Goal: Consume media (video, audio): Consume media (video, audio)

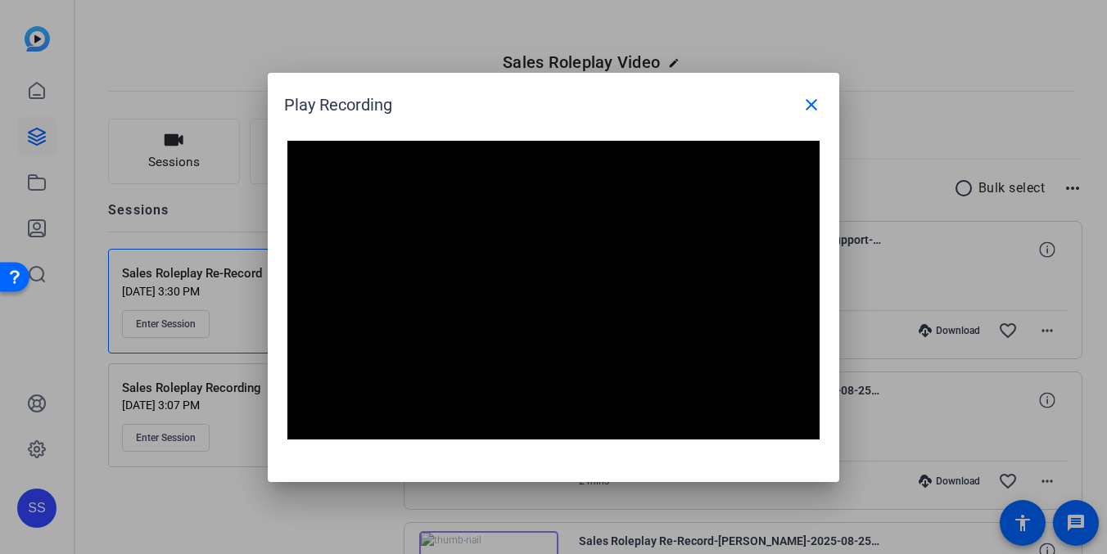
scroll to position [1650, 0]
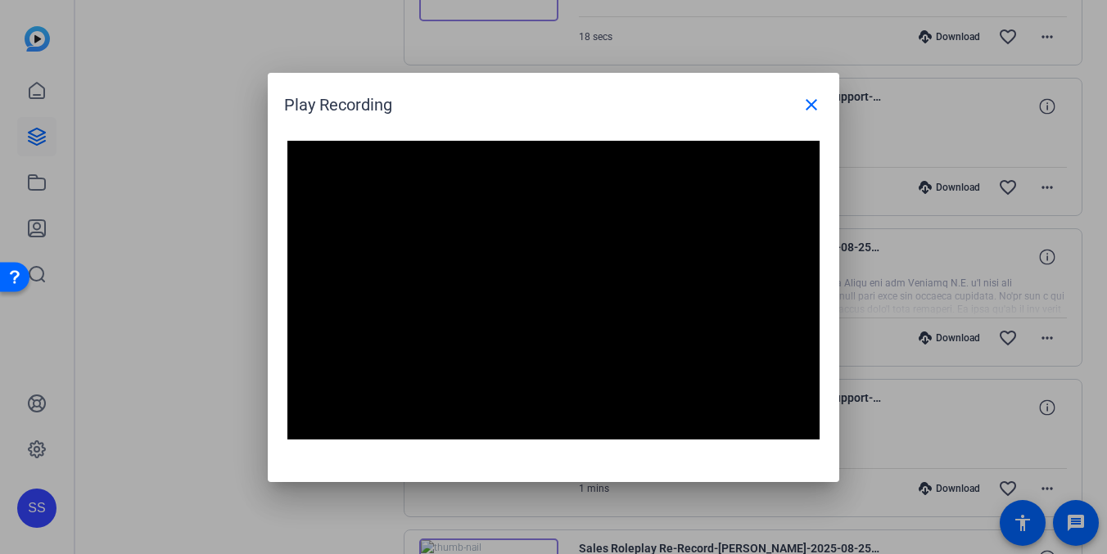
click at [48, 156] on div at bounding box center [553, 277] width 1107 height 554
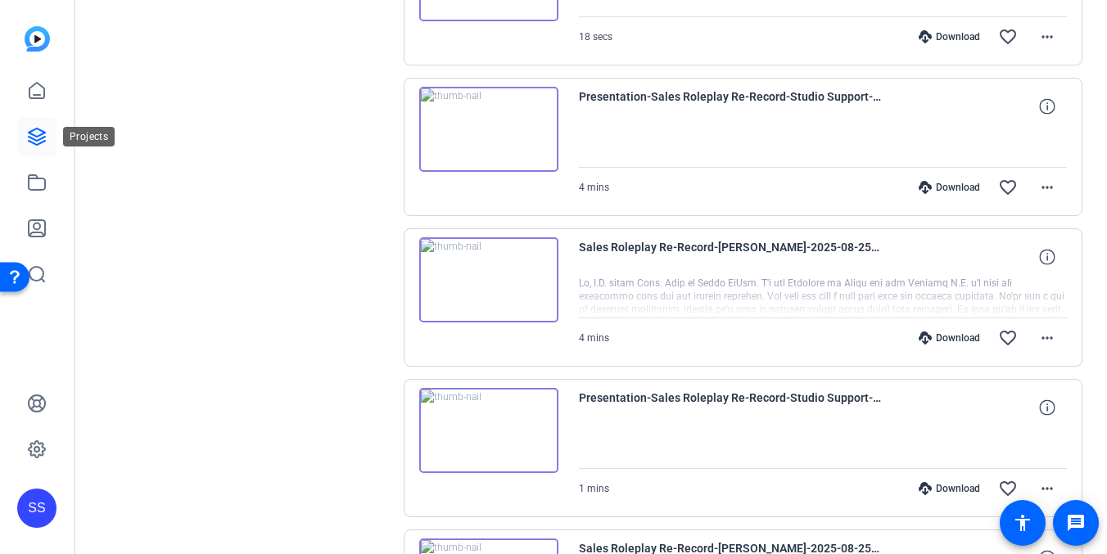
click at [37, 136] on icon at bounding box center [37, 137] width 16 height 16
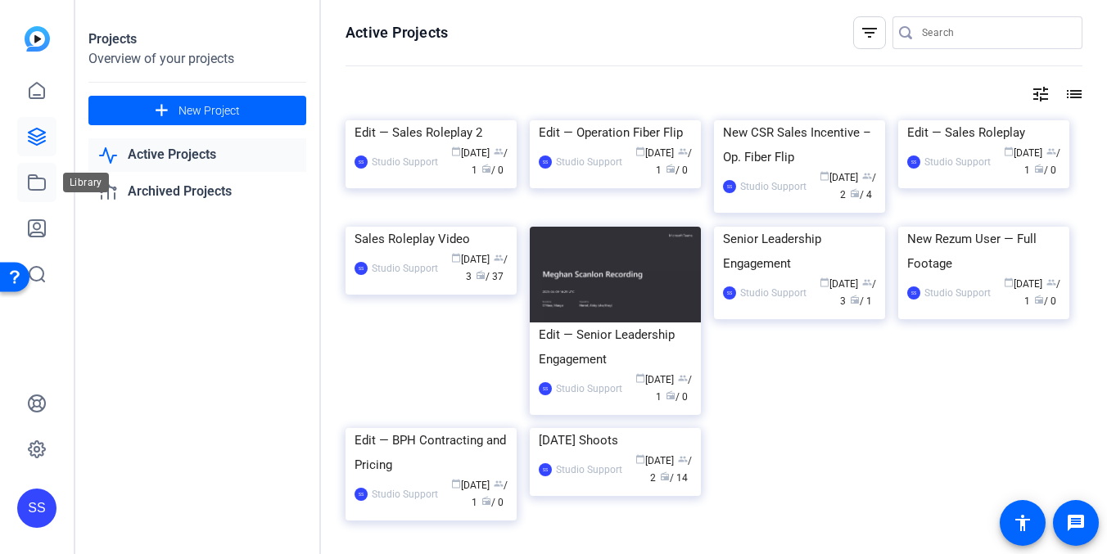
click at [34, 174] on icon at bounding box center [37, 183] width 20 height 20
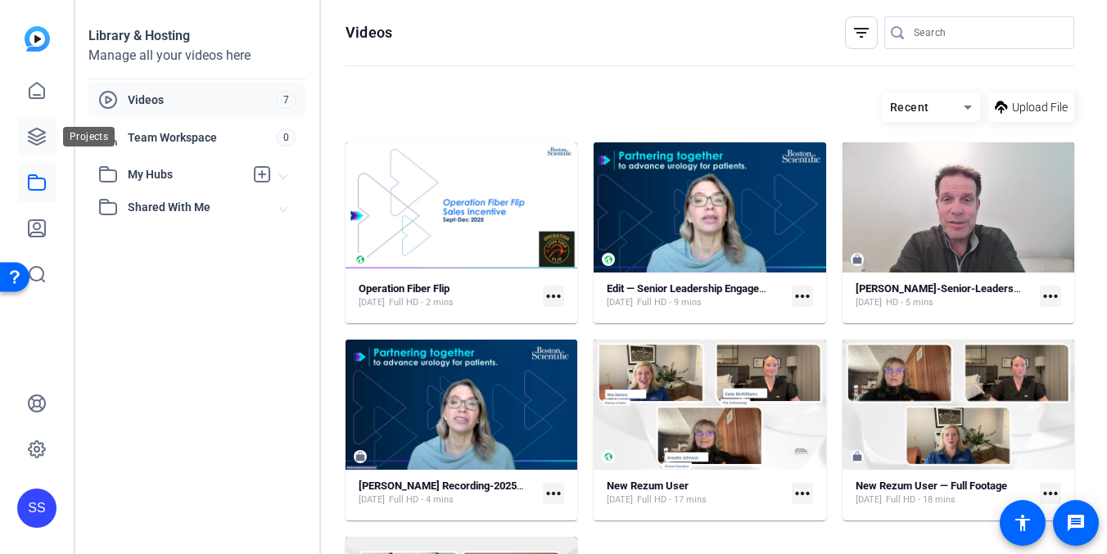
click at [42, 127] on icon at bounding box center [37, 137] width 20 height 20
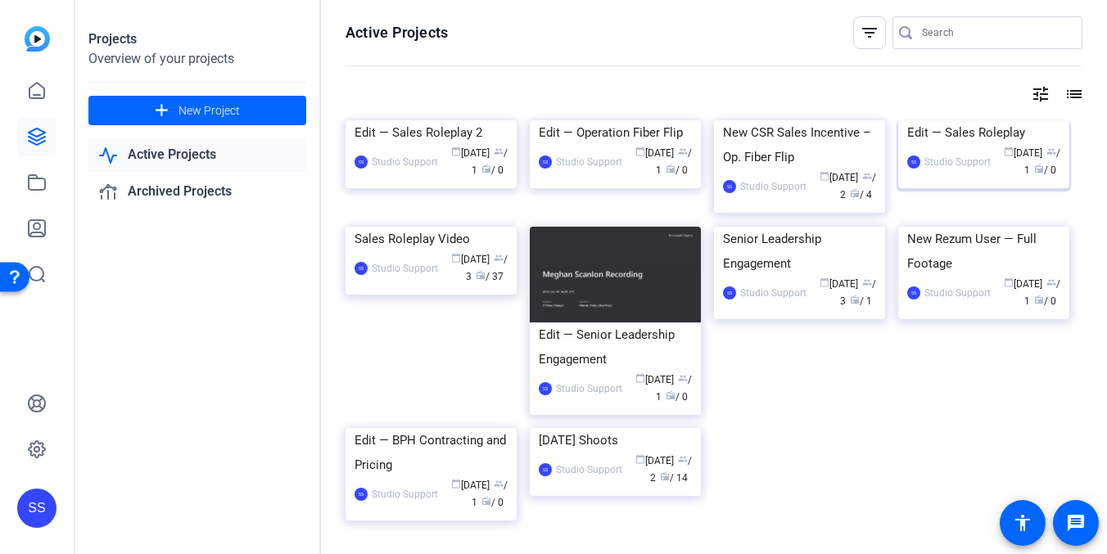
click at [975, 120] on img at bounding box center [983, 120] width 171 height 0
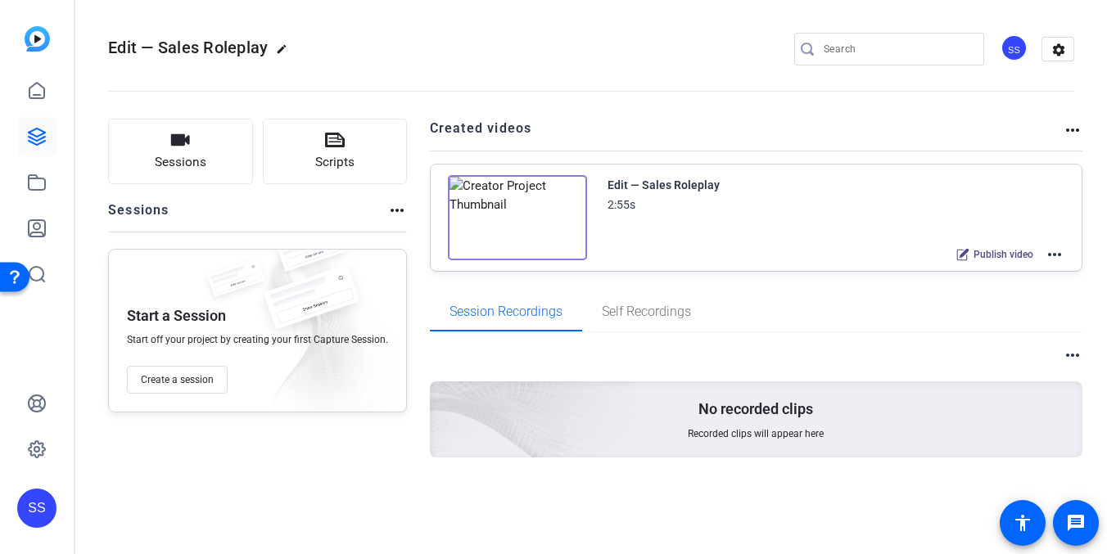
click at [283, 47] on mat-icon "edit" at bounding box center [286, 53] width 20 height 20
click at [221, 47] on input "Edit — Sales Roleplay" at bounding box center [174, 49] width 107 height 20
type input "Edit — Sales Roleplay (old)"
click at [258, 48] on span "check_circle" at bounding box center [256, 49] width 20 height 20
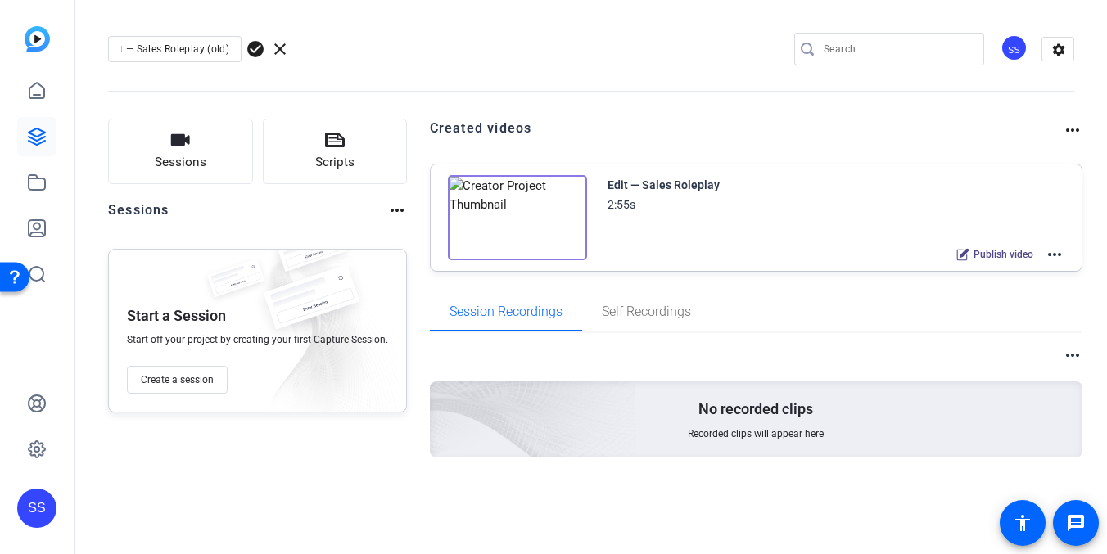
scroll to position [0, 0]
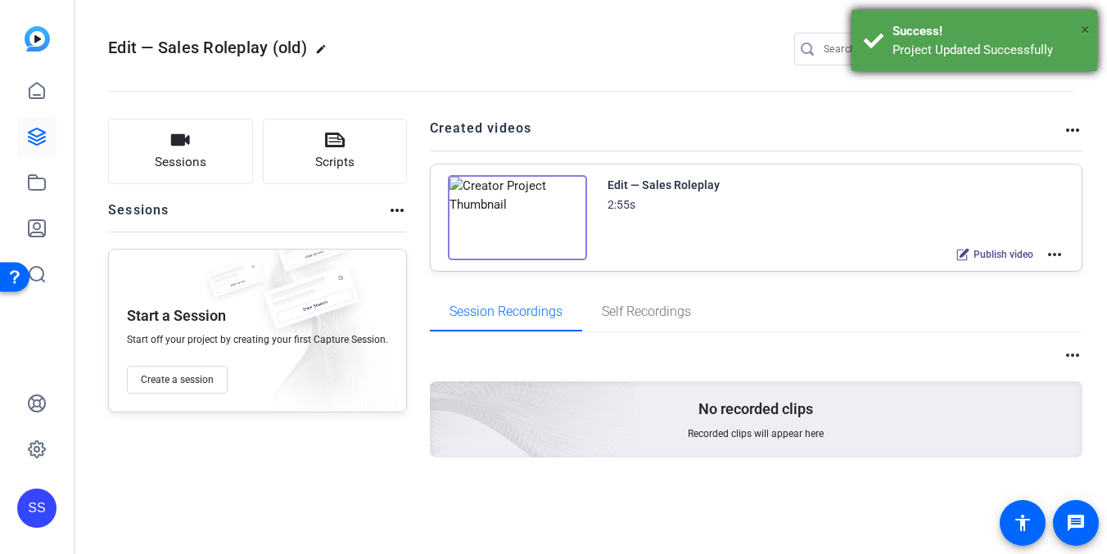
click at [1086, 25] on span "×" at bounding box center [1085, 30] width 9 height 20
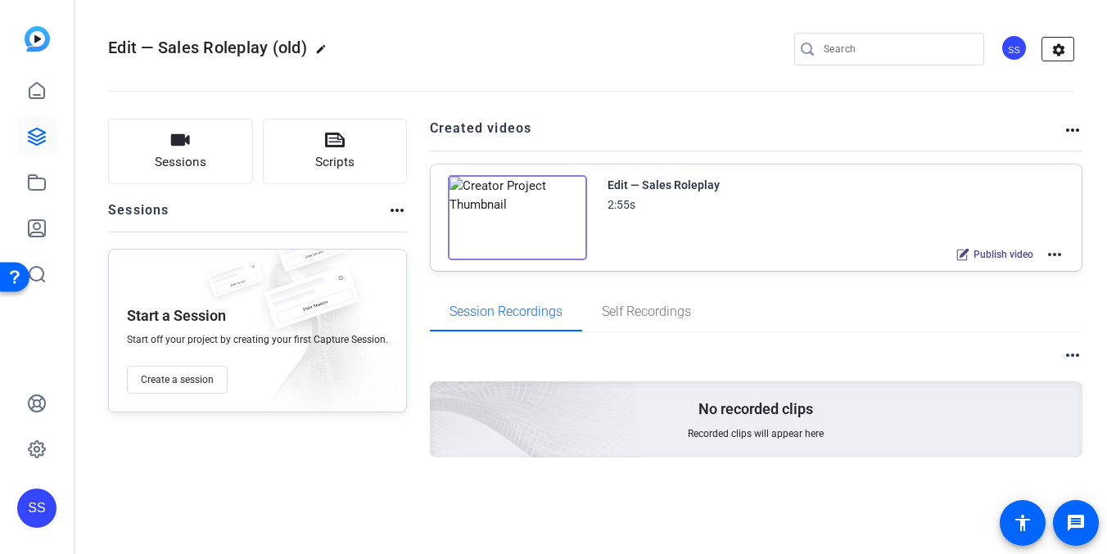
click at [1063, 55] on mat-icon "settings" at bounding box center [1059, 50] width 33 height 25
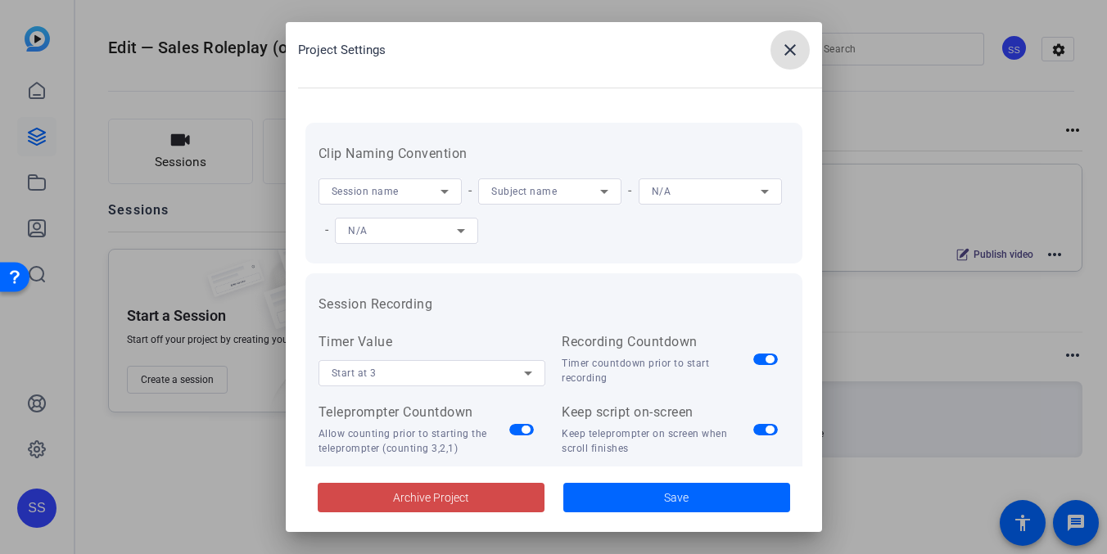
click at [450, 499] on span "Archive Project" at bounding box center [431, 498] width 76 height 17
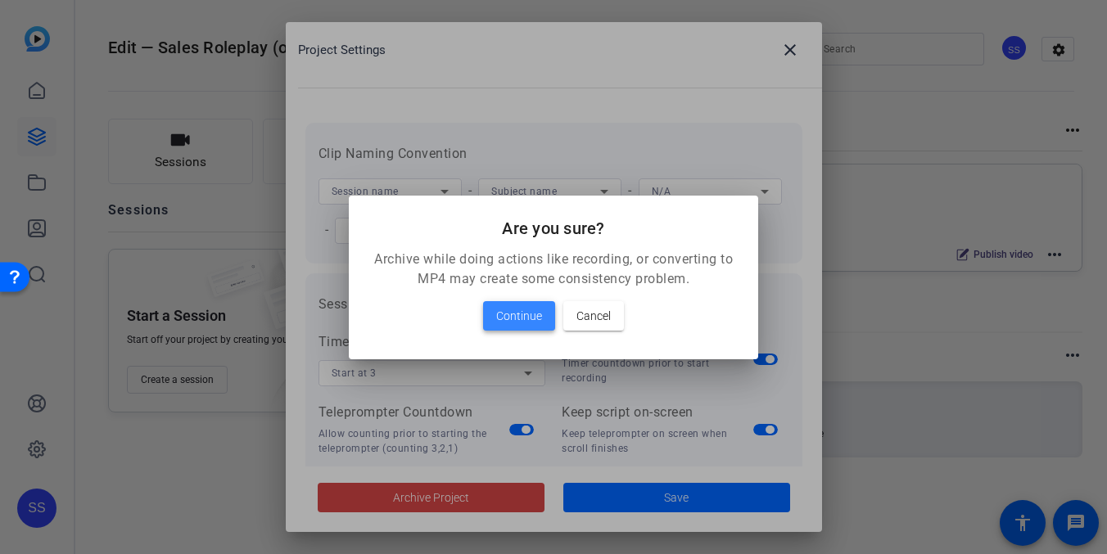
click at [500, 309] on span "Continue" at bounding box center [519, 316] width 46 height 20
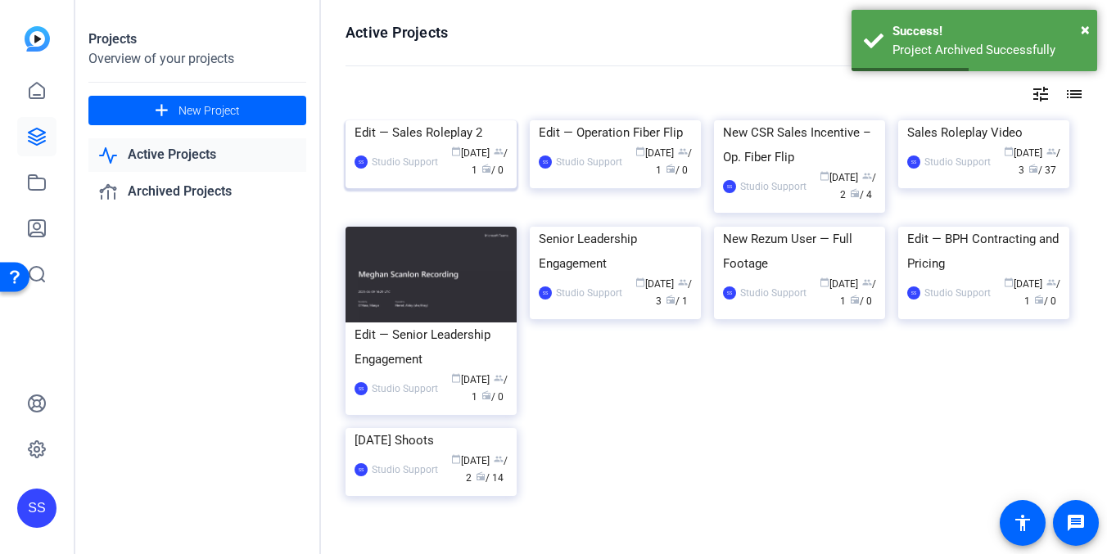
click at [430, 145] on div "Edit — Sales Roleplay 2" at bounding box center [431, 132] width 153 height 25
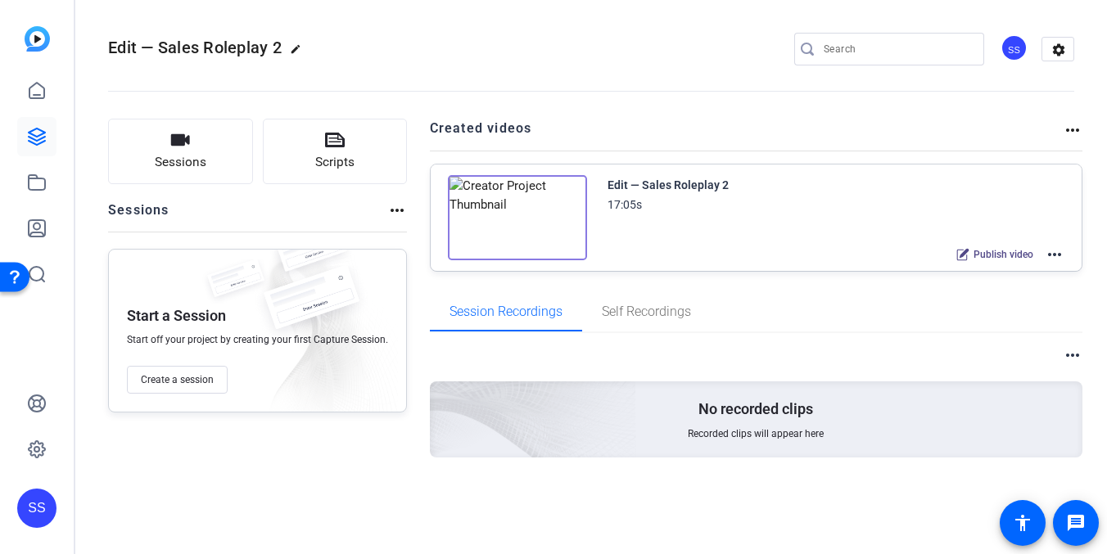
click at [1052, 251] on mat-icon "more_horiz" at bounding box center [1055, 255] width 20 height 20
click at [1002, 274] on span "Edit in Creator" at bounding box center [995, 275] width 114 height 20
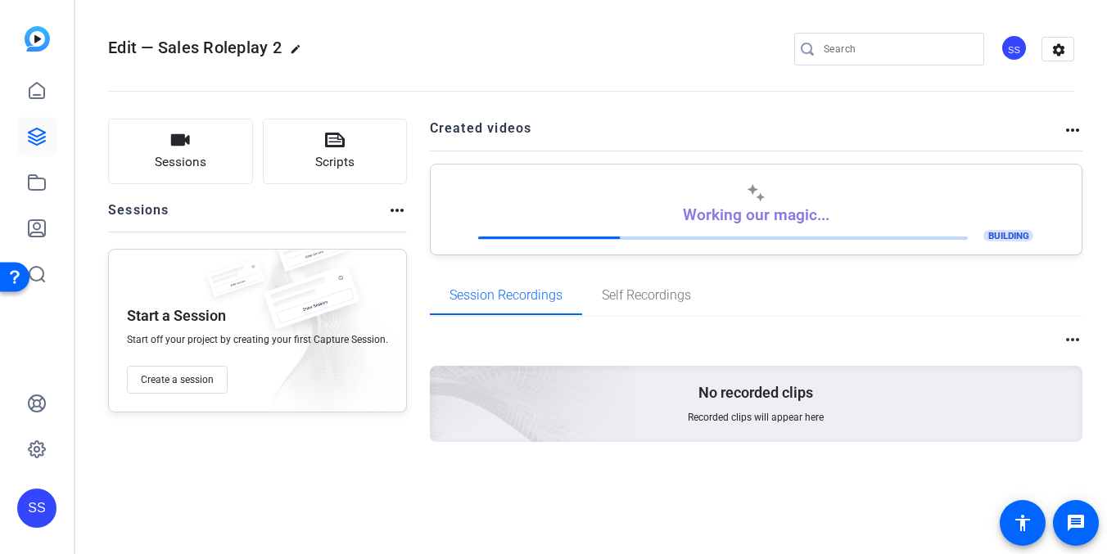
click at [46, 499] on div "SS" at bounding box center [36, 508] width 39 height 39
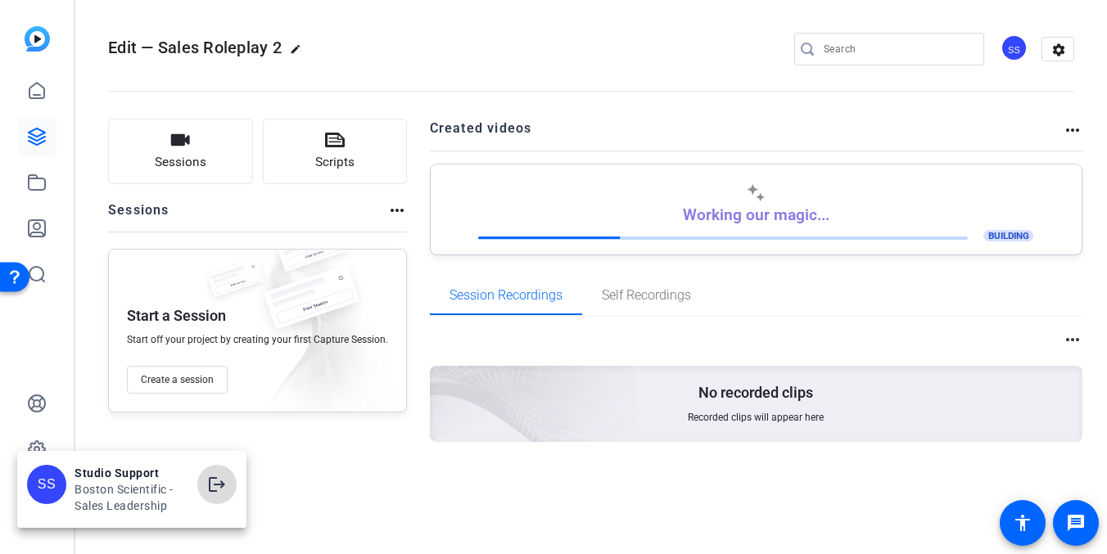
click at [210, 478] on mat-icon "logout" at bounding box center [217, 485] width 20 height 20
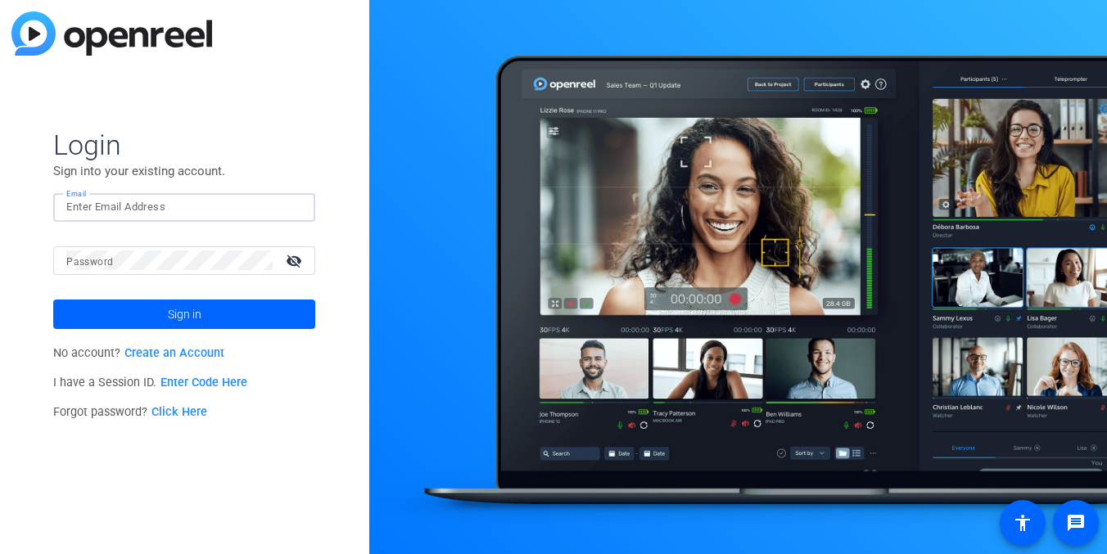
click at [120, 209] on input "Email" at bounding box center [184, 207] width 236 height 20
click at [286, 208] on img at bounding box center [288, 207] width 11 height 20
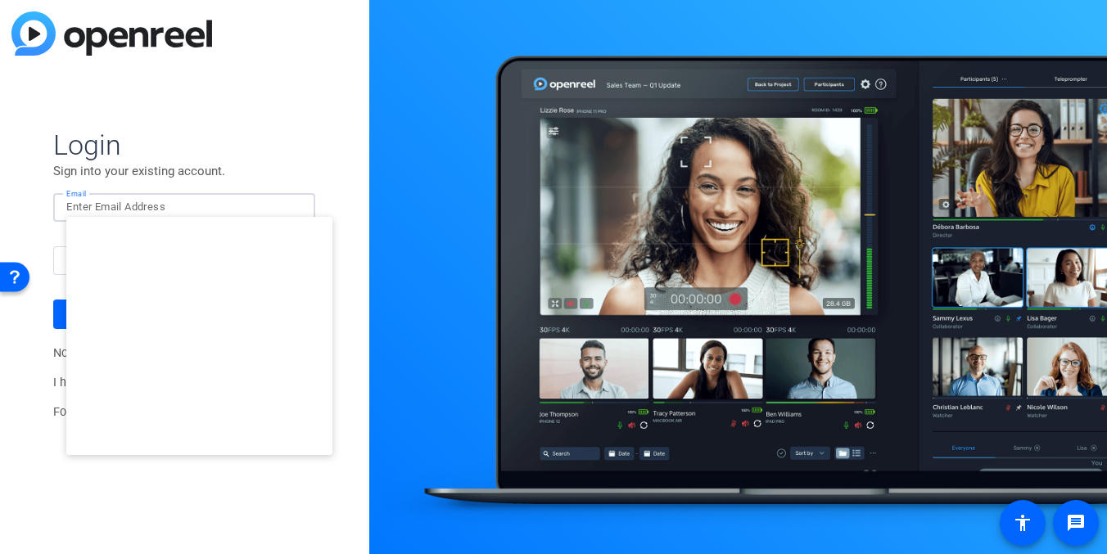
type input "[EMAIL_ADDRESS][DOMAIN_NAME]"
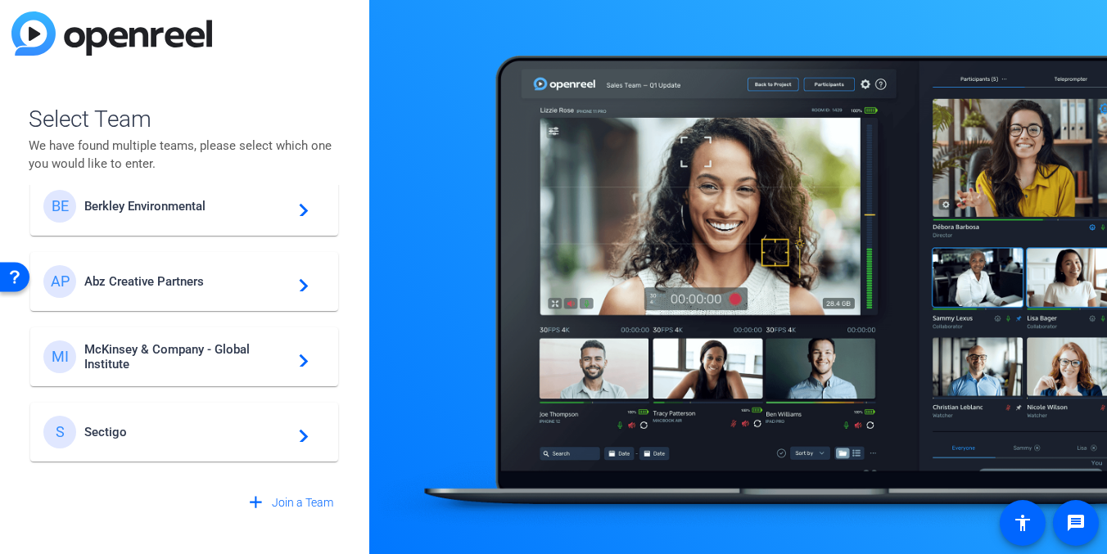
scroll to position [28, 0]
click at [158, 351] on span "McKinsey & Company - Global Institute" at bounding box center [186, 355] width 205 height 29
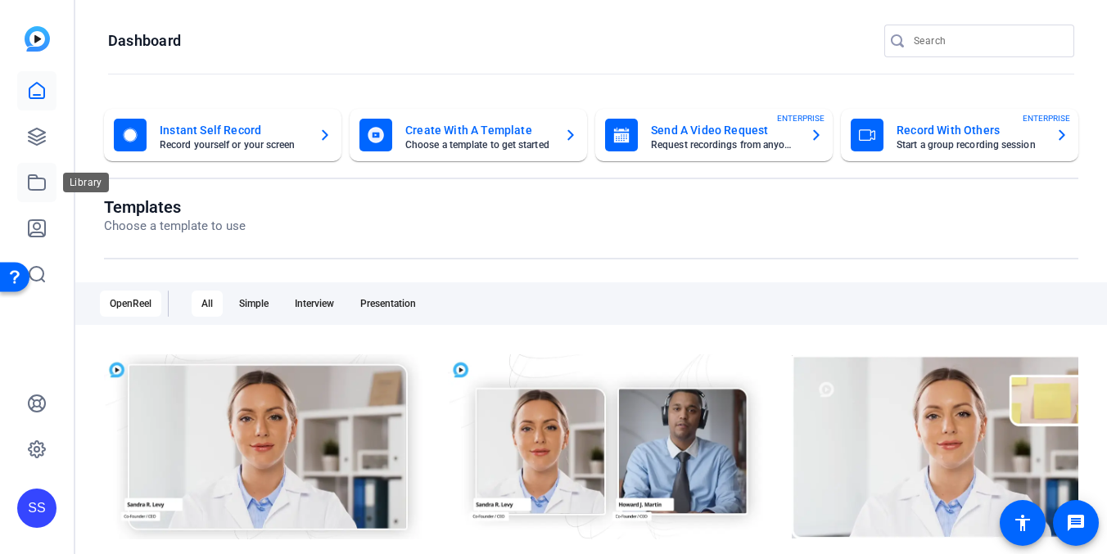
click at [43, 188] on icon at bounding box center [37, 183] width 20 height 20
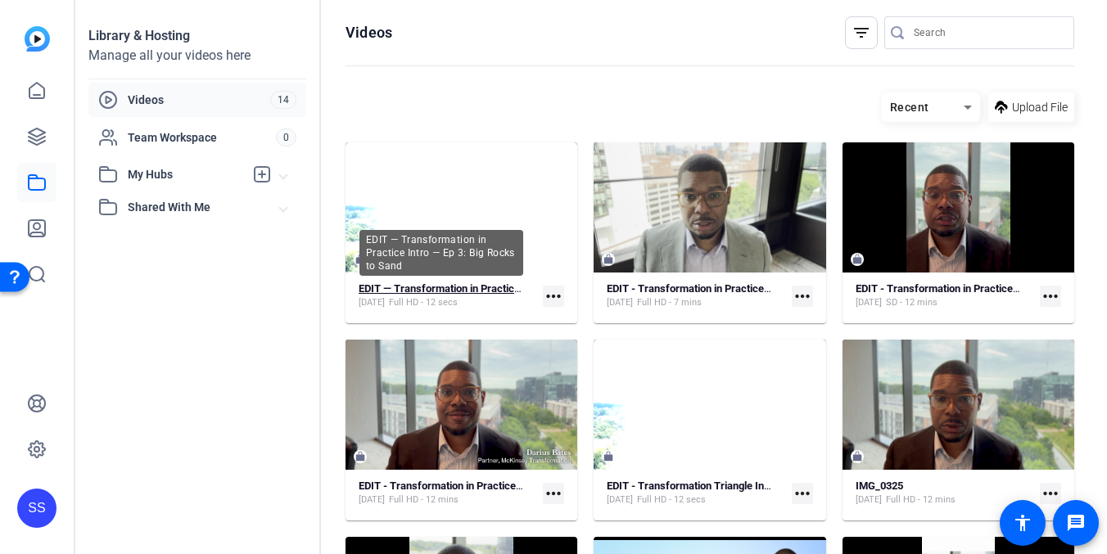
click at [400, 283] on strong "EDIT — Transformation in Practice Intro — Ep 3: Big Rocks to Sand" at bounding box center [513, 289] width 309 height 12
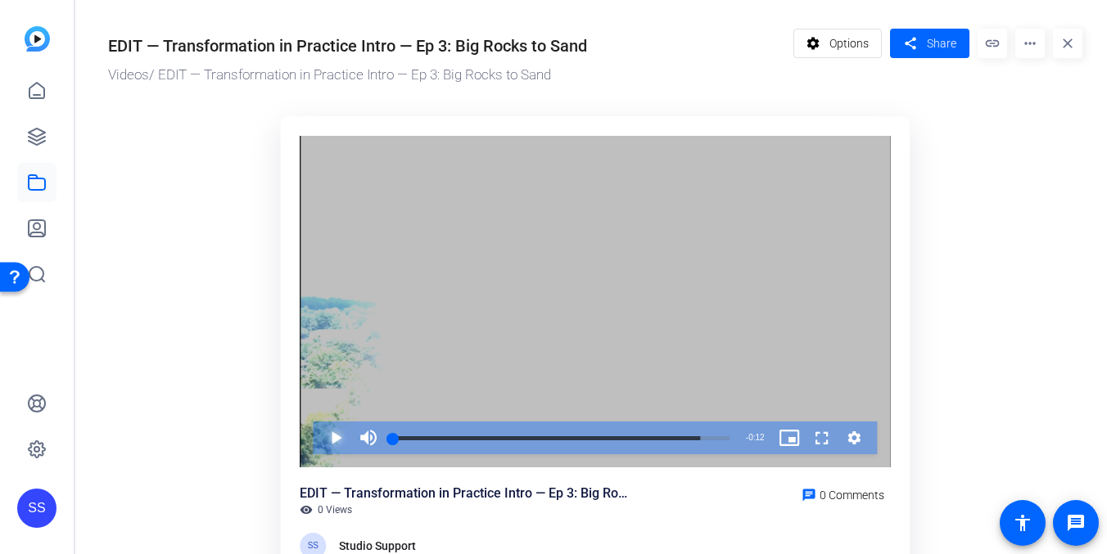
click at [319, 450] on span "Video Player" at bounding box center [319, 438] width 0 height 33
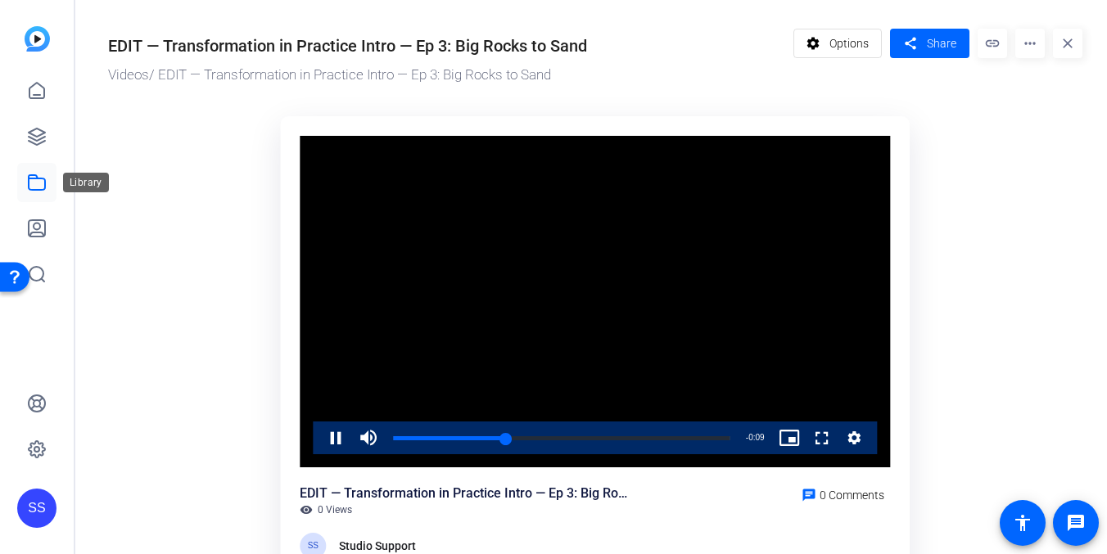
click at [38, 179] on icon at bounding box center [37, 183] width 20 height 20
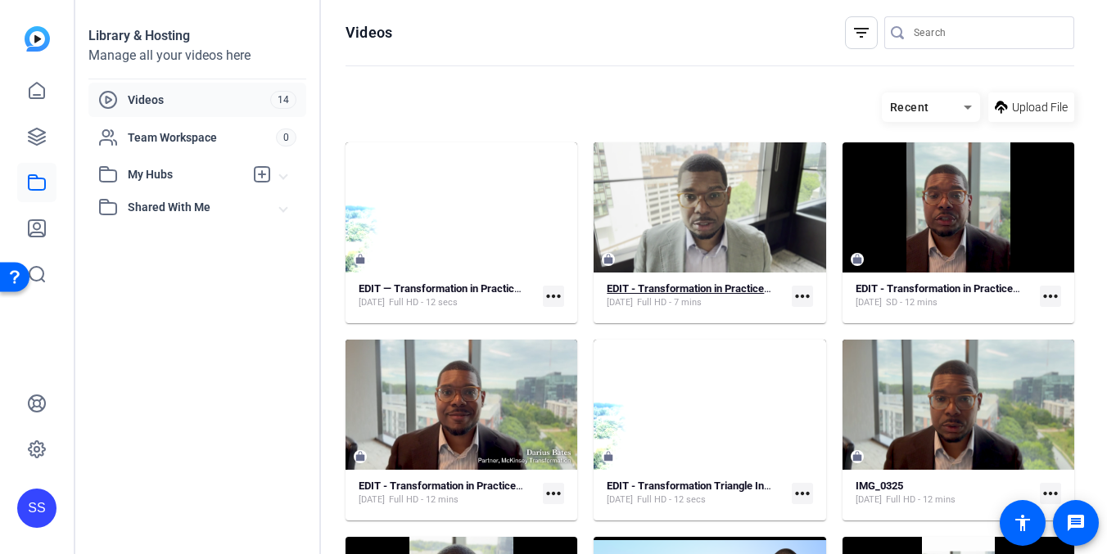
click at [680, 287] on strong "EDIT - Transformation in Practice Ep 3" at bounding box center [696, 289] width 179 height 12
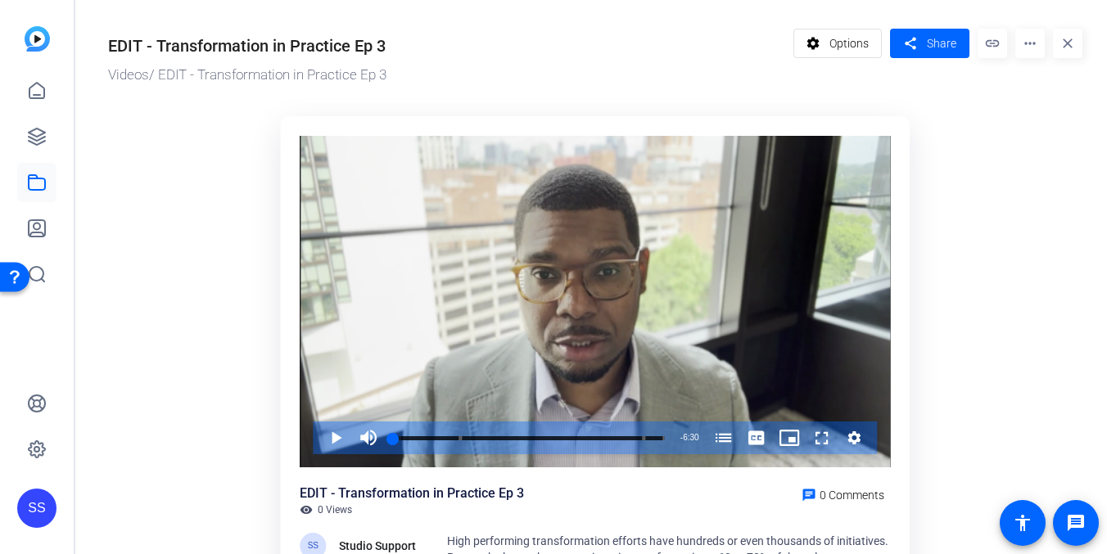
click at [680, 287] on div "Video Player" at bounding box center [595, 302] width 591 height 333
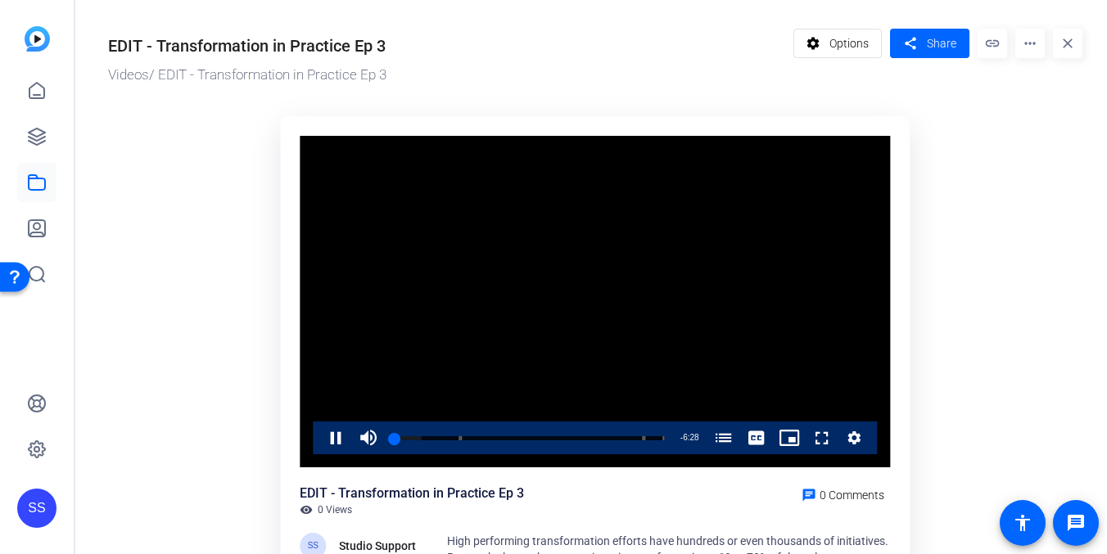
click at [1078, 142] on ktd-grid "Video Player is loading. Play Video Pause Mute Current Time 0:02 / Duration 6:3…" at bounding box center [595, 388] width 975 height 565
click at [42, 122] on link at bounding box center [36, 136] width 39 height 39
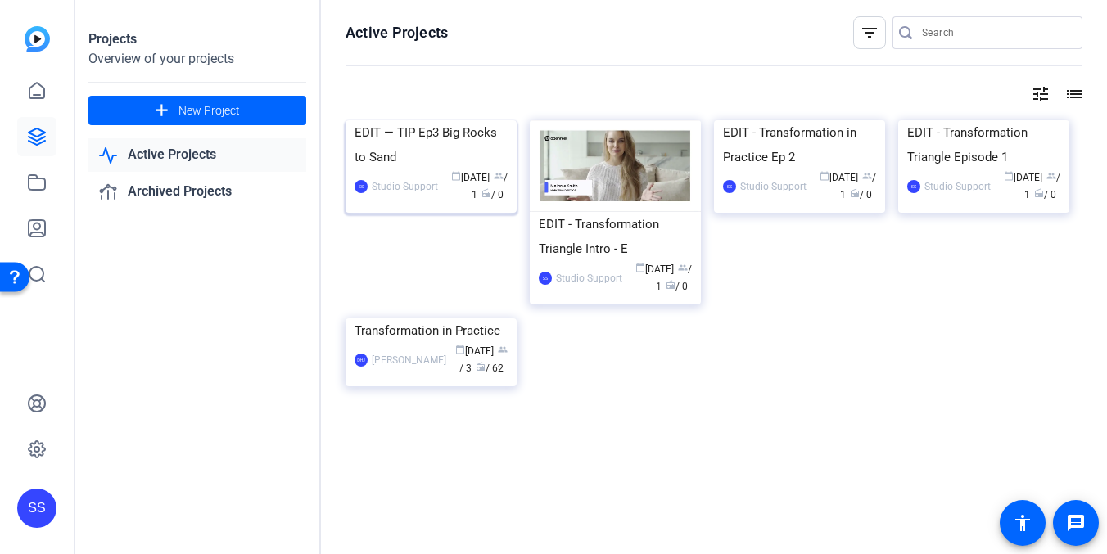
click at [429, 195] on div "Studio Support" at bounding box center [405, 187] width 66 height 16
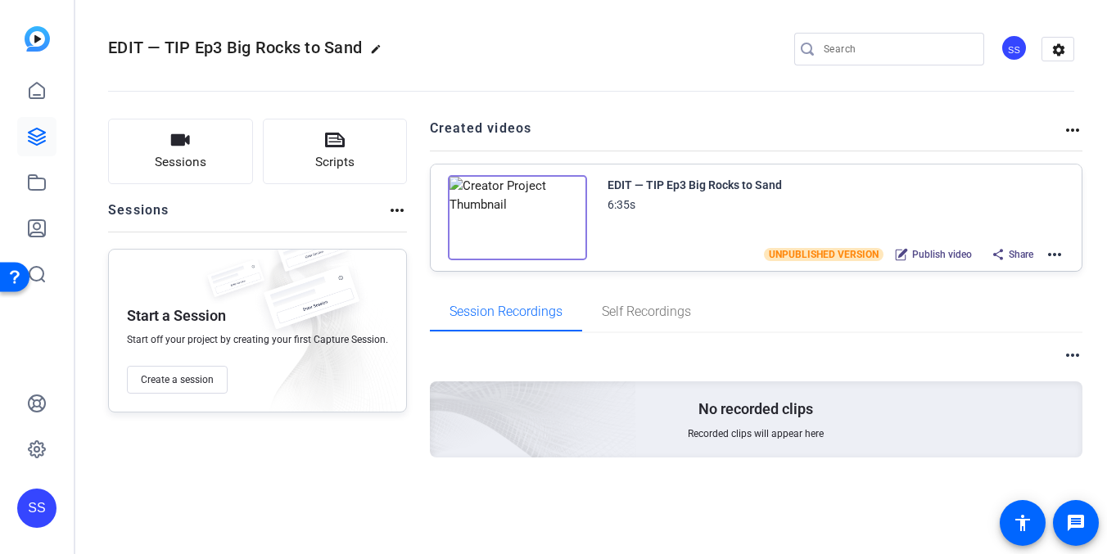
click at [39, 147] on link at bounding box center [36, 136] width 39 height 39
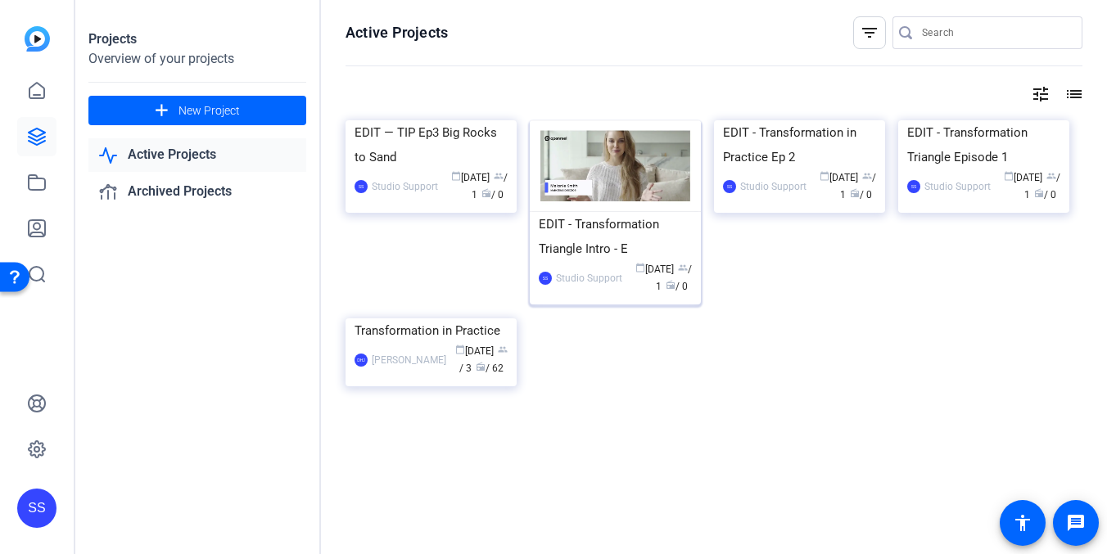
click at [661, 244] on div "EDIT - Transformation Triangle Intro - E" at bounding box center [615, 236] width 153 height 49
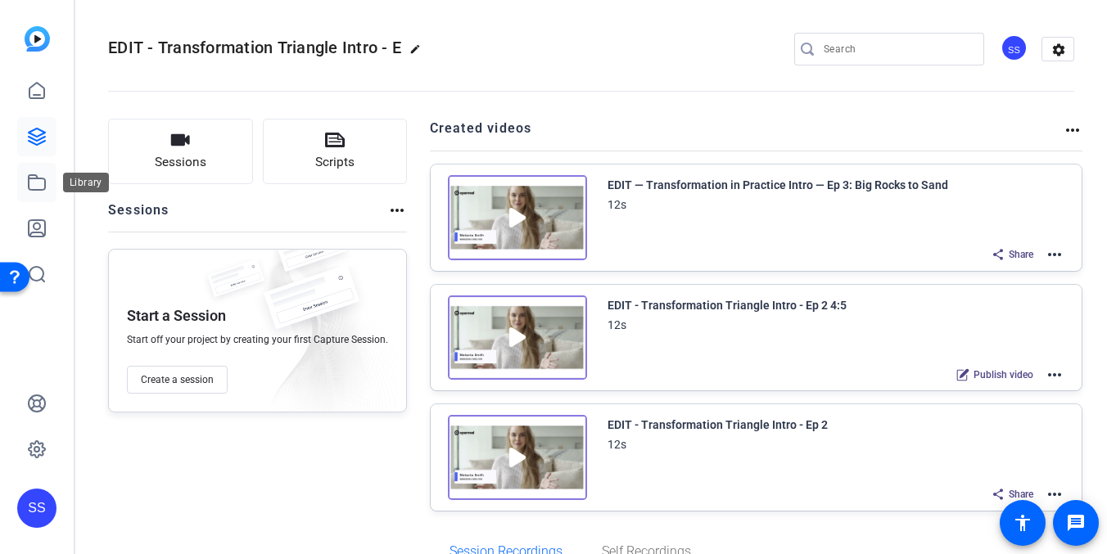
click at [46, 183] on icon at bounding box center [37, 183] width 20 height 20
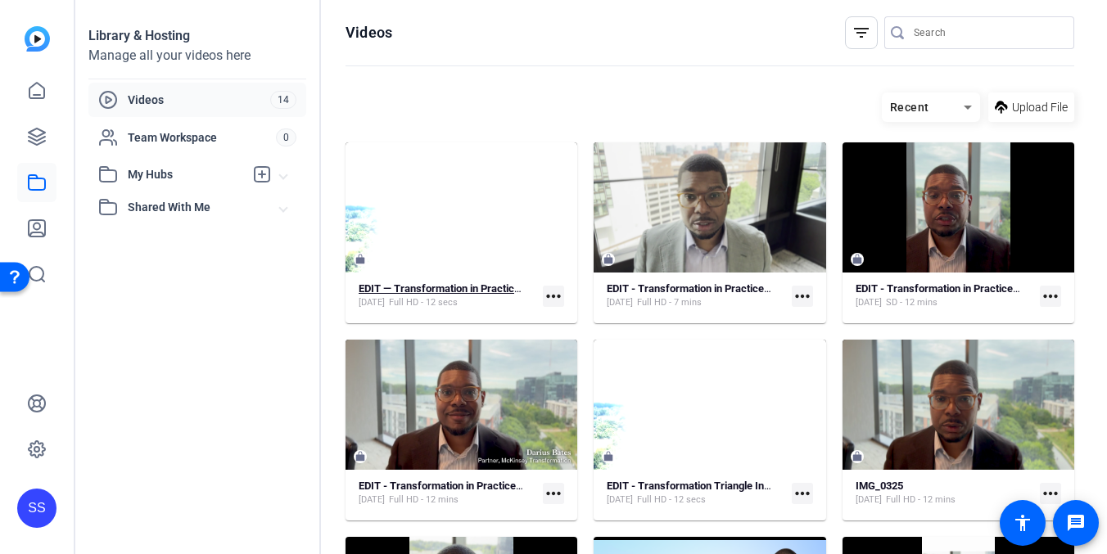
click at [477, 288] on strong "EDIT — Transformation in Practice Intro — Ep 3: Big Rocks to Sand" at bounding box center [513, 289] width 309 height 12
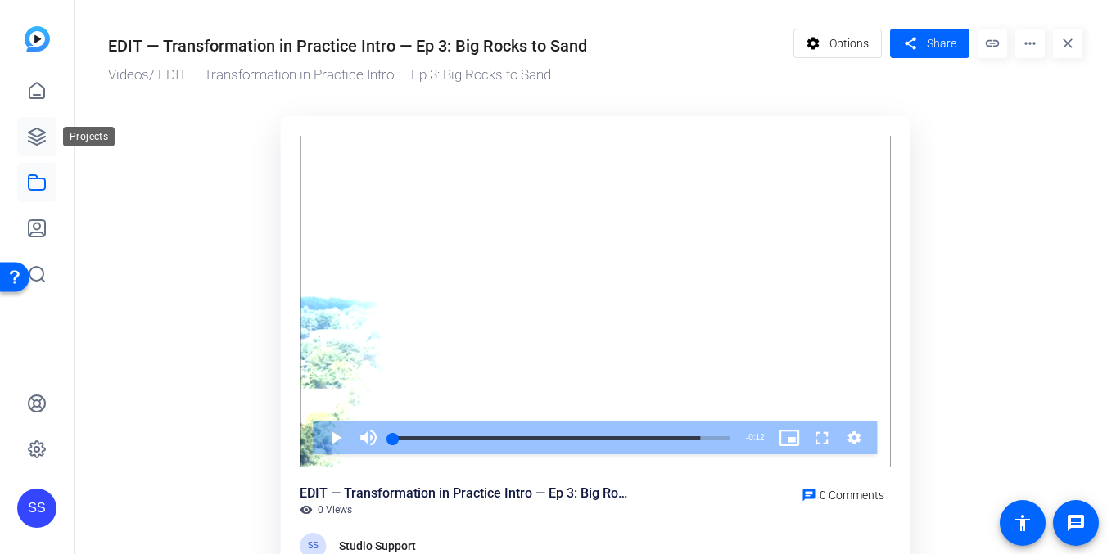
click at [39, 133] on icon at bounding box center [37, 137] width 20 height 20
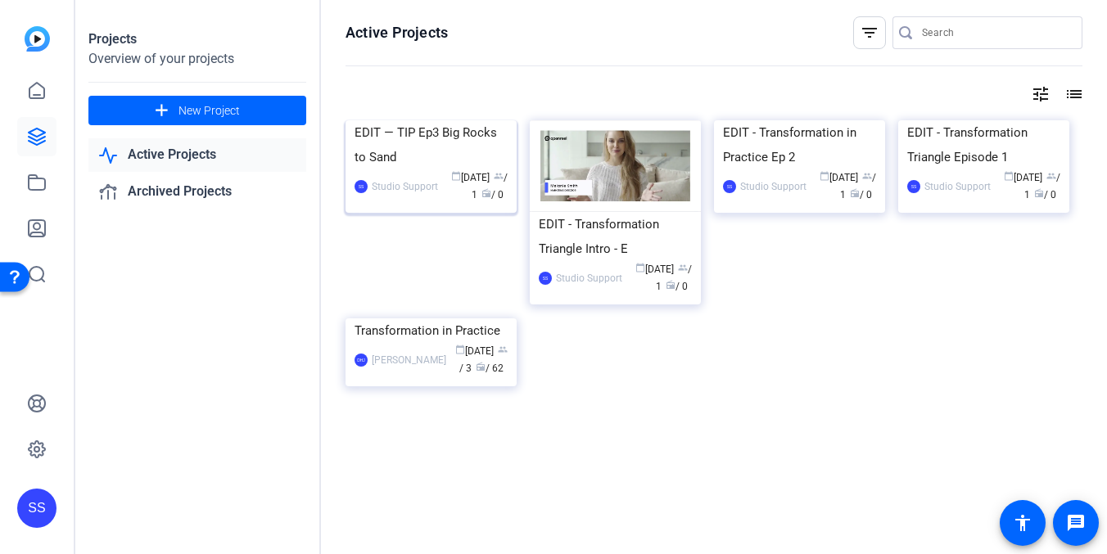
click at [495, 170] on div "EDIT — TIP Ep3 Big Rocks to Sand" at bounding box center [431, 144] width 153 height 49
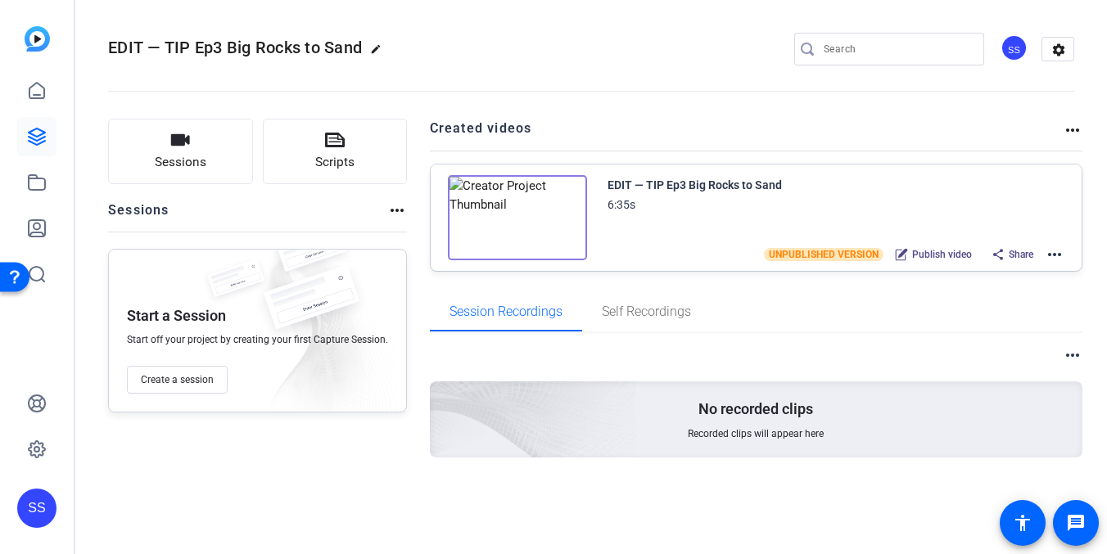
click at [1053, 255] on mat-icon "more_horiz" at bounding box center [1055, 255] width 20 height 20
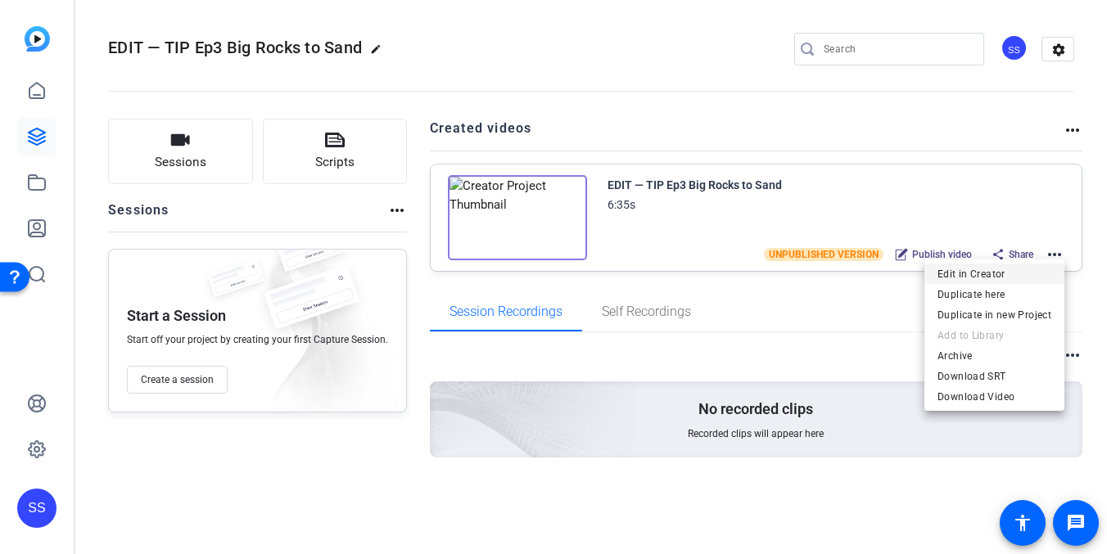
click at [966, 277] on span "Edit in Creator" at bounding box center [995, 275] width 114 height 20
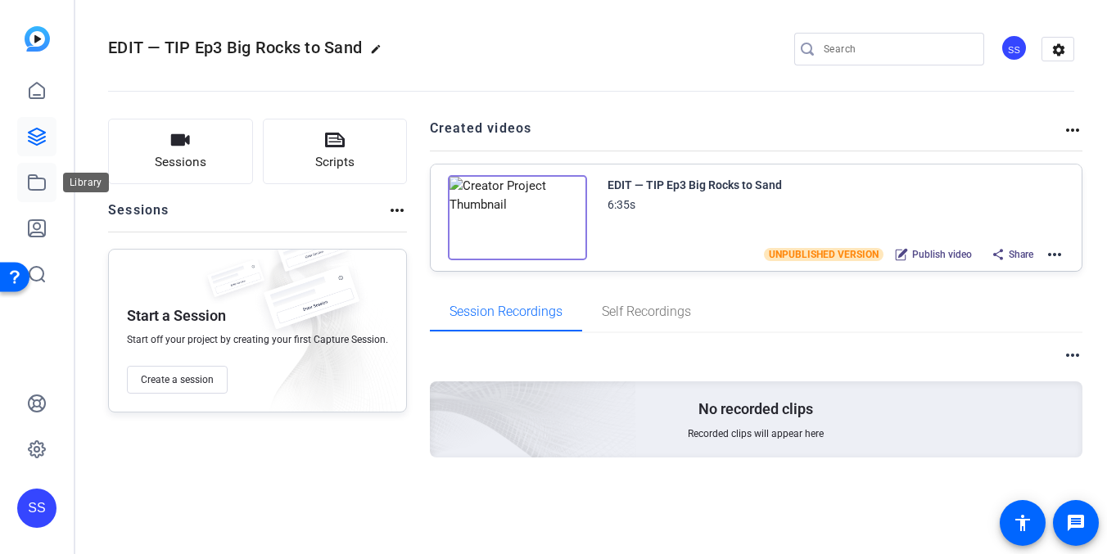
click at [27, 190] on icon at bounding box center [37, 183] width 20 height 20
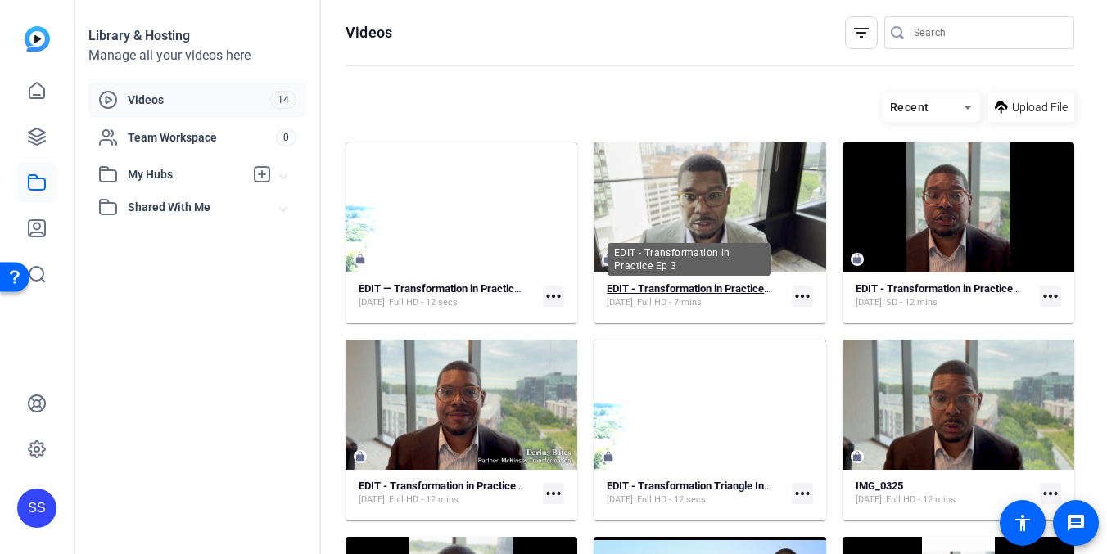
click at [695, 296] on div "EDIT - Transformation in Practice Ep 3" at bounding box center [689, 289] width 165 height 13
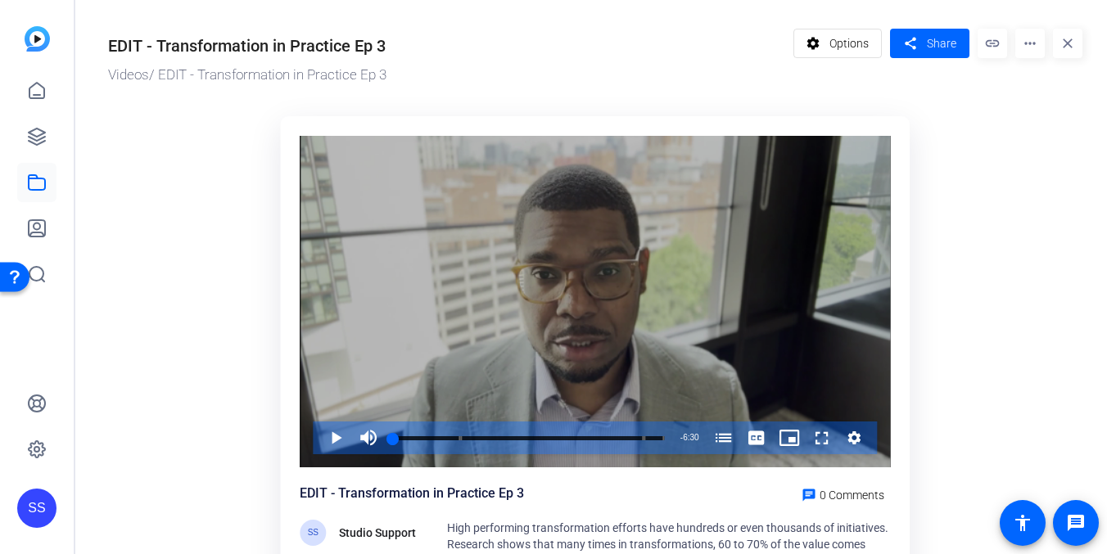
click at [693, 296] on div "Video Player" at bounding box center [595, 302] width 591 height 333
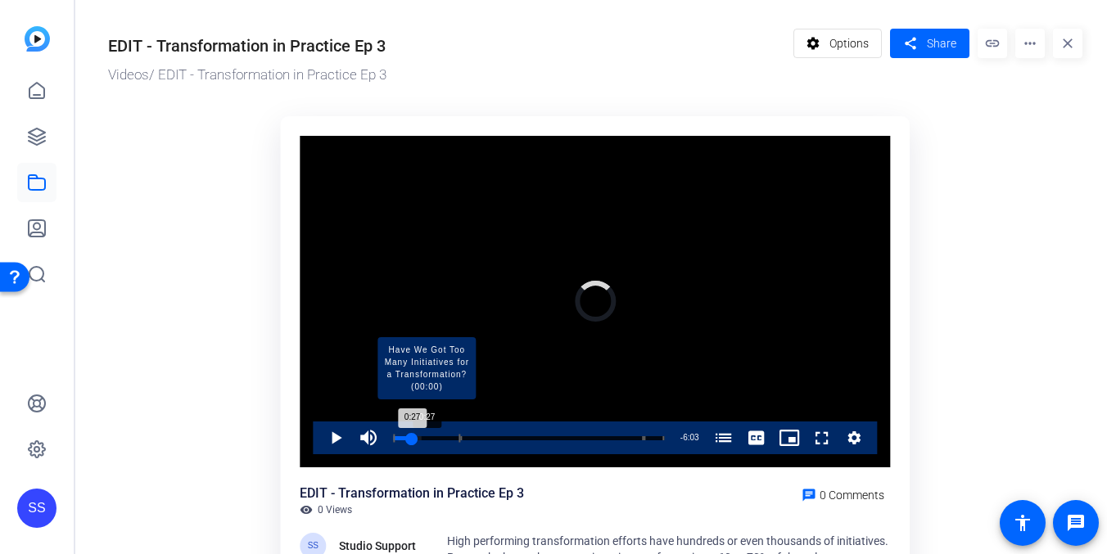
click at [411, 437] on div "Loaded : 10.23% 0:27 0:27 Have We Got Too Many Initiatives for a Transformation…" at bounding box center [528, 439] width 271 height 4
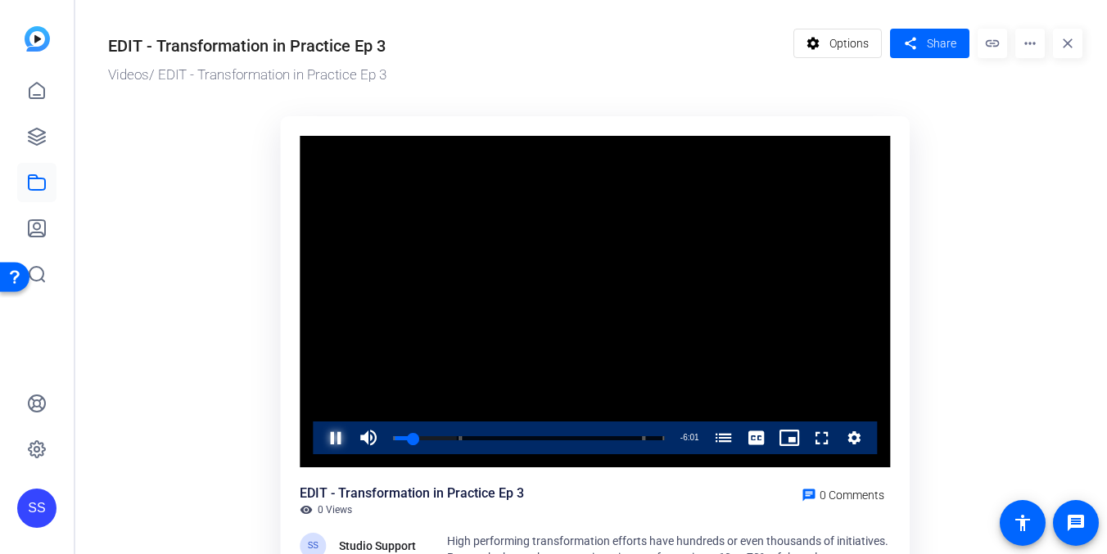
click at [319, 441] on span "Video Player" at bounding box center [319, 438] width 0 height 33
click at [39, 518] on div "SS" at bounding box center [36, 508] width 39 height 39
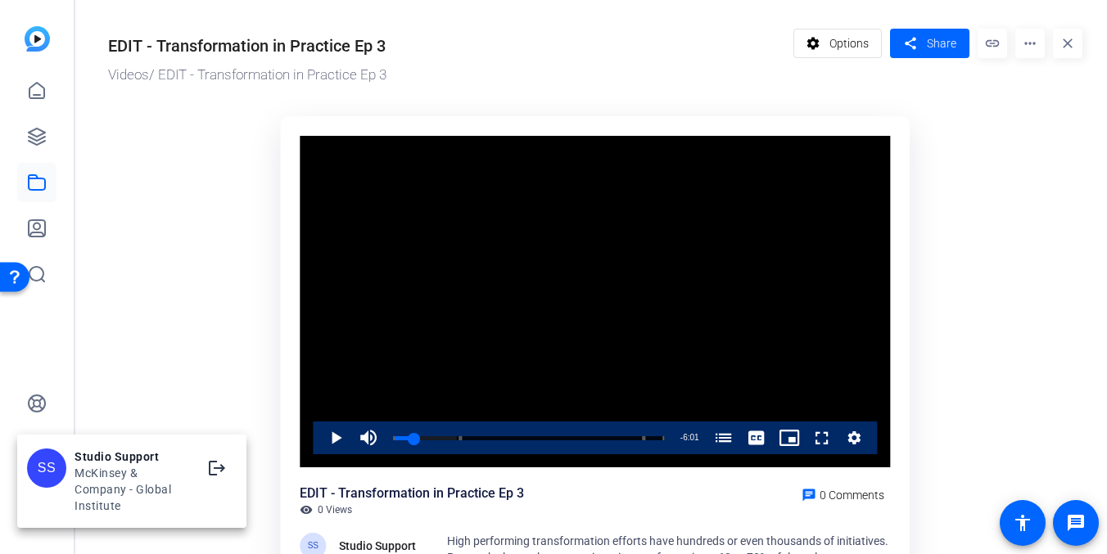
click at [148, 341] on div at bounding box center [553, 277] width 1107 height 554
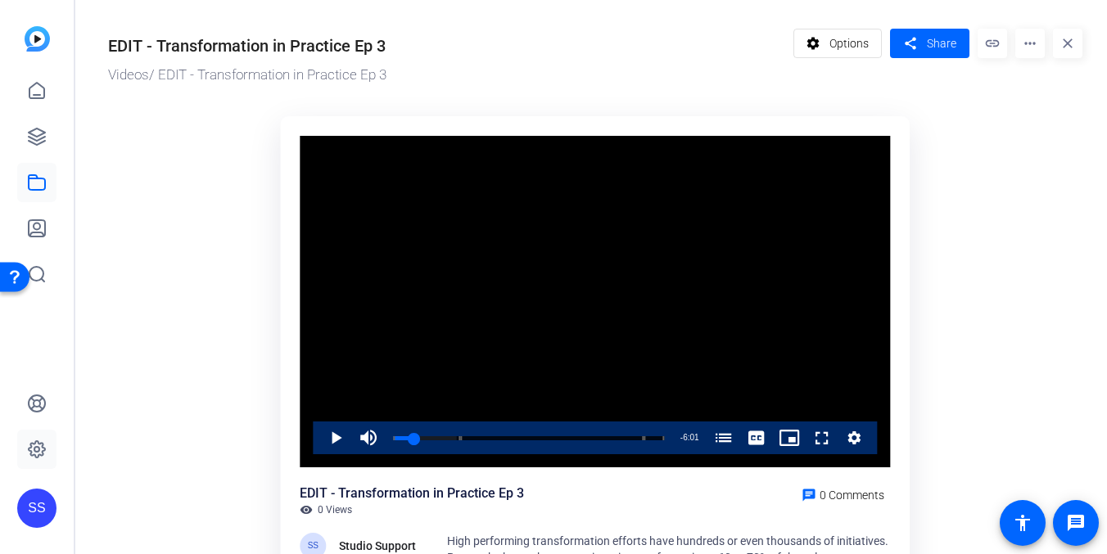
click at [52, 431] on link at bounding box center [36, 449] width 39 height 39
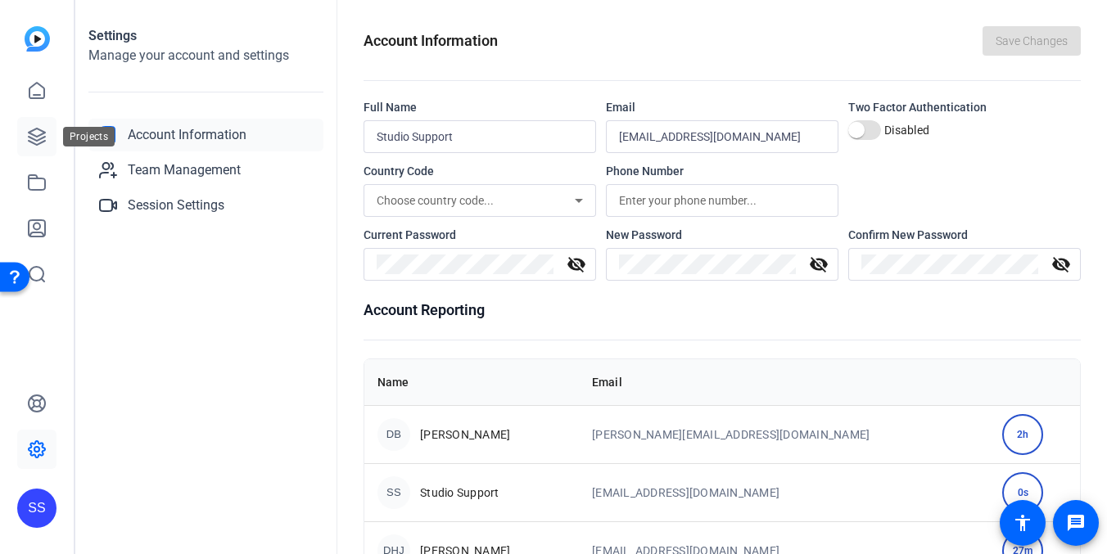
click at [45, 141] on icon at bounding box center [37, 137] width 16 height 16
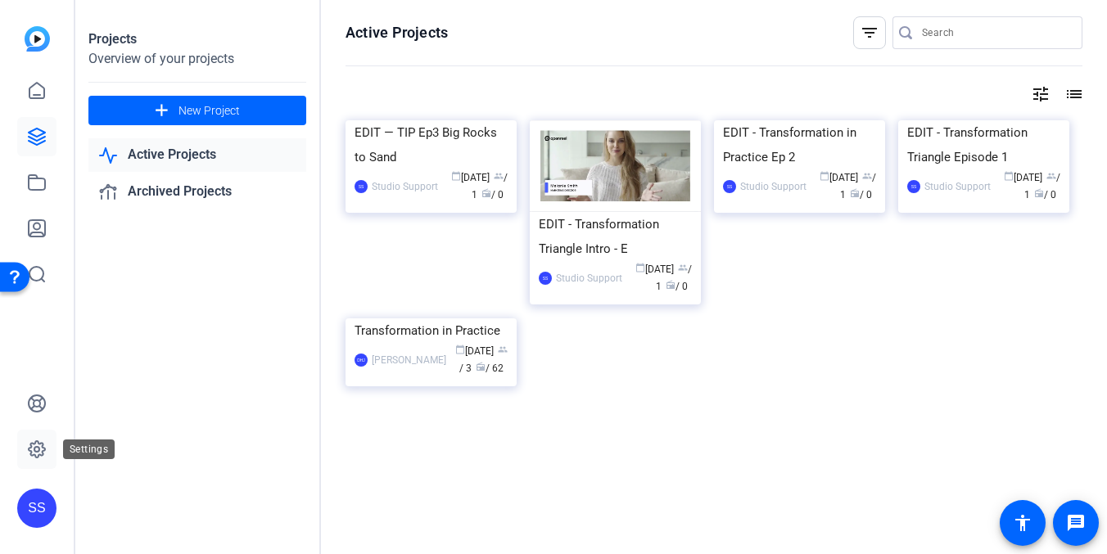
click at [34, 449] on icon at bounding box center [36, 449] width 5 height 5
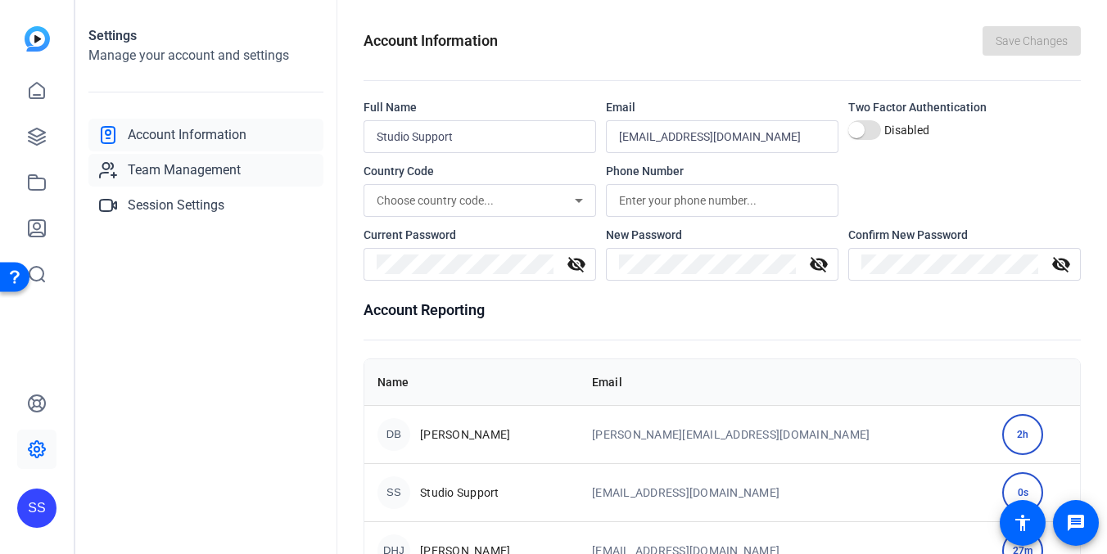
click at [165, 165] on span "Team Management" at bounding box center [184, 171] width 113 height 20
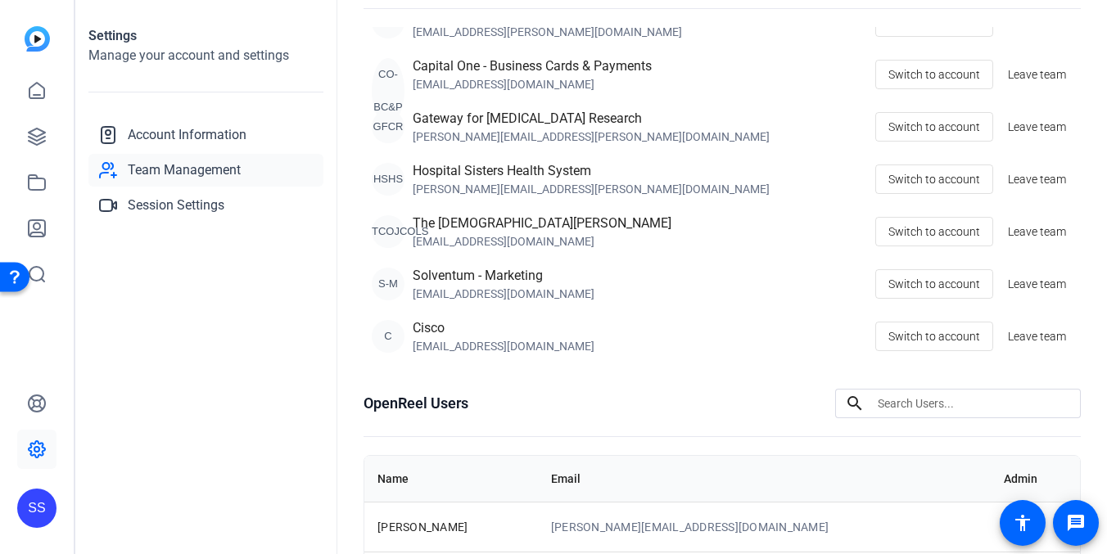
scroll to position [153, 0]
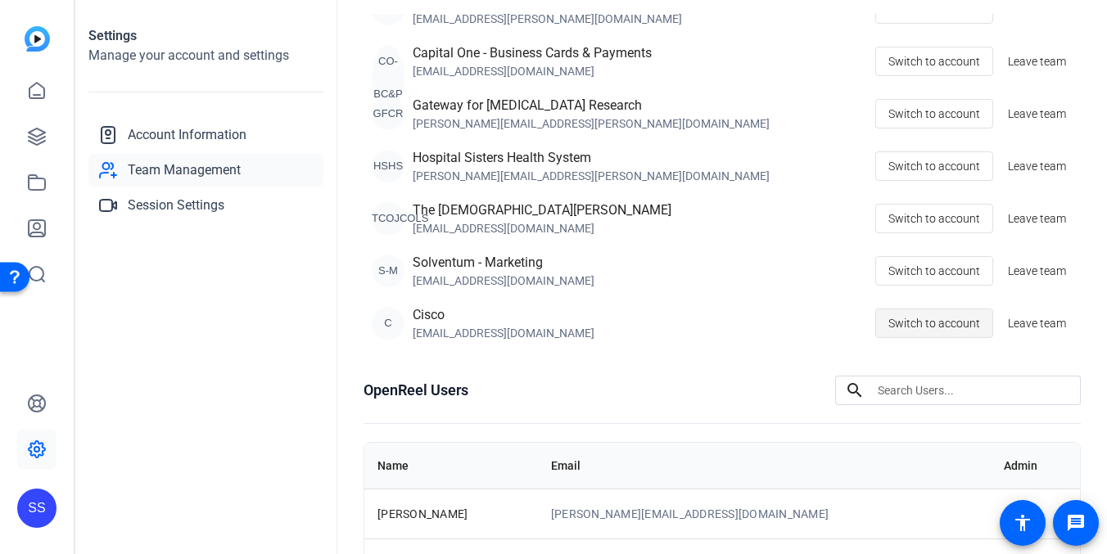
click at [927, 319] on span "Switch to account" at bounding box center [935, 323] width 92 height 31
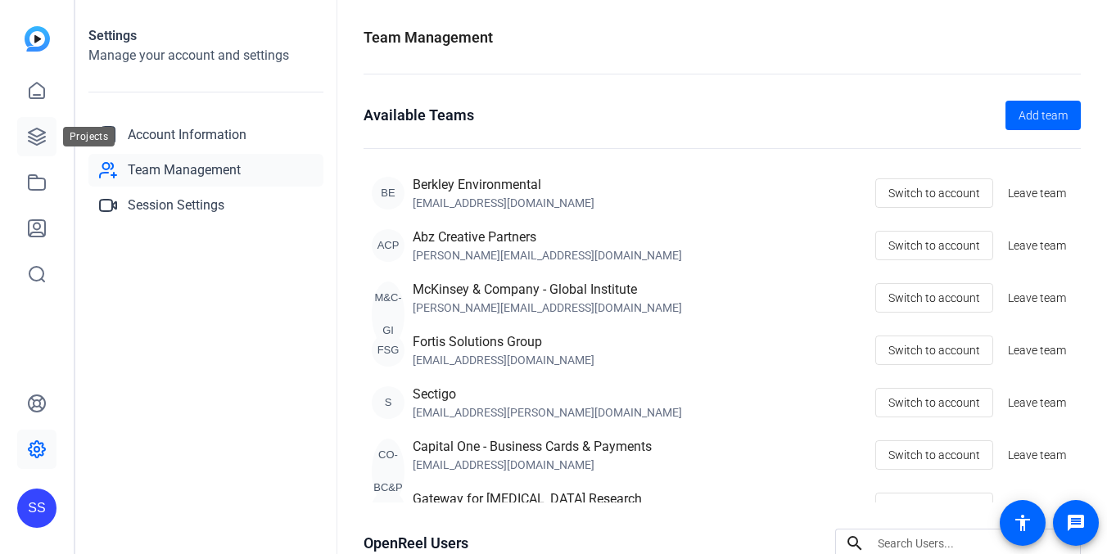
click at [34, 143] on icon at bounding box center [37, 137] width 16 height 16
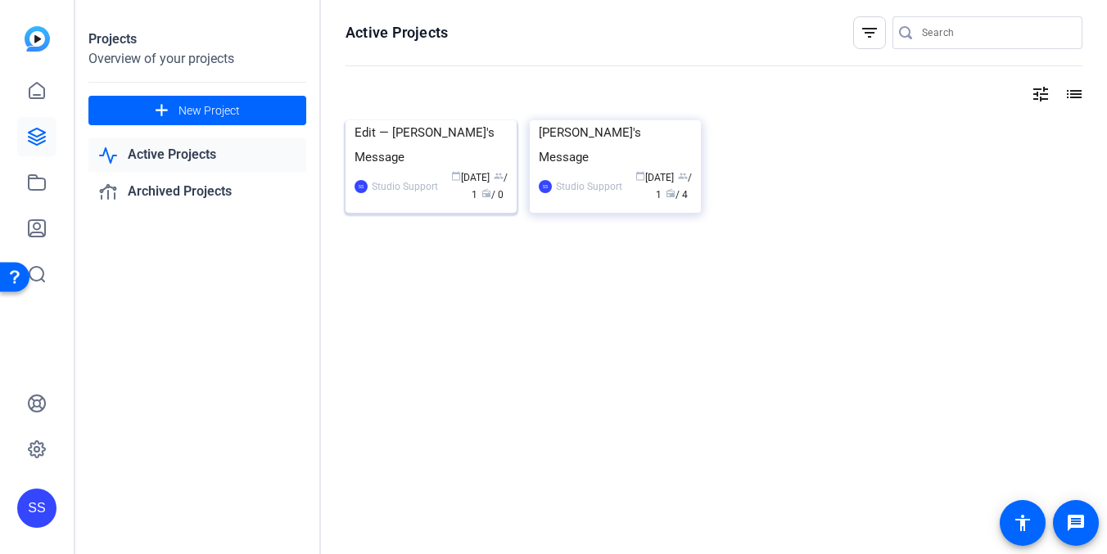
click at [438, 170] on div "Edit — Dave's Message" at bounding box center [431, 144] width 153 height 49
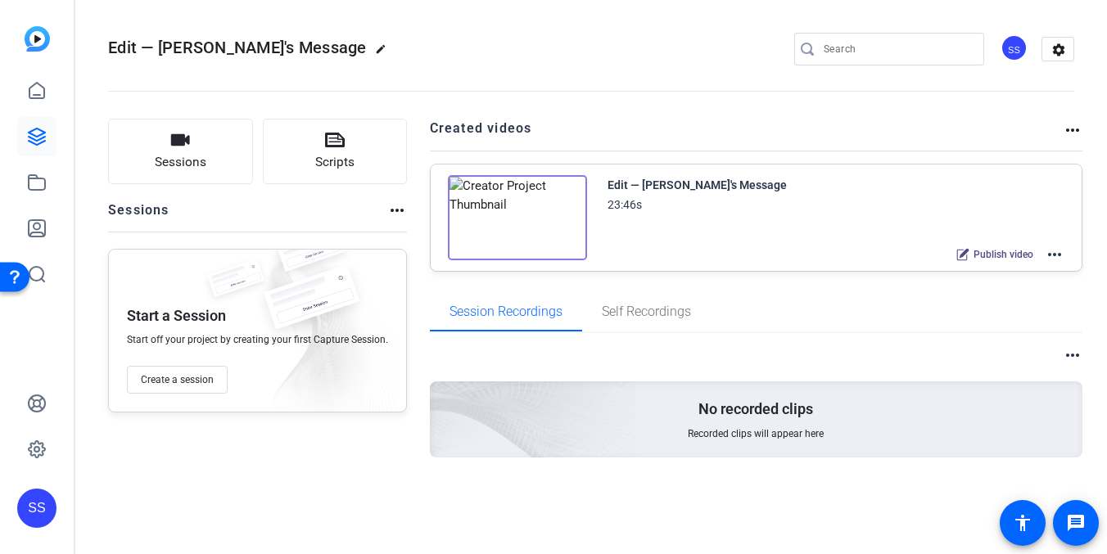
click at [1063, 255] on mat-icon "more_horiz" at bounding box center [1055, 255] width 20 height 20
click at [1003, 269] on div "Edit in Creator Duplicate here Duplicate in new Project Archive" at bounding box center [995, 305] width 140 height 90
click at [1048, 256] on mat-icon "more_horiz" at bounding box center [1055, 255] width 20 height 20
click at [994, 269] on span "Edit in Creator" at bounding box center [995, 275] width 114 height 20
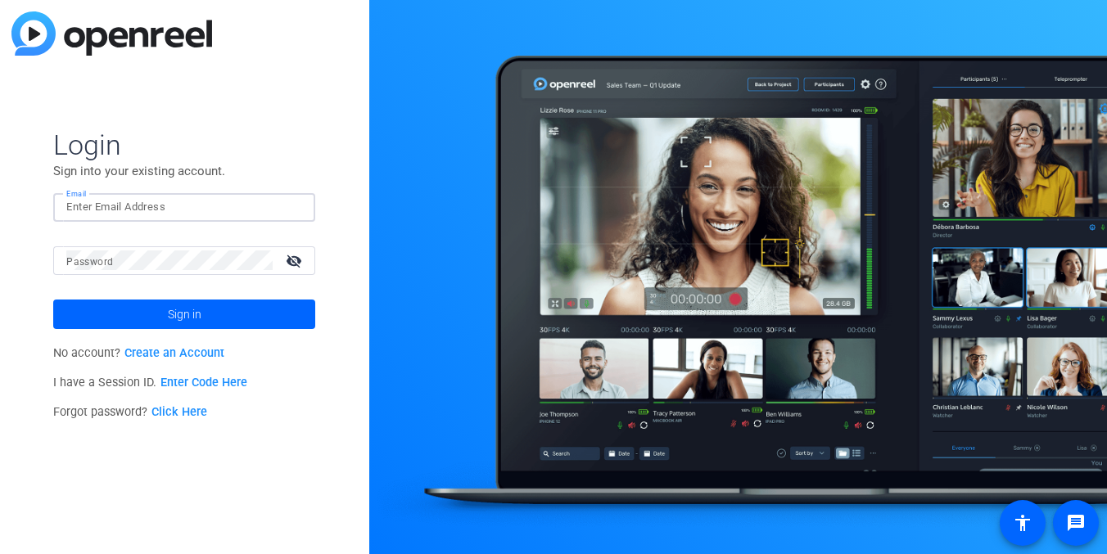
click at [155, 216] on input "Email" at bounding box center [184, 207] width 236 height 20
click at [288, 200] on img at bounding box center [288, 207] width 11 height 20
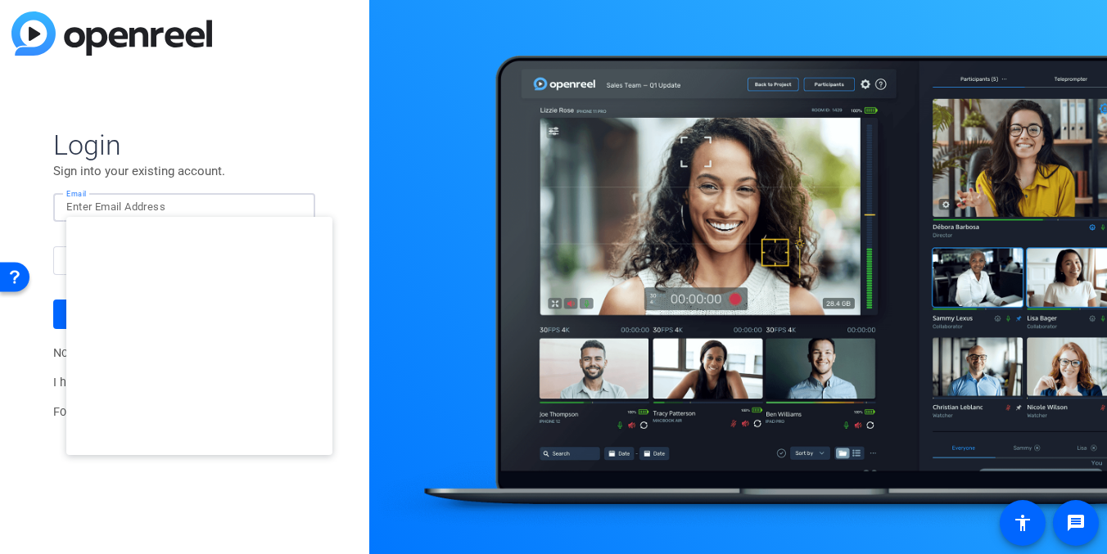
type input "[EMAIL_ADDRESS][DOMAIN_NAME]"
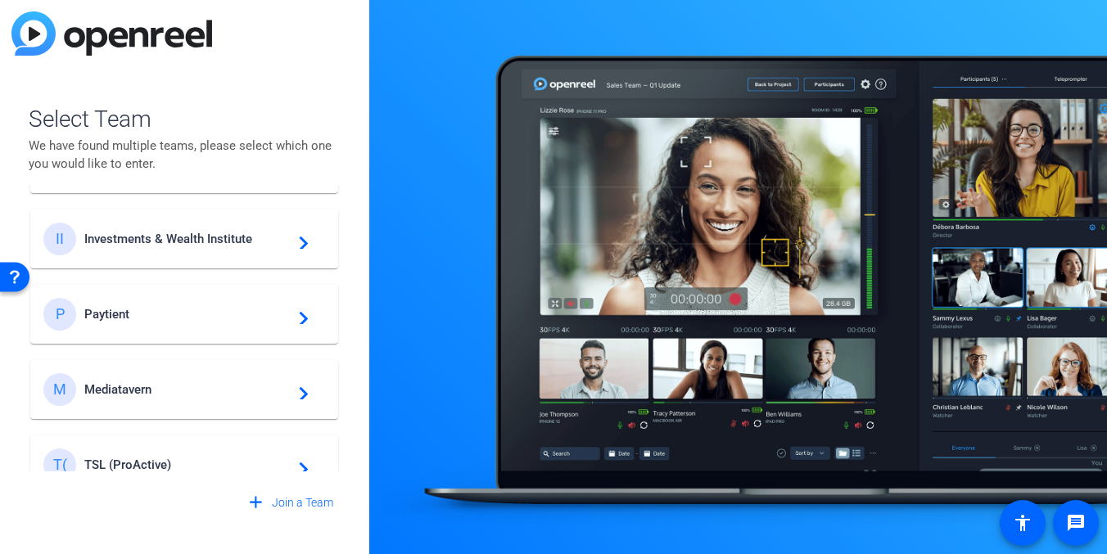
scroll to position [772, 0]
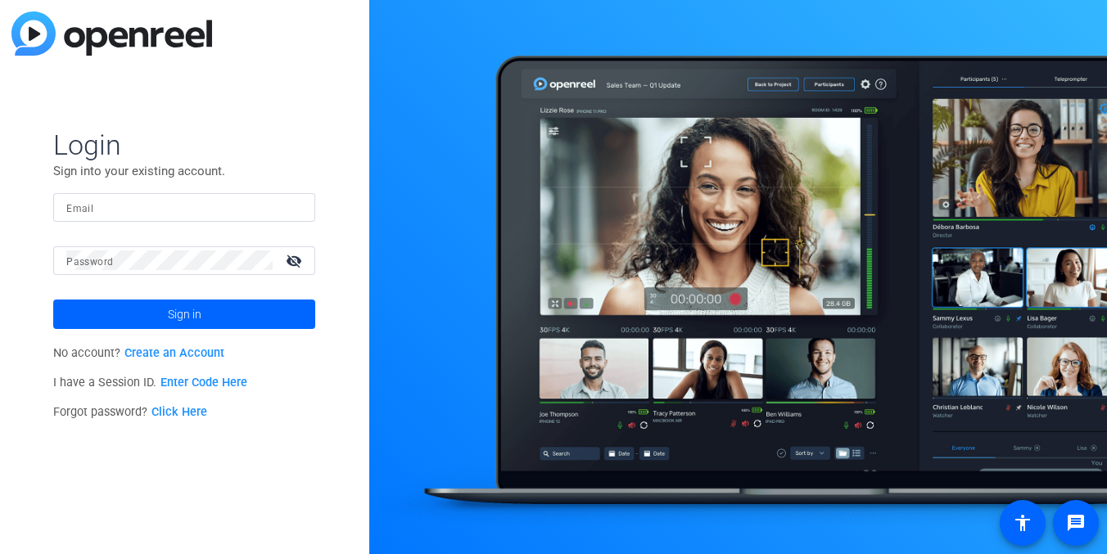
click at [183, 204] on input "Email" at bounding box center [184, 207] width 236 height 20
click at [288, 206] on img at bounding box center [288, 207] width 11 height 20
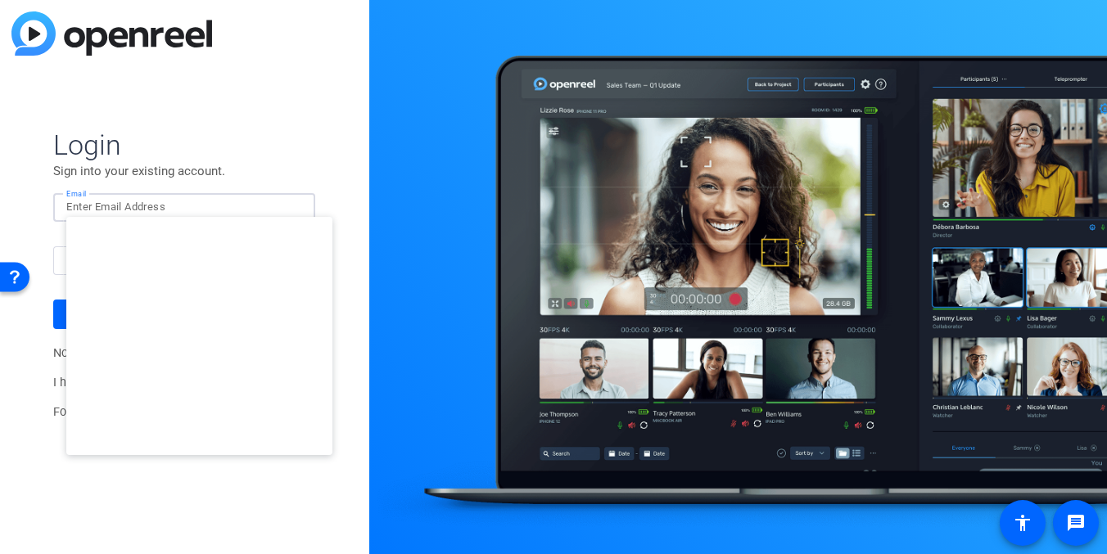
type input "[EMAIL_ADDRESS][DOMAIN_NAME]"
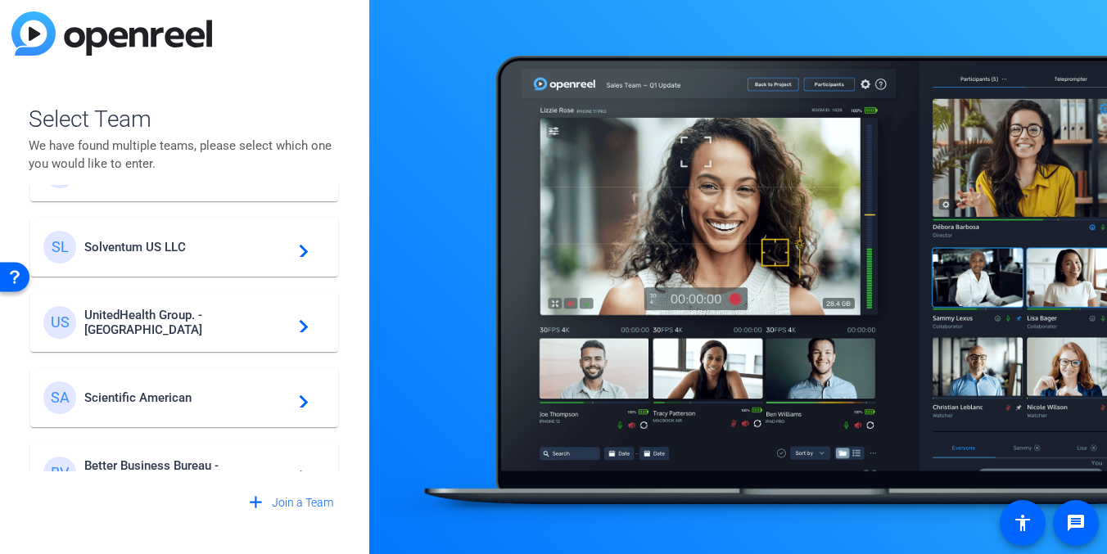
scroll to position [395, 0]
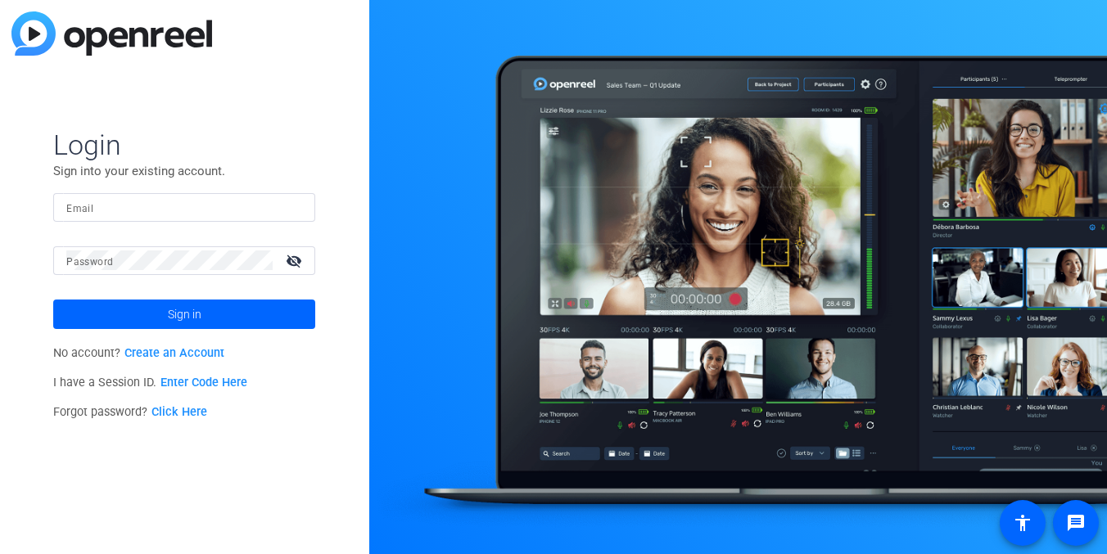
click at [266, 206] on input "Email" at bounding box center [184, 207] width 236 height 20
click at [294, 202] on div at bounding box center [293, 207] width 20 height 20
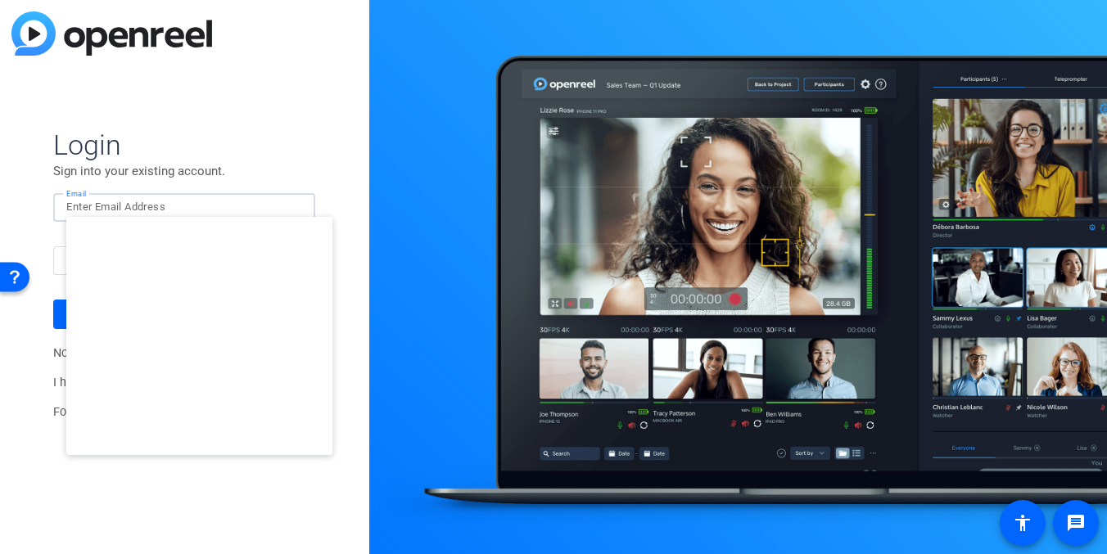
type input "[EMAIL_ADDRESS][DOMAIN_NAME]"
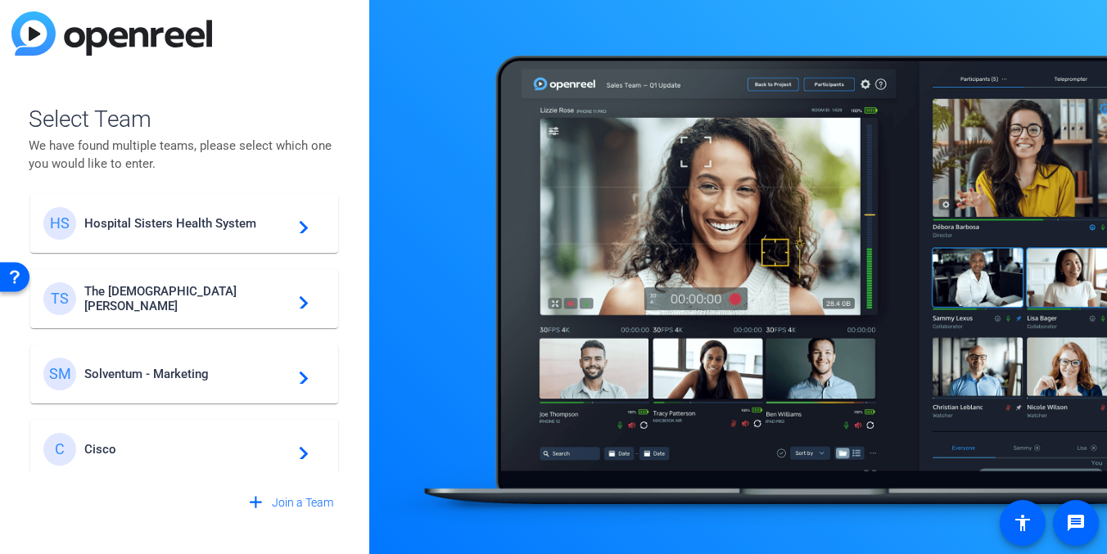
scroll to position [464, 0]
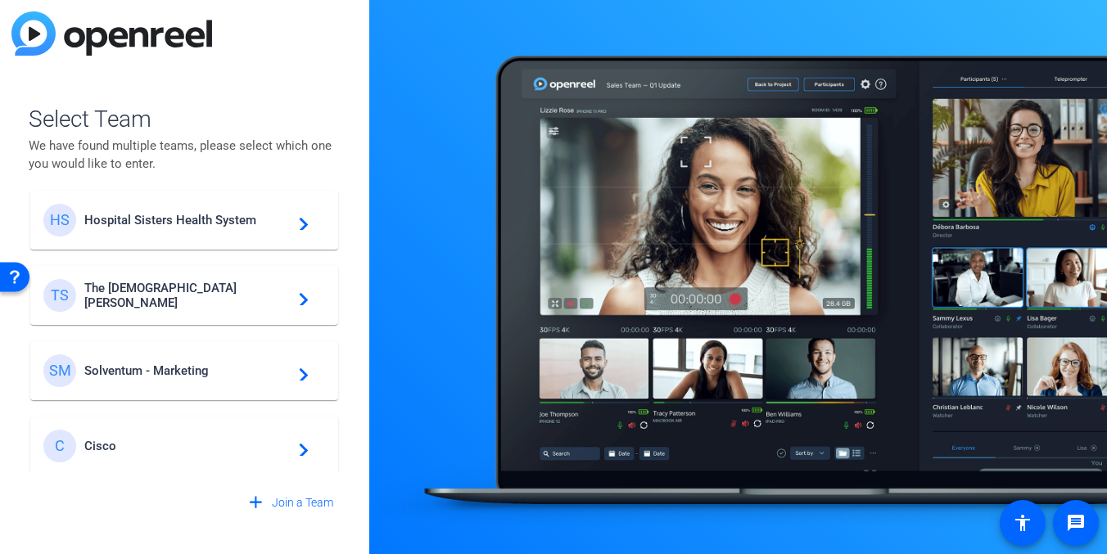
click at [203, 359] on div "SM Solventum - Marketing navigate_next" at bounding box center [184, 371] width 282 height 33
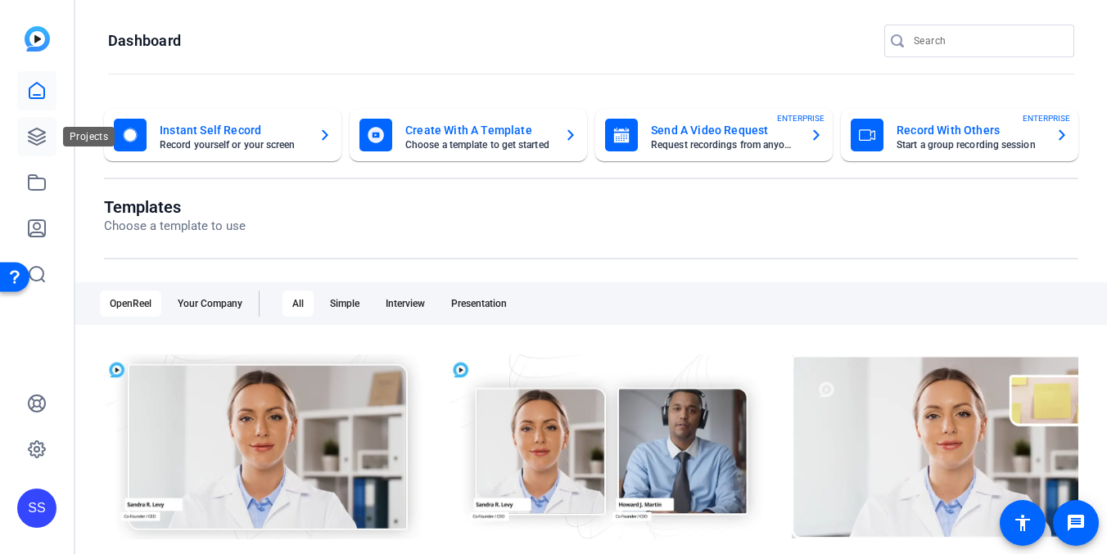
click at [31, 138] on icon at bounding box center [37, 137] width 16 height 16
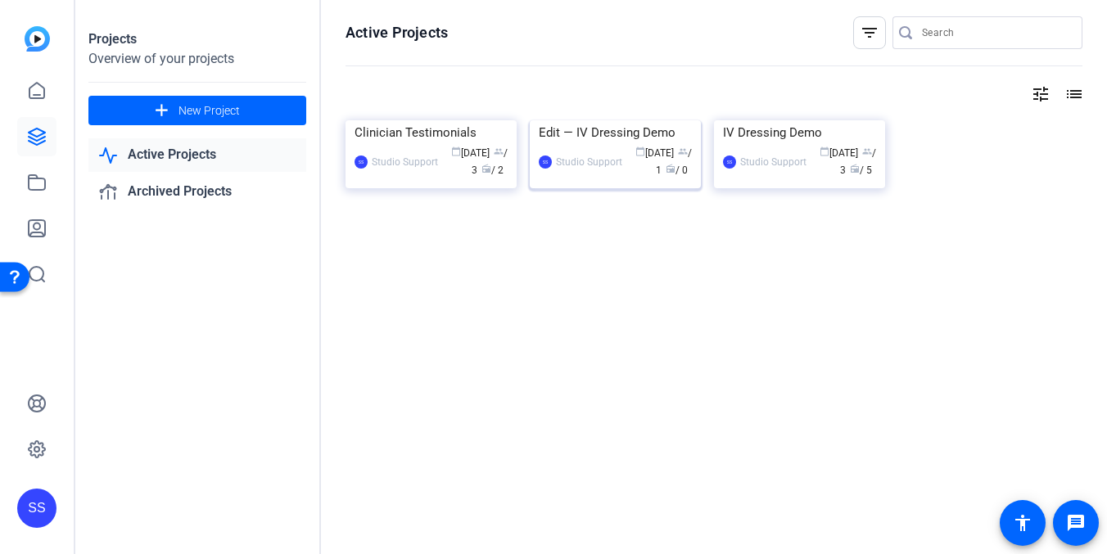
click at [586, 145] on div "Edit — IV Dressing Demo" at bounding box center [615, 132] width 153 height 25
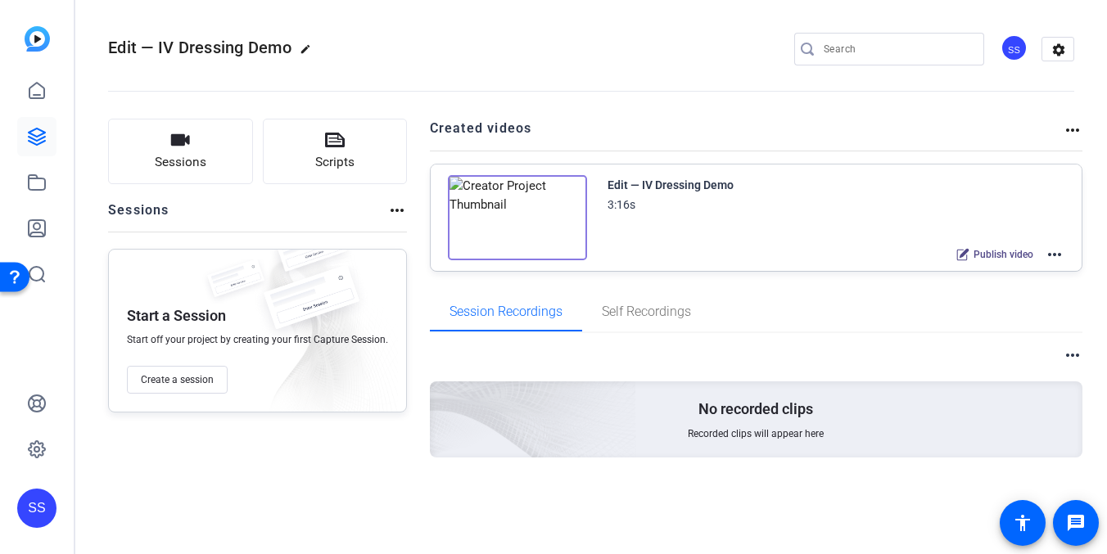
click at [1061, 255] on mat-icon "more_horiz" at bounding box center [1055, 255] width 20 height 20
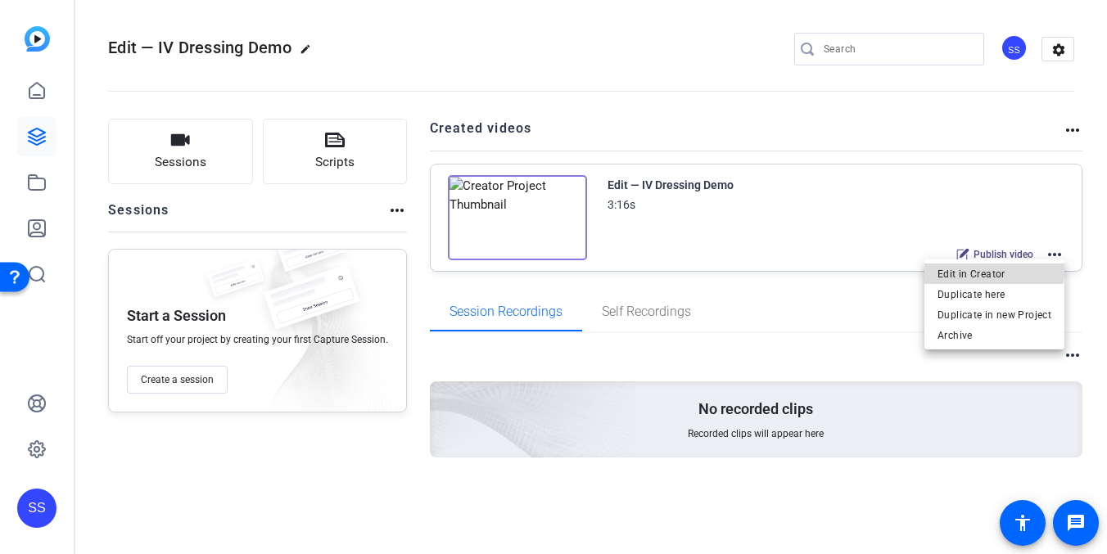
click at [995, 270] on span "Edit in Creator" at bounding box center [995, 275] width 114 height 20
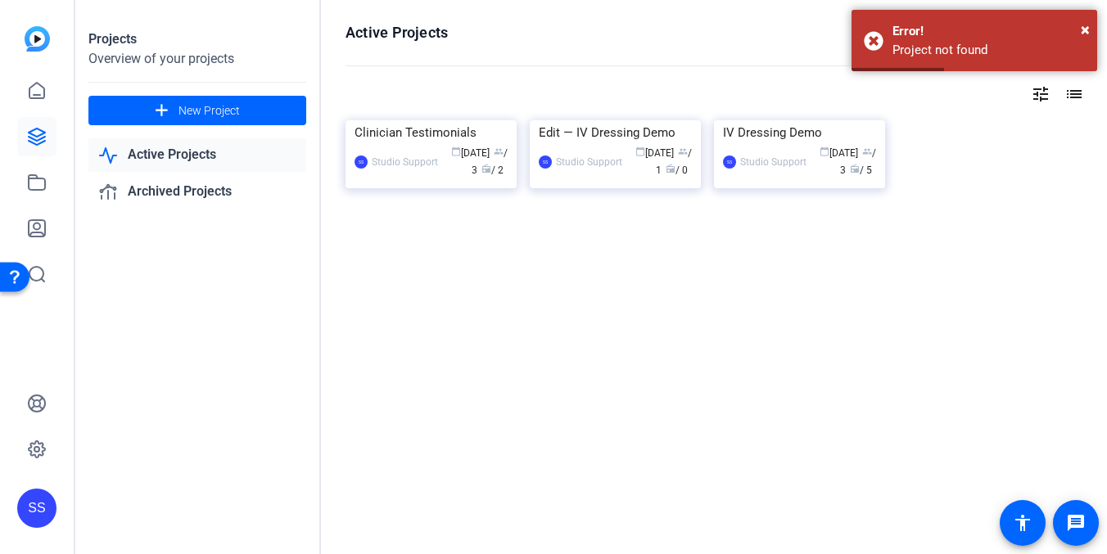
click at [43, 503] on div "SS" at bounding box center [36, 508] width 39 height 39
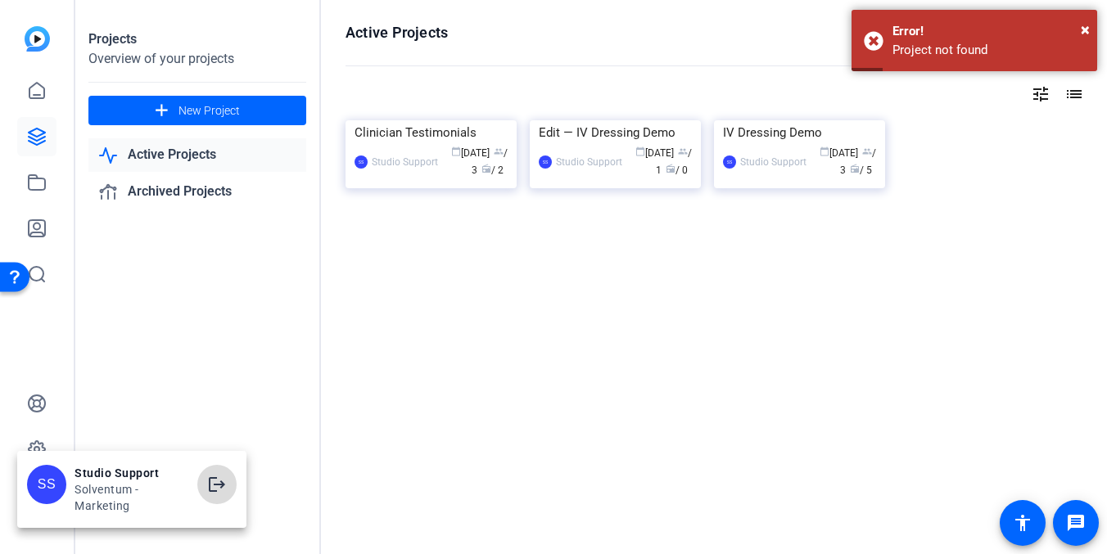
click at [215, 484] on mat-icon "logout" at bounding box center [217, 485] width 20 height 20
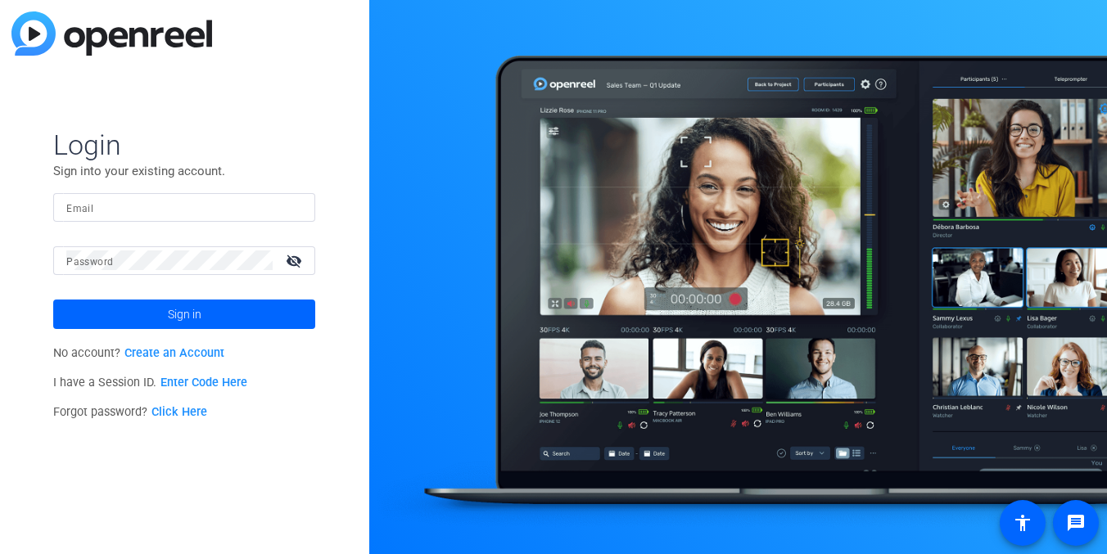
click at [183, 214] on input "Email" at bounding box center [184, 207] width 236 height 20
click at [297, 210] on div at bounding box center [293, 207] width 20 height 20
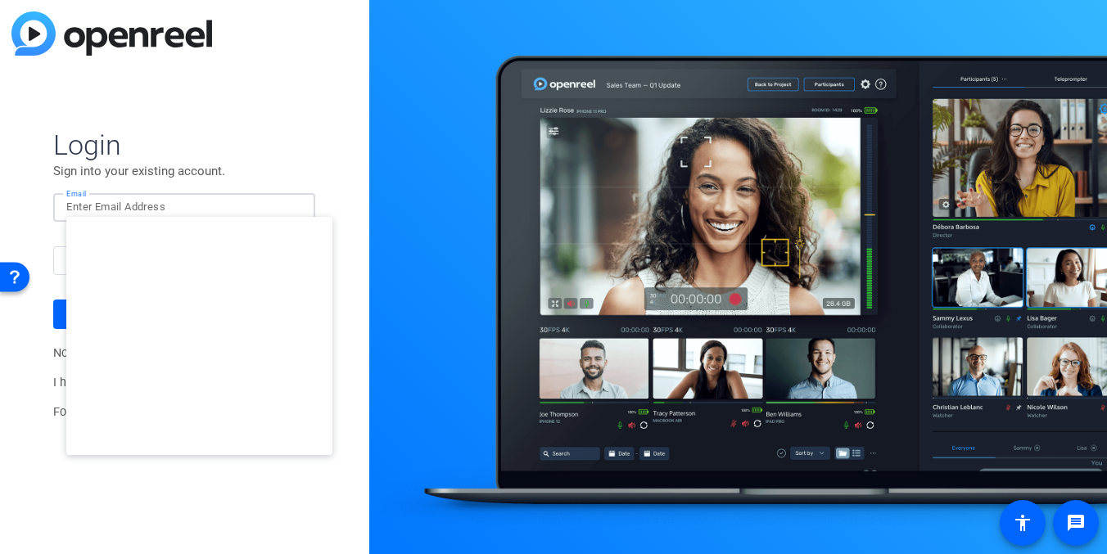
type input "[EMAIL_ADDRESS][DOMAIN_NAME]"
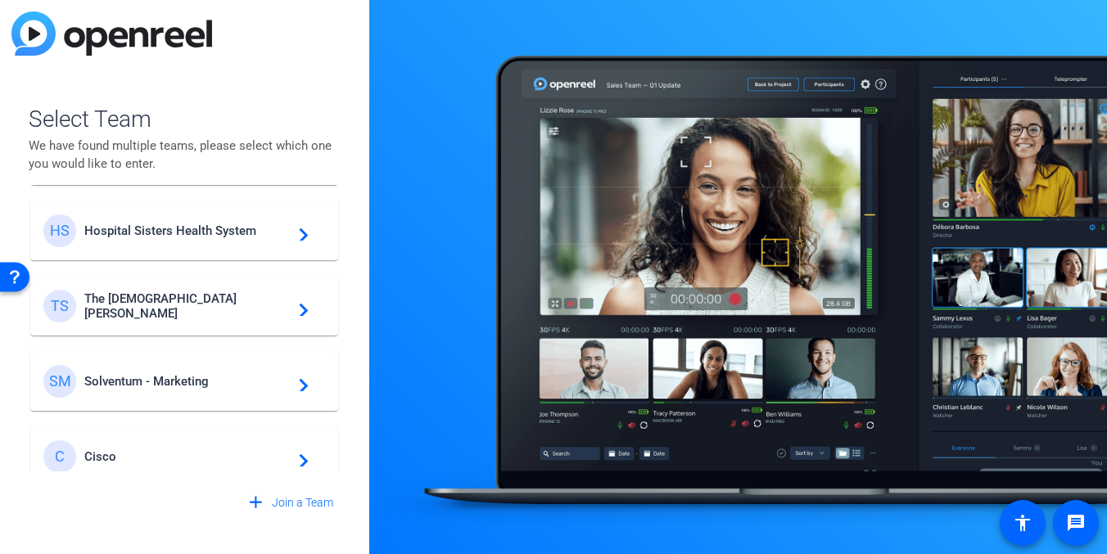
scroll to position [470, 0]
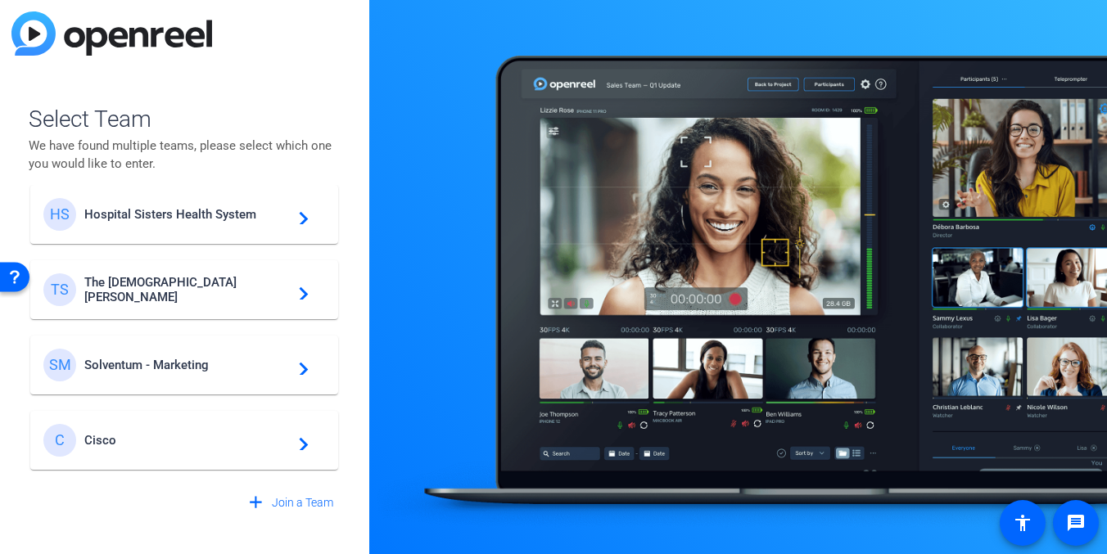
click at [160, 419] on mat-card-content "C Cisco navigate_next" at bounding box center [184, 440] width 308 height 59
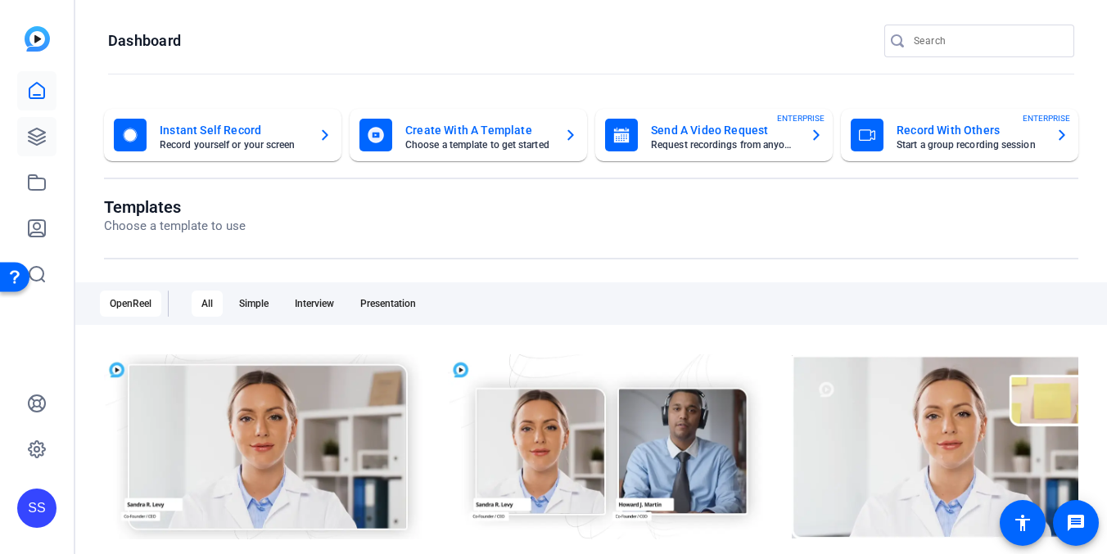
click at [55, 136] on link at bounding box center [36, 136] width 39 height 39
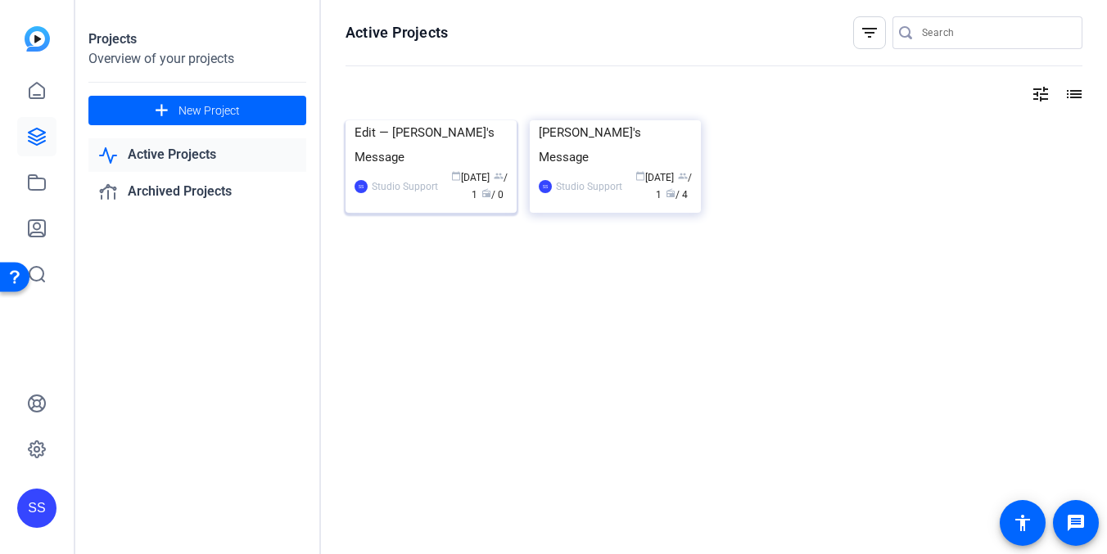
click at [382, 170] on div "Edit — [PERSON_NAME]'s Message" at bounding box center [431, 144] width 153 height 49
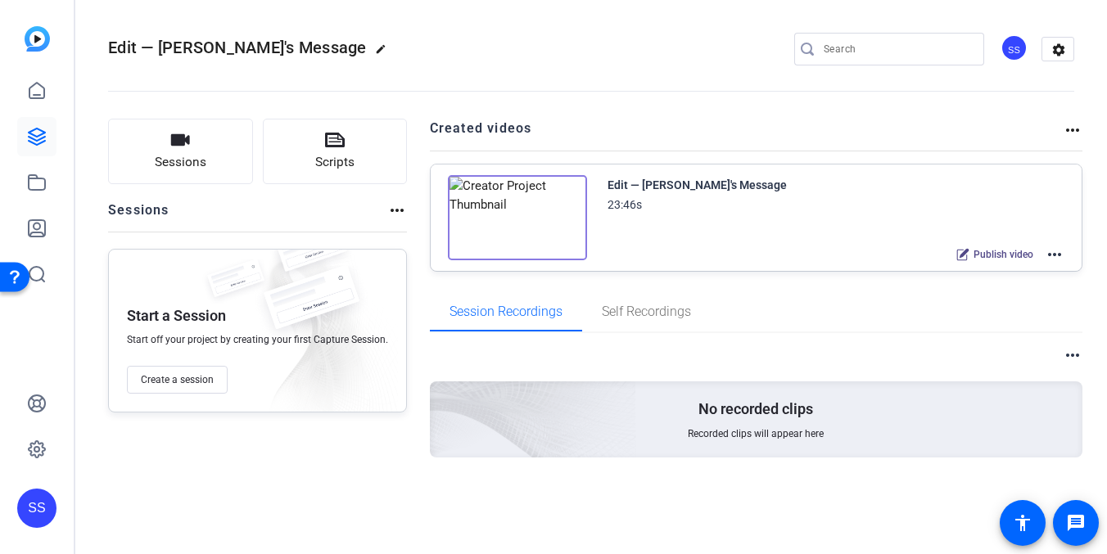
click at [1002, 250] on span "Publish video" at bounding box center [1004, 254] width 60 height 13
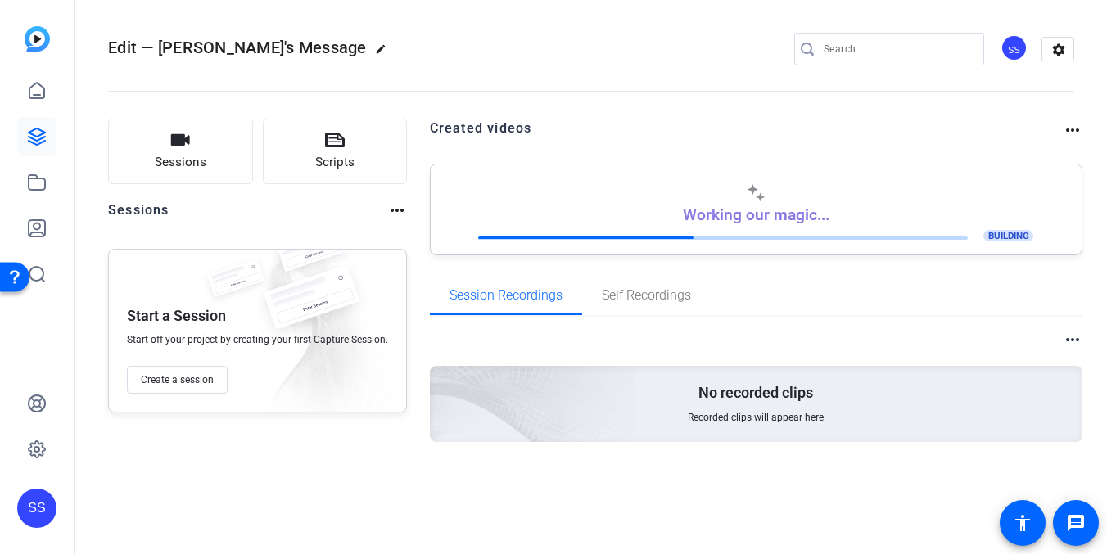
click at [34, 514] on div "SS" at bounding box center [36, 508] width 39 height 39
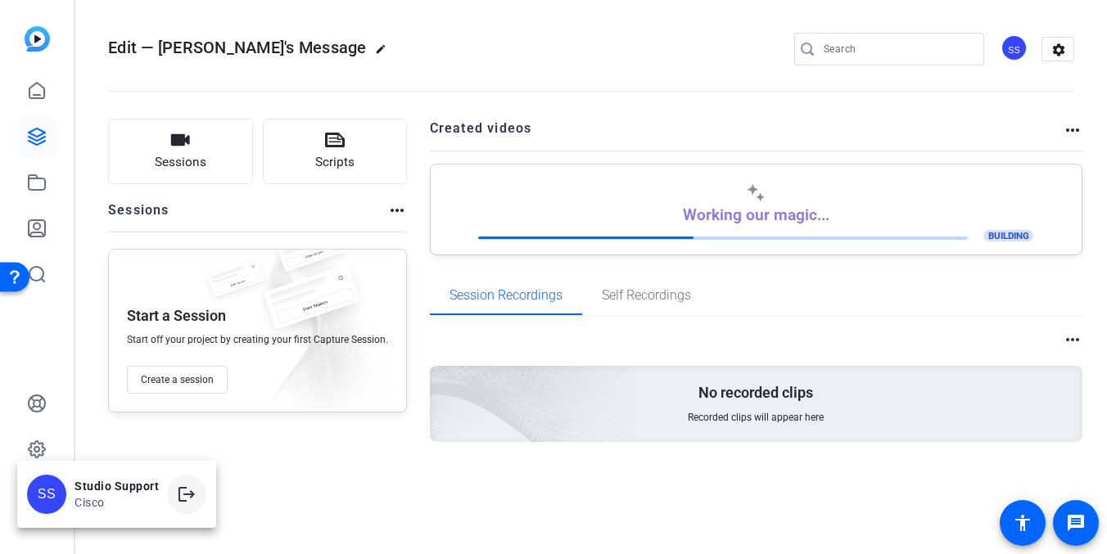
click at [190, 491] on mat-icon "logout" at bounding box center [187, 495] width 20 height 20
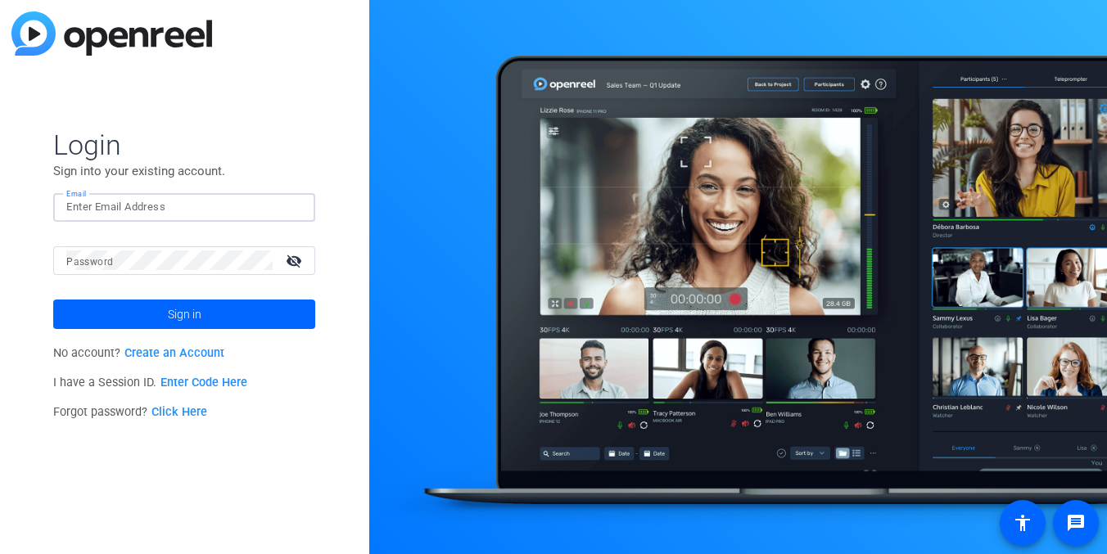
click at [197, 210] on input "Email" at bounding box center [184, 207] width 236 height 20
click at [296, 213] on div at bounding box center [293, 207] width 20 height 20
type input "[EMAIL_ADDRESS][DOMAIN_NAME]"
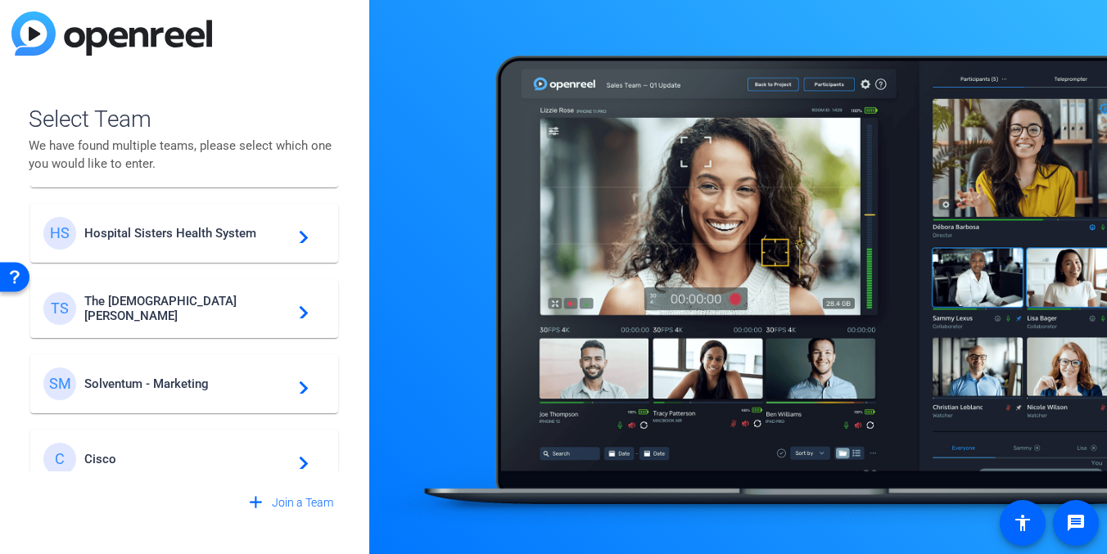
scroll to position [470, 0]
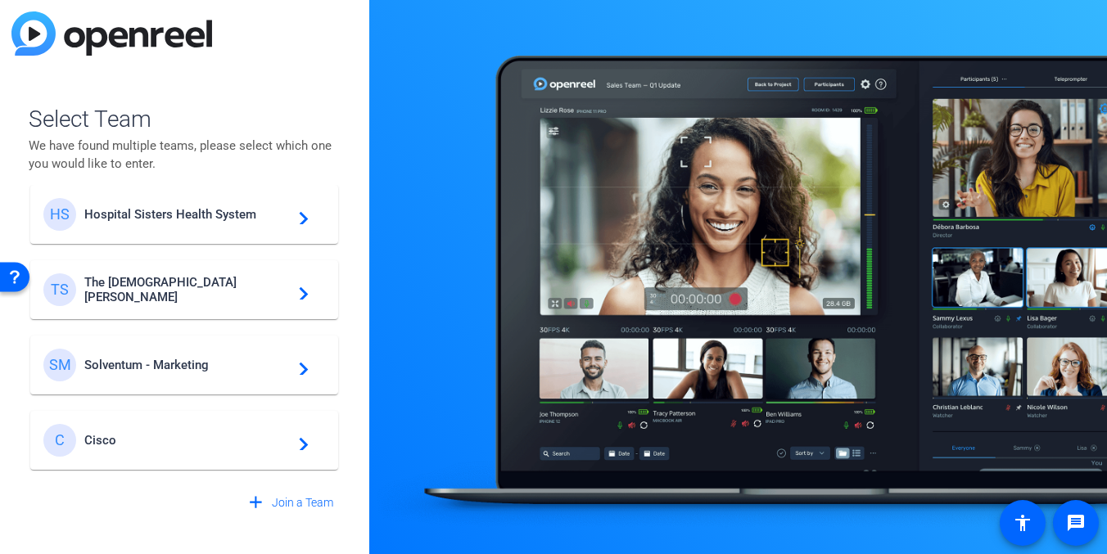
click at [158, 371] on span "Solventum - Marketing" at bounding box center [186, 365] width 205 height 15
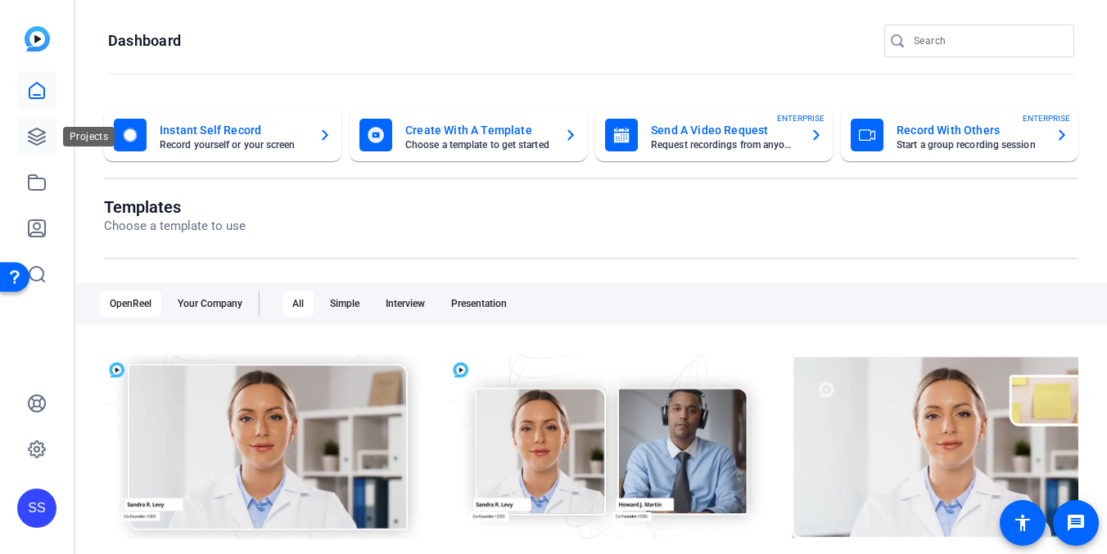
click at [37, 135] on icon at bounding box center [37, 137] width 16 height 16
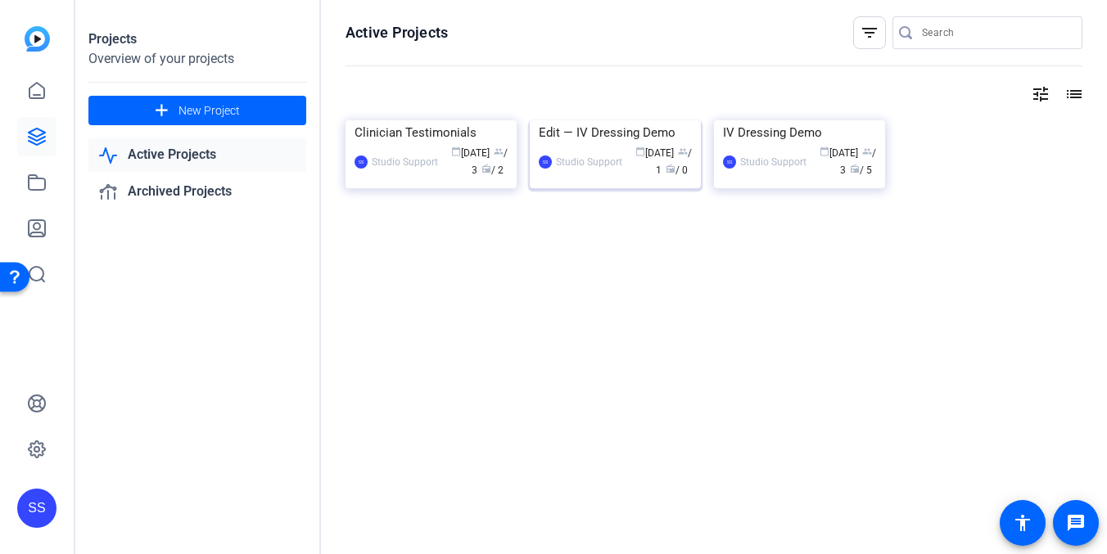
click at [562, 145] on div "Edit — IV Dressing Demo" at bounding box center [615, 132] width 153 height 25
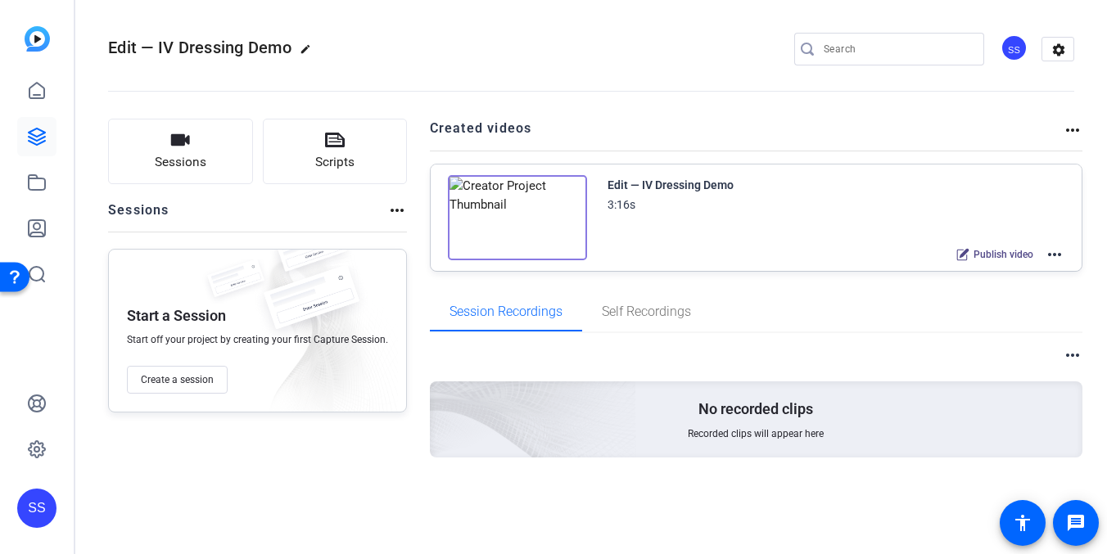
click at [1059, 256] on mat-icon "more_horiz" at bounding box center [1055, 255] width 20 height 20
click at [998, 271] on span "Edit in Creator" at bounding box center [995, 275] width 114 height 20
click at [24, 514] on div "SS" at bounding box center [36, 508] width 39 height 39
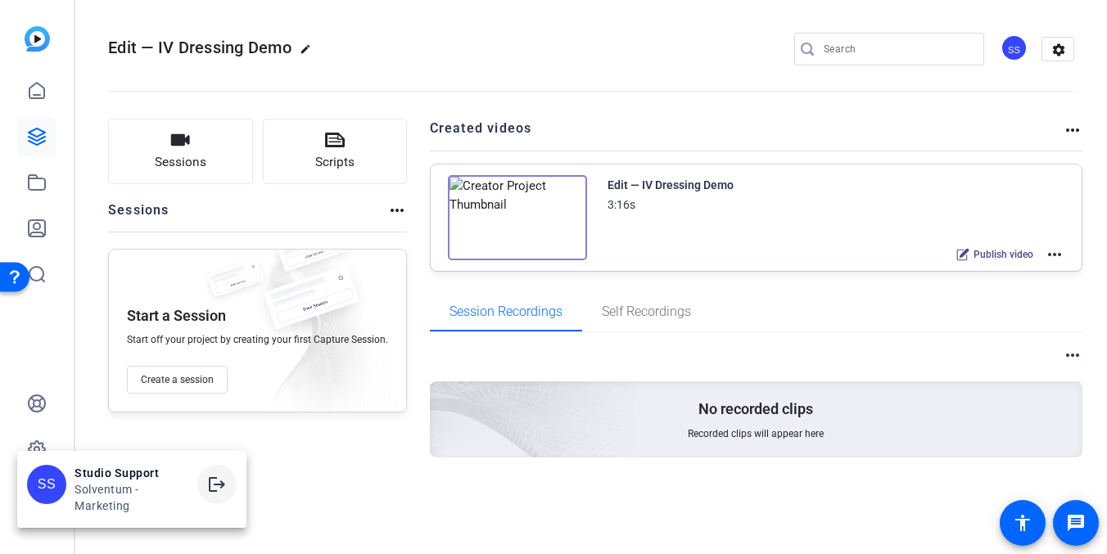
click at [223, 486] on mat-icon "logout" at bounding box center [217, 485] width 20 height 20
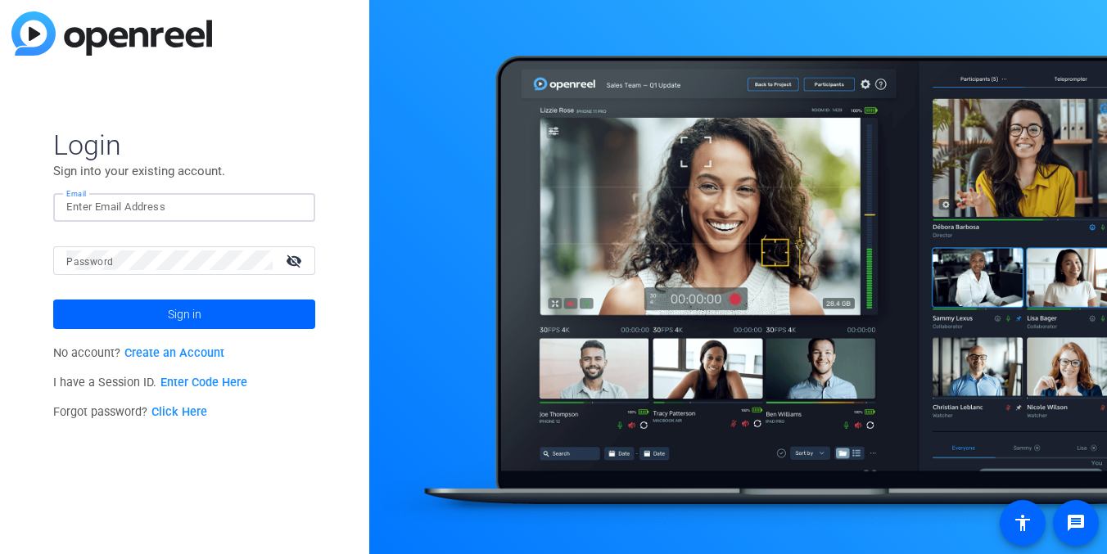
click at [192, 206] on input "Email" at bounding box center [184, 207] width 236 height 20
click at [288, 211] on img at bounding box center [288, 207] width 11 height 20
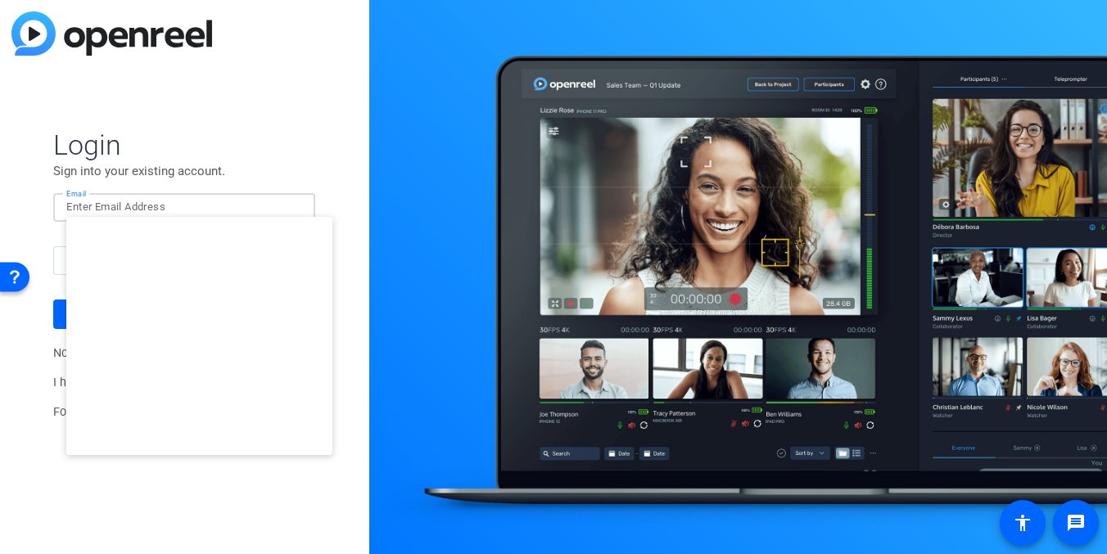
type input "studiosupport+3@openreel.com"
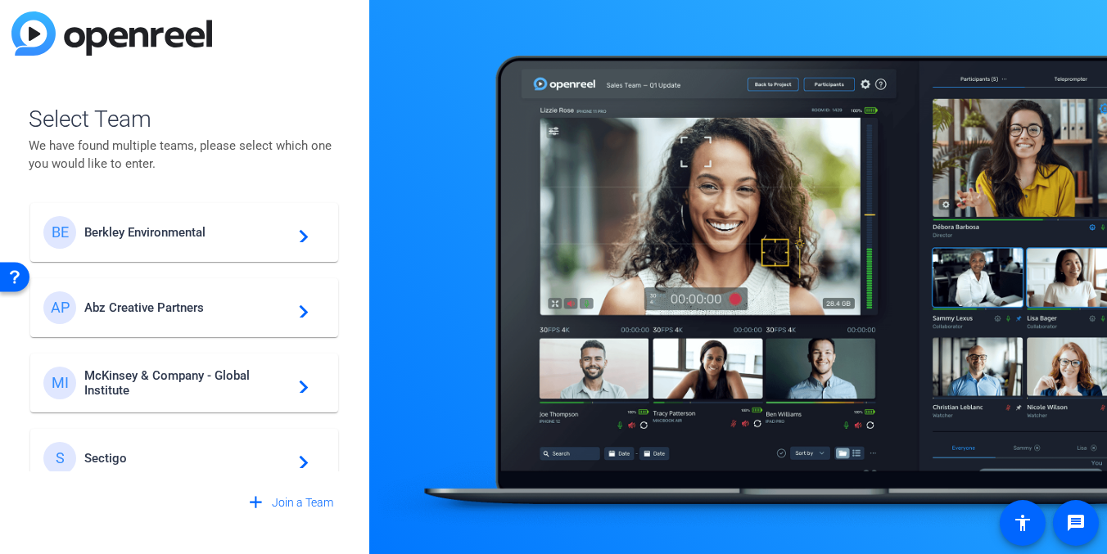
click at [228, 378] on span "McKinsey & Company - Global Institute" at bounding box center [186, 383] width 205 height 29
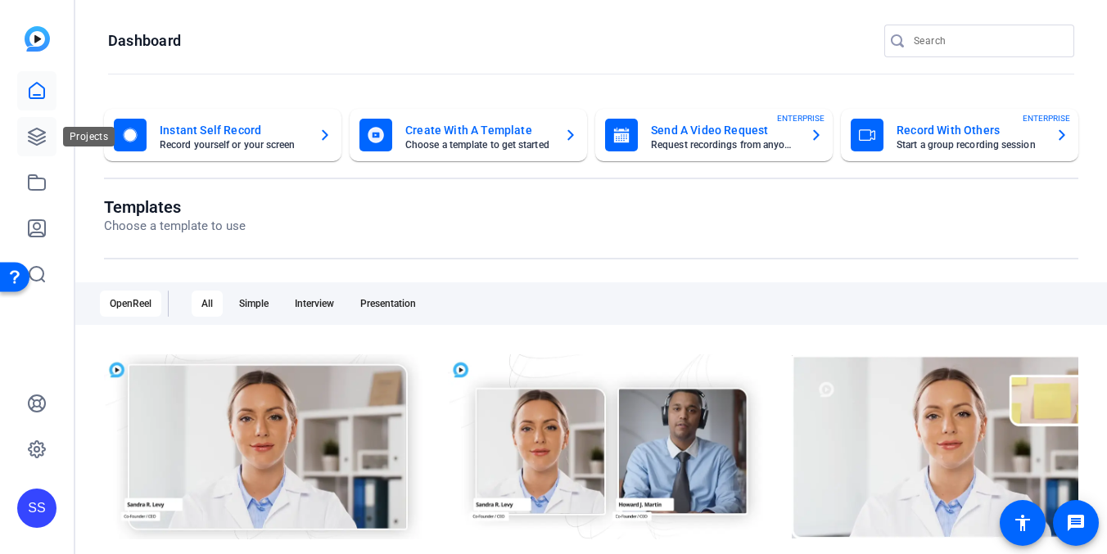
click at [32, 128] on icon at bounding box center [37, 137] width 20 height 20
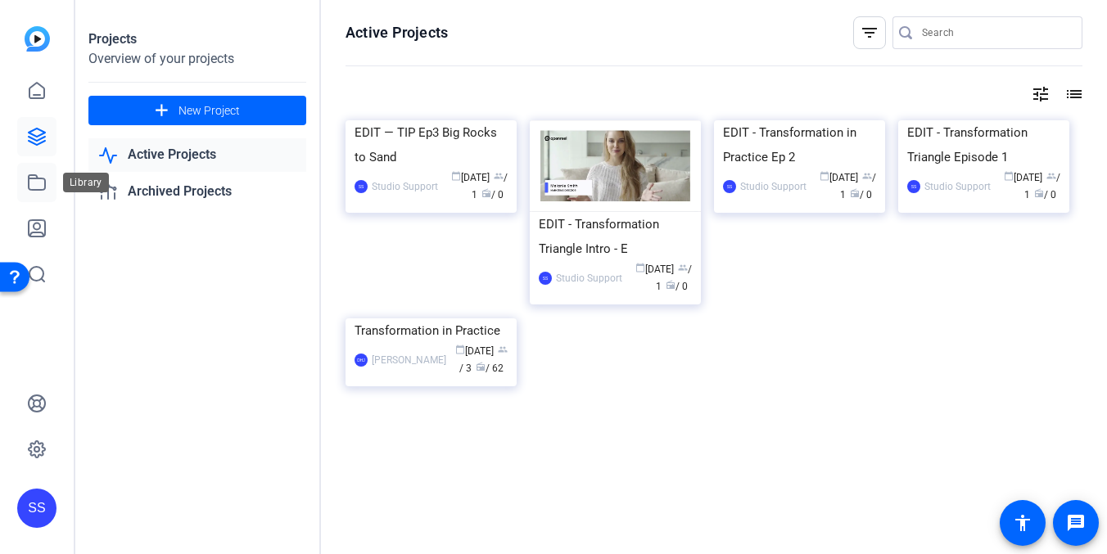
click at [47, 182] on link at bounding box center [36, 182] width 39 height 39
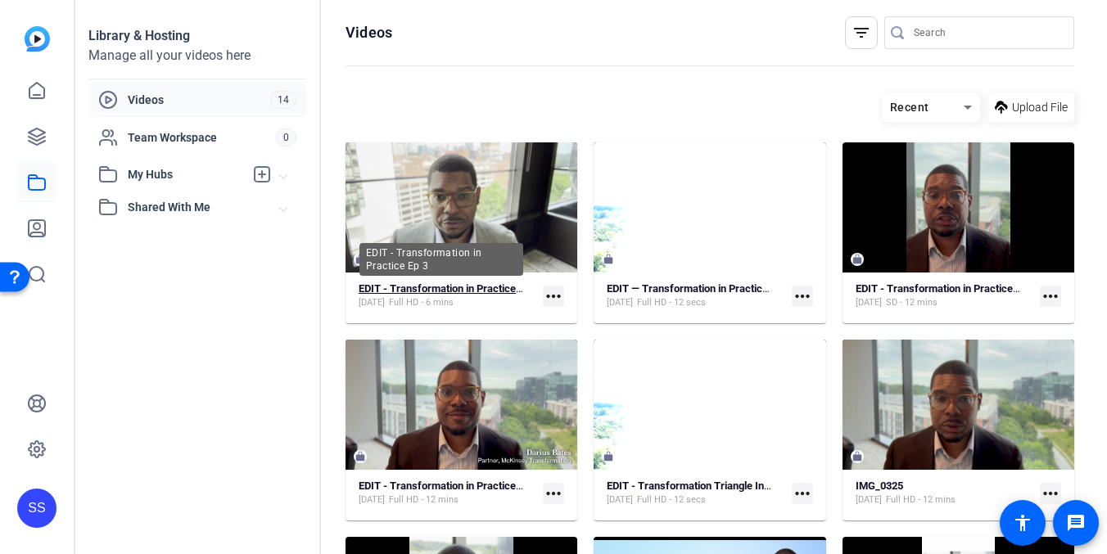
click at [424, 295] on strong "EDIT - Transformation in Practice Ep 3" at bounding box center [448, 289] width 179 height 12
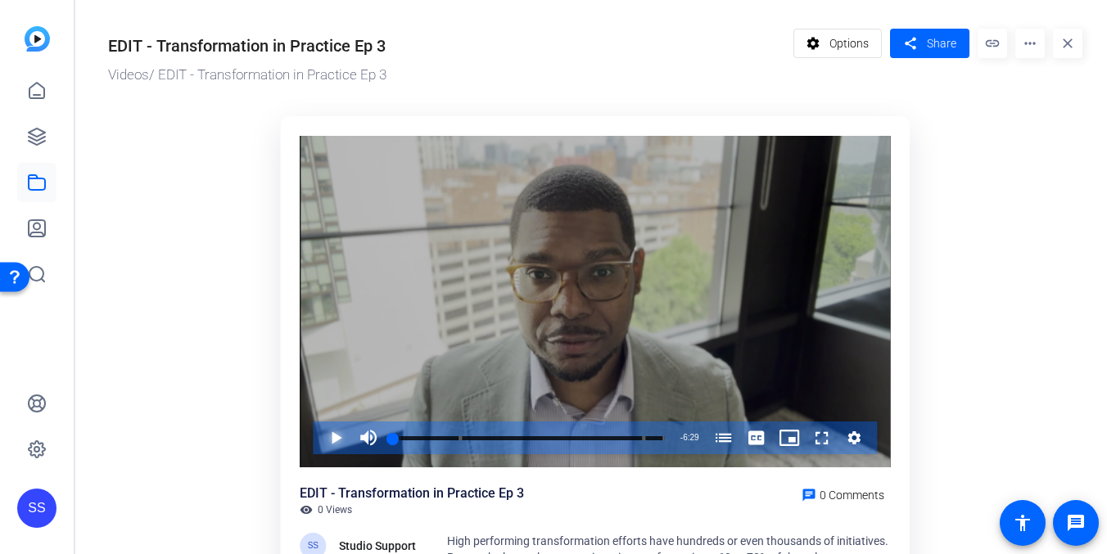
click at [319, 438] on span "Video Player" at bounding box center [319, 438] width 0 height 33
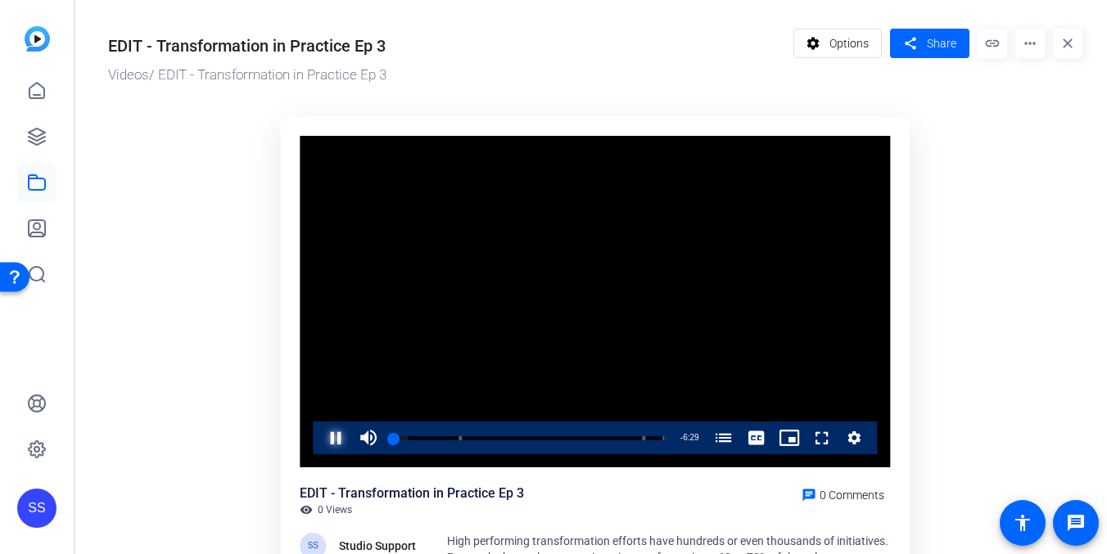
click at [319, 438] on span "Video Player" at bounding box center [319, 438] width 0 height 33
click at [824, 55] on mat-icon "settings" at bounding box center [813, 43] width 20 height 31
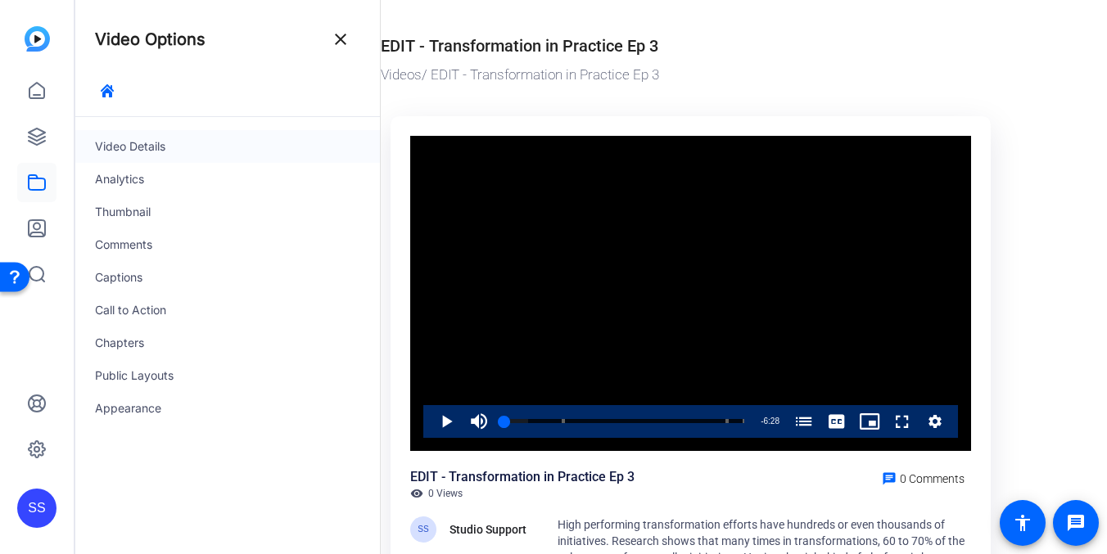
click at [160, 140] on div "Video Details" at bounding box center [227, 146] width 305 height 33
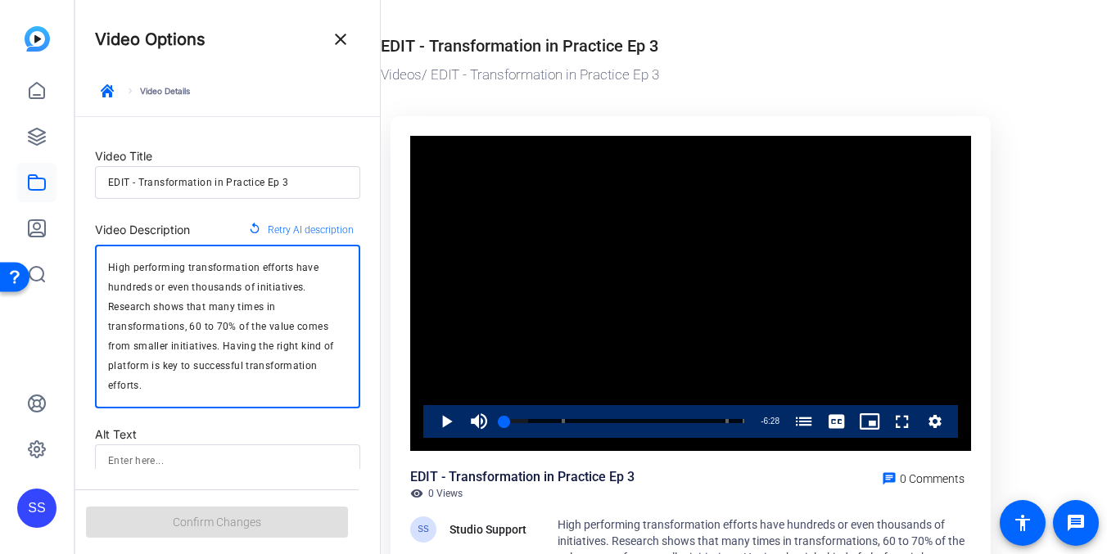
click at [181, 328] on textarea "High performing transformation efforts have hundreds or even thousands of initi…" at bounding box center [227, 327] width 239 height 138
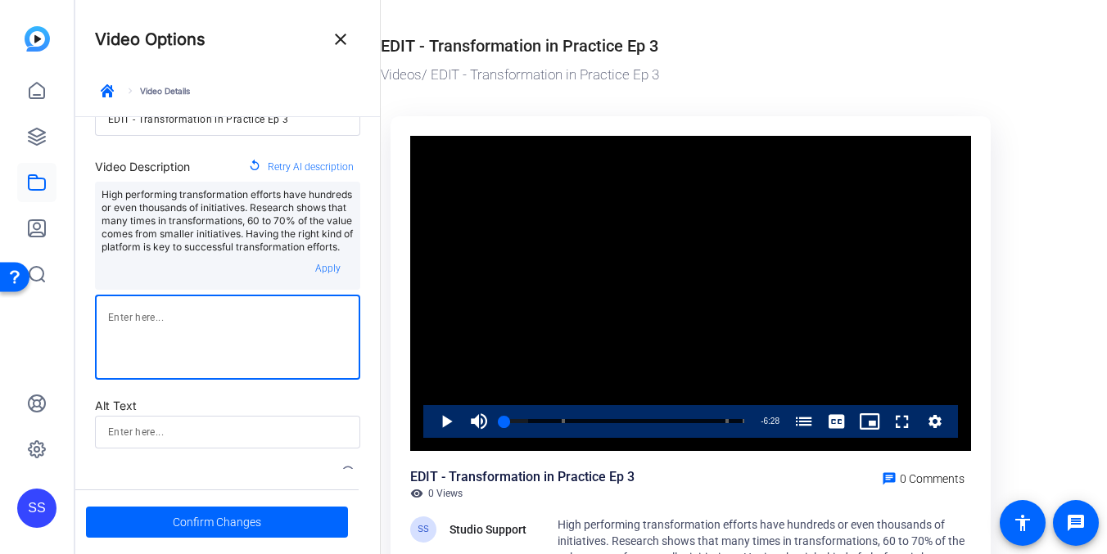
scroll to position [75, 0]
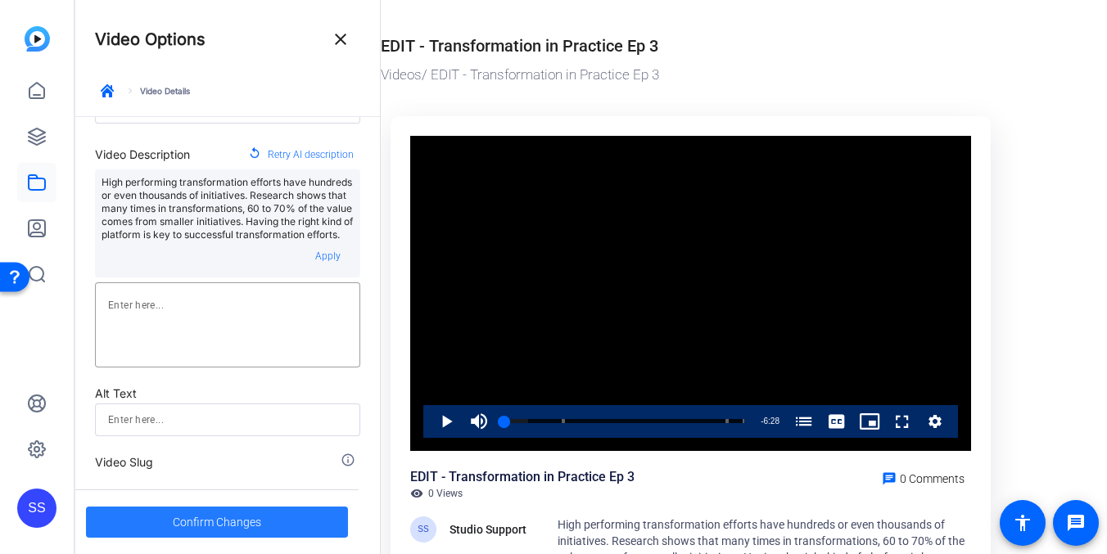
click at [206, 516] on span "Confirm Changes" at bounding box center [217, 522] width 88 height 31
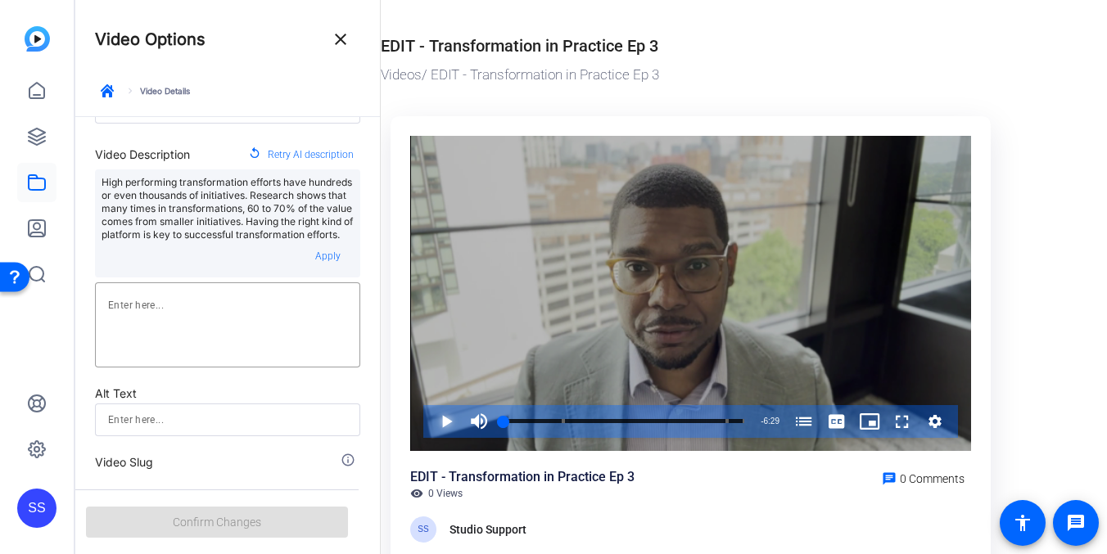
click at [430, 419] on span "Video Player" at bounding box center [430, 421] width 0 height 33
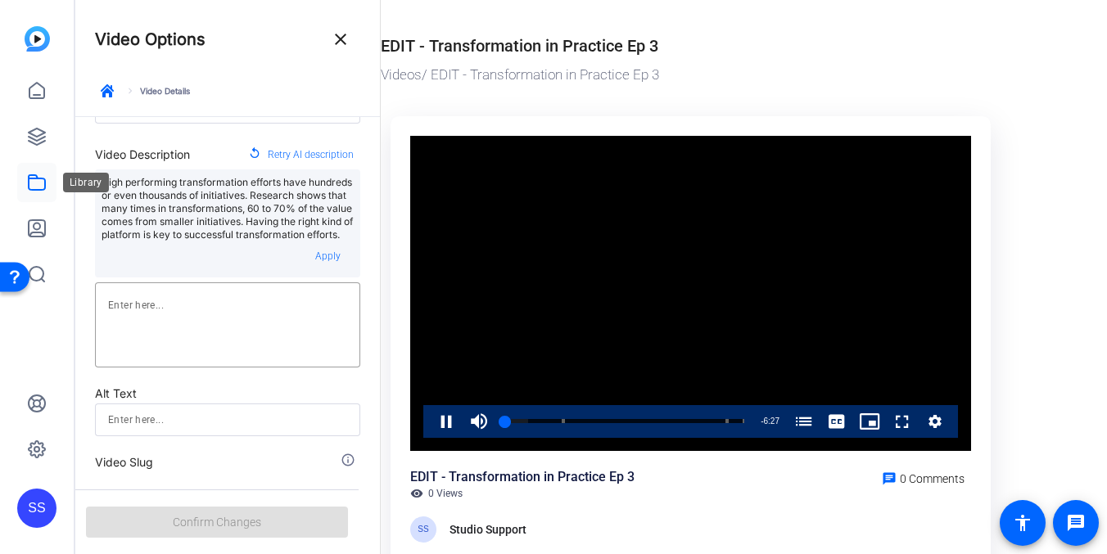
click at [25, 179] on link at bounding box center [36, 182] width 39 height 39
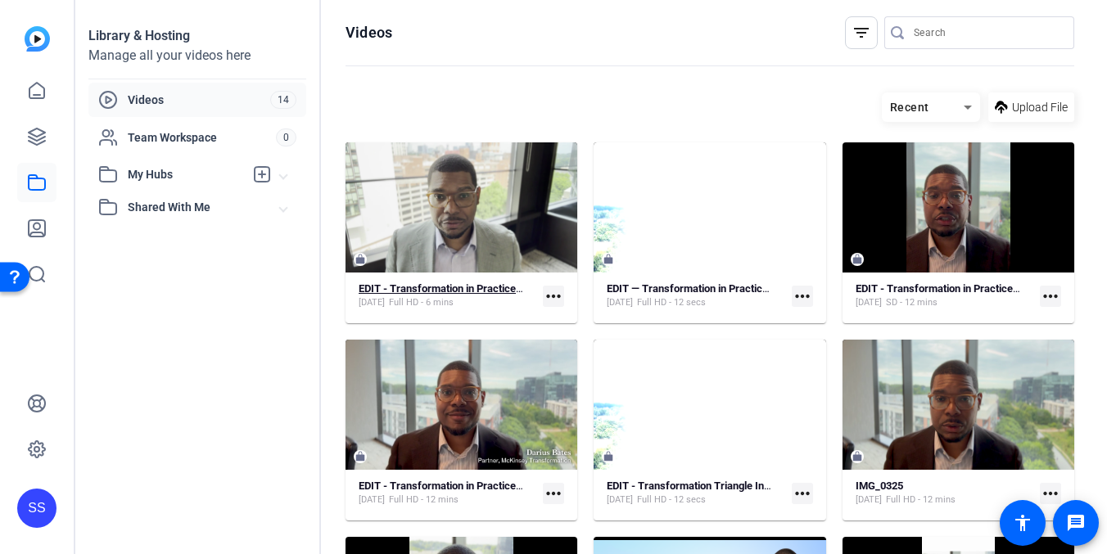
click at [474, 283] on div "EDIT - Transformation in Practice Ep 3" at bounding box center [441, 289] width 165 height 13
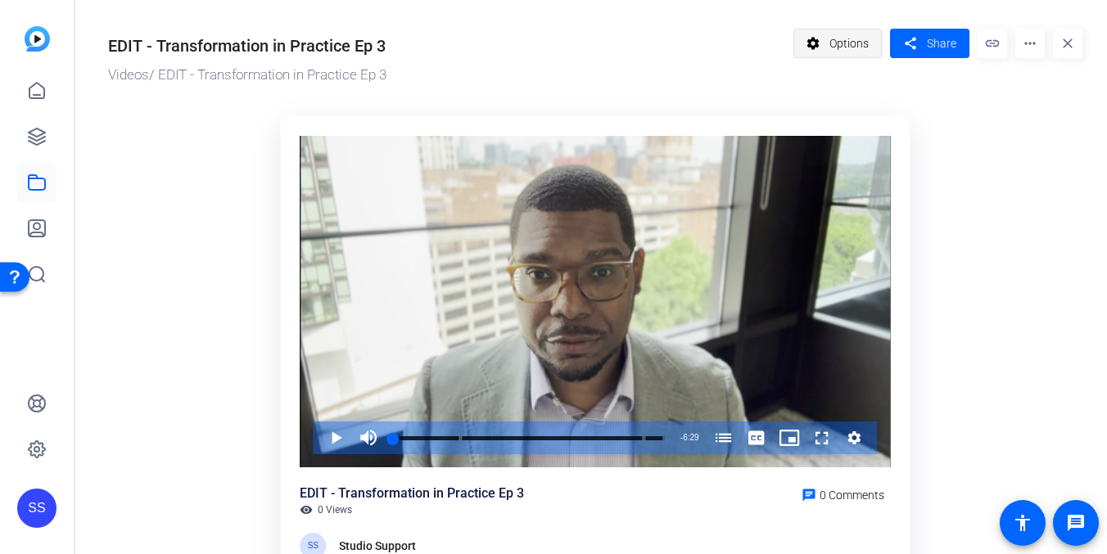
click at [847, 51] on span "Options" at bounding box center [849, 43] width 39 height 31
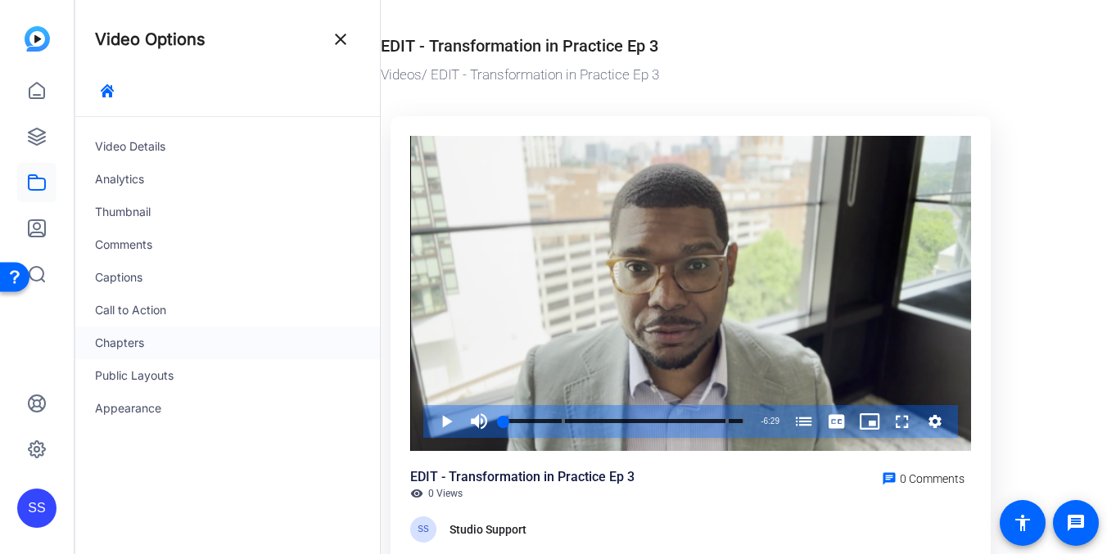
click at [167, 342] on div "Chapters" at bounding box center [227, 343] width 305 height 33
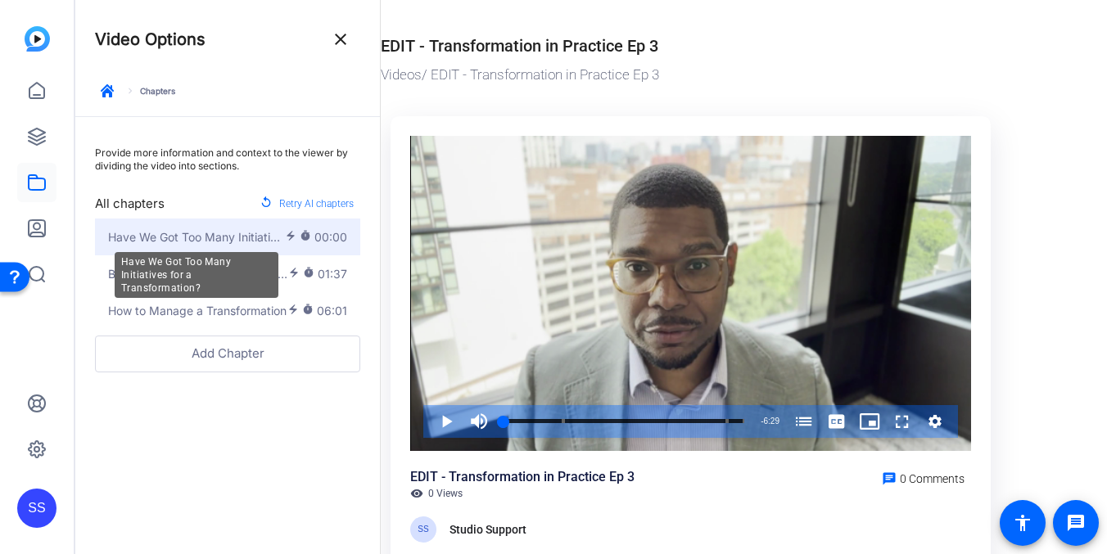
click at [218, 232] on span "Have We Got Too Many Initiatives for a Transformation?" at bounding box center [196, 237] width 177 height 17
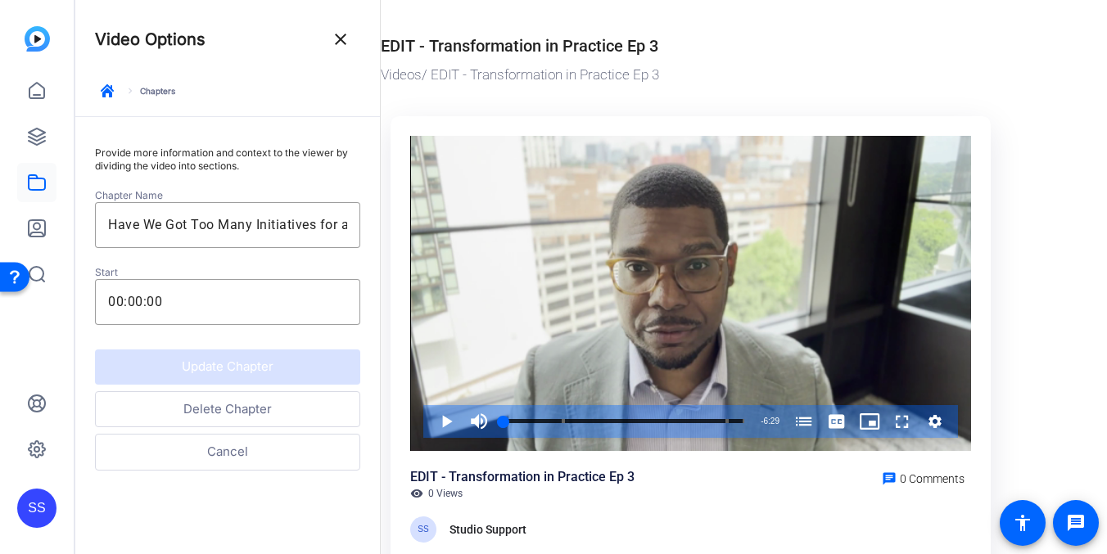
click at [243, 409] on button "Delete Chapter" at bounding box center [227, 409] width 265 height 37
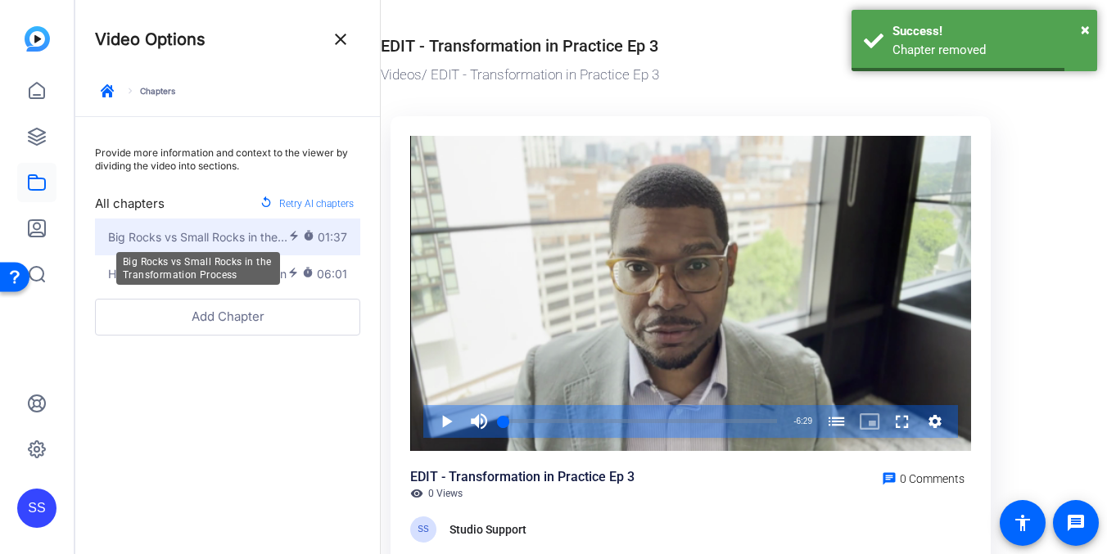
click at [243, 239] on span "Big Rocks vs Small Rocks in the Transformation Process" at bounding box center [198, 237] width 180 height 17
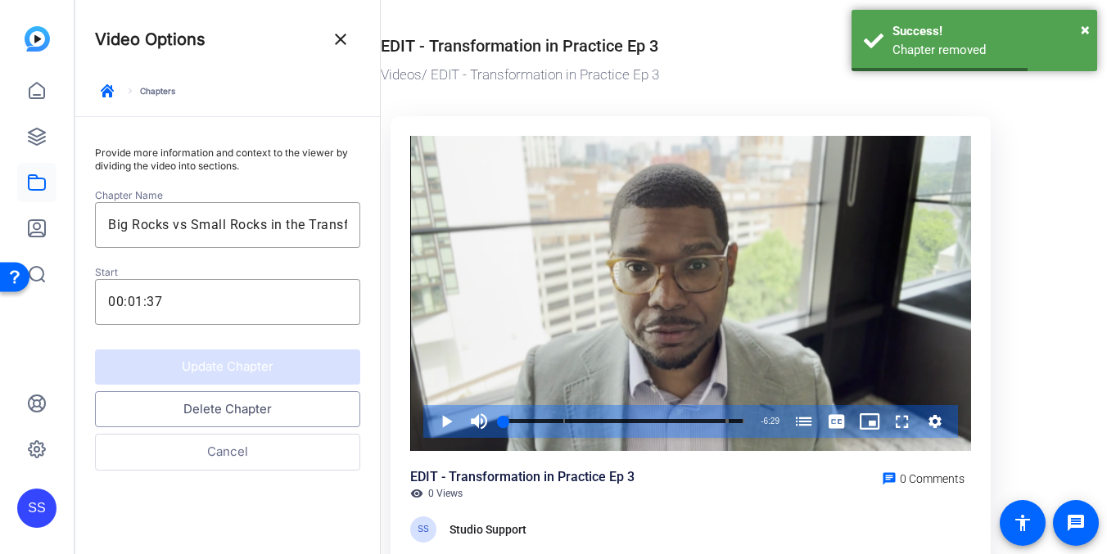
click at [232, 414] on button "Delete Chapter" at bounding box center [227, 409] width 265 height 37
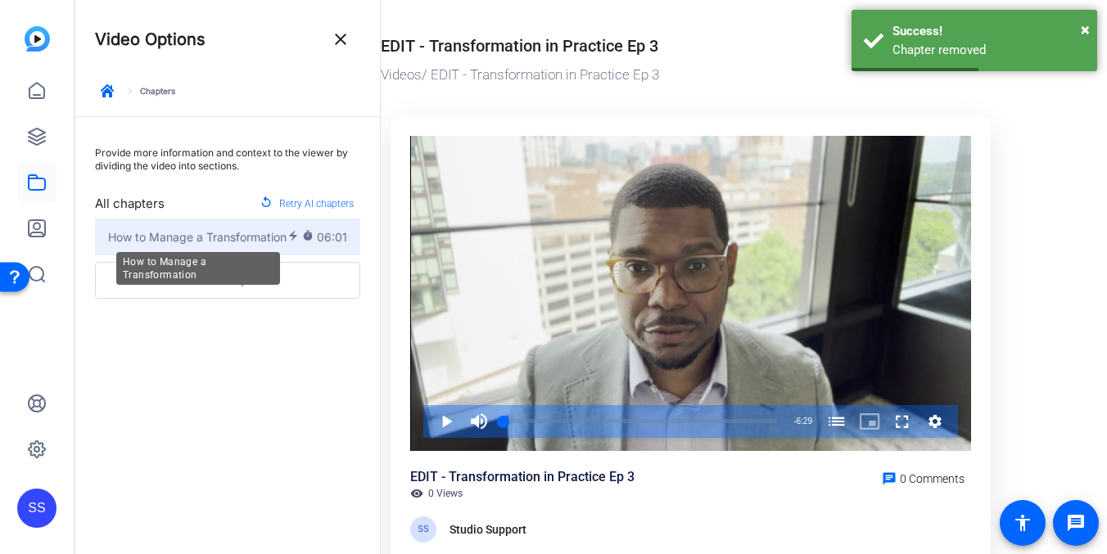
click at [252, 242] on span "How to Manage a Transformation" at bounding box center [197, 237] width 179 height 17
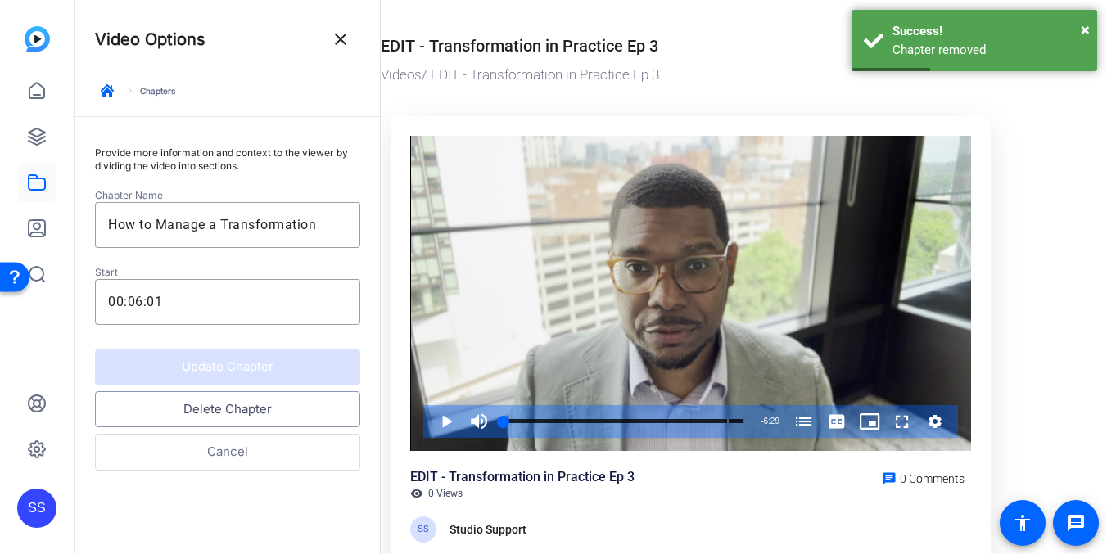
click at [204, 410] on button "Delete Chapter" at bounding box center [227, 409] width 265 height 37
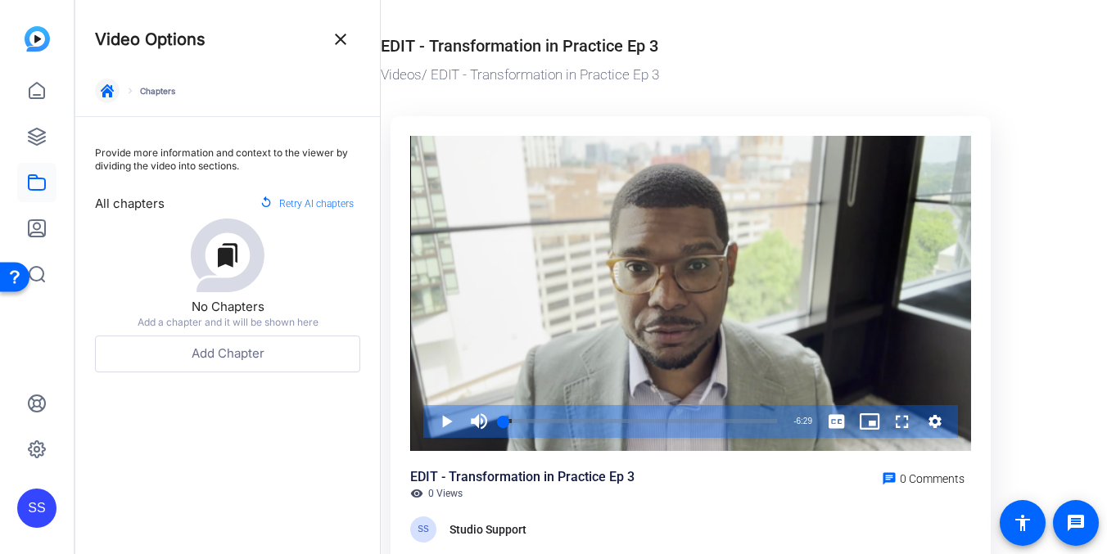
click at [115, 97] on span "button" at bounding box center [107, 90] width 39 height 39
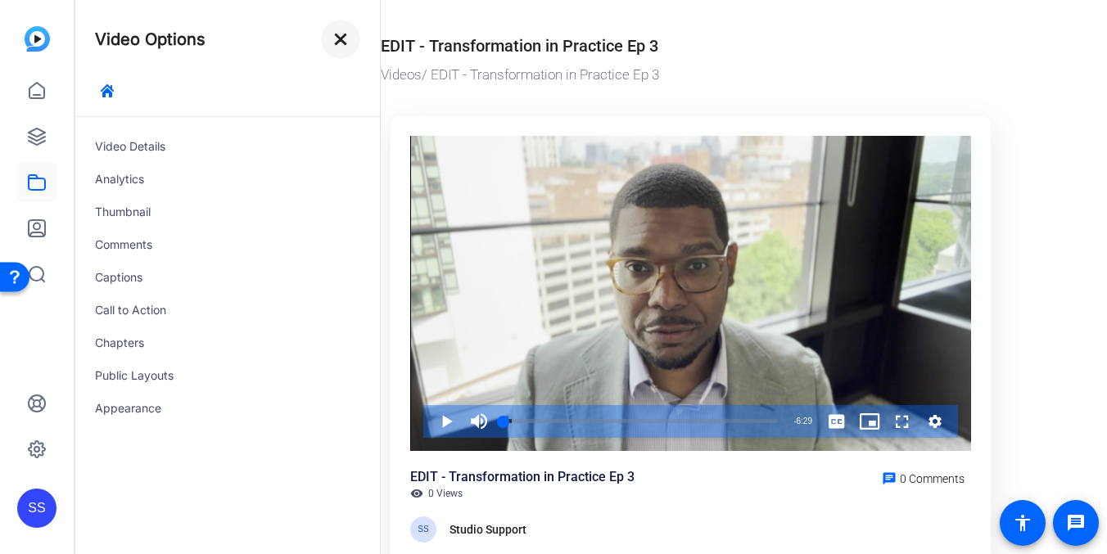
click at [346, 47] on mat-icon "close" at bounding box center [341, 39] width 20 height 20
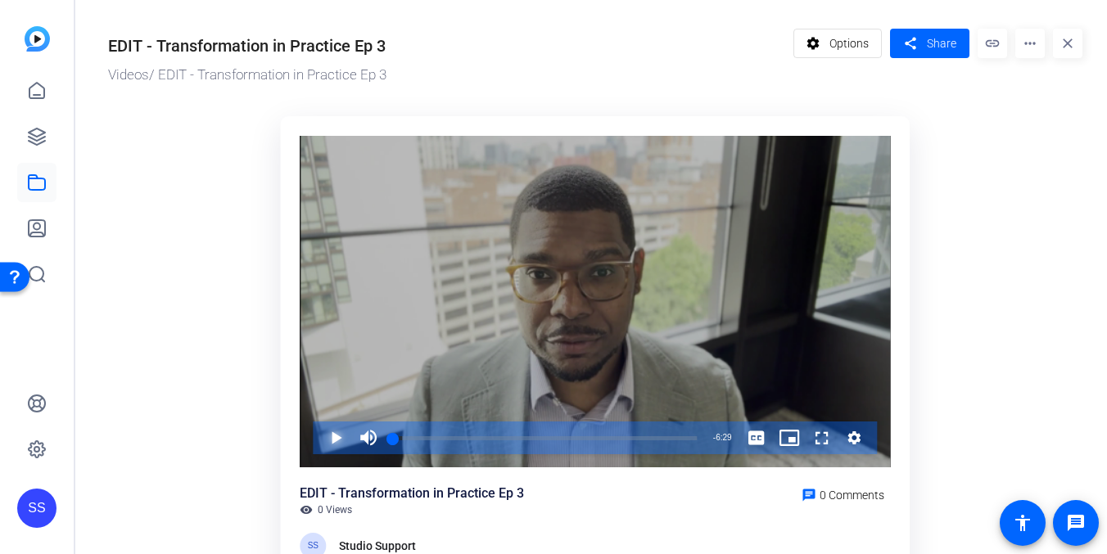
click at [319, 431] on span "Video Player" at bounding box center [319, 438] width 0 height 33
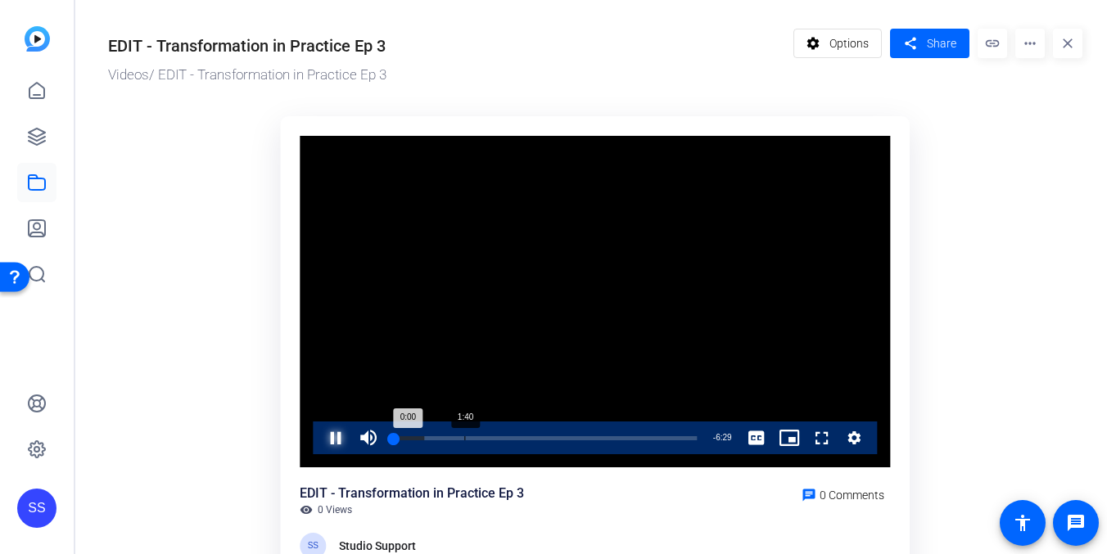
click at [490, 428] on div "Loaded : 10.25% 1:40 0:00" at bounding box center [545, 438] width 320 height 33
click at [503, 435] on div "Loaded : 30.77% 2:21 1:45" at bounding box center [545, 438] width 320 height 33
click at [496, 438] on div "2:13" at bounding box center [445, 439] width 104 height 4
click at [319, 439] on span "Video Player" at bounding box center [319, 438] width 0 height 33
click at [33, 520] on div "SS" at bounding box center [36, 508] width 39 height 39
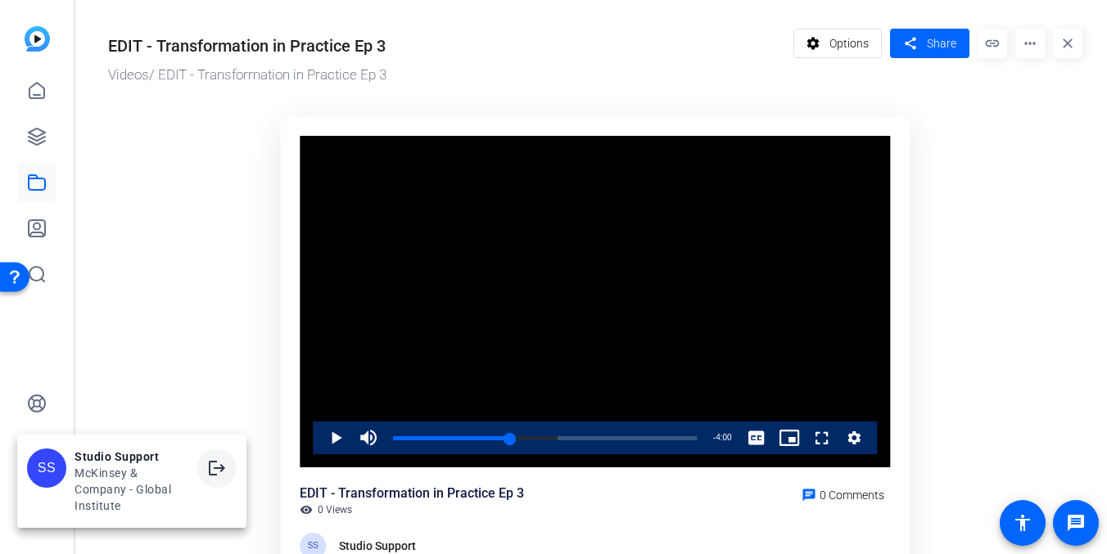
click at [216, 466] on mat-icon "logout" at bounding box center [217, 469] width 20 height 20
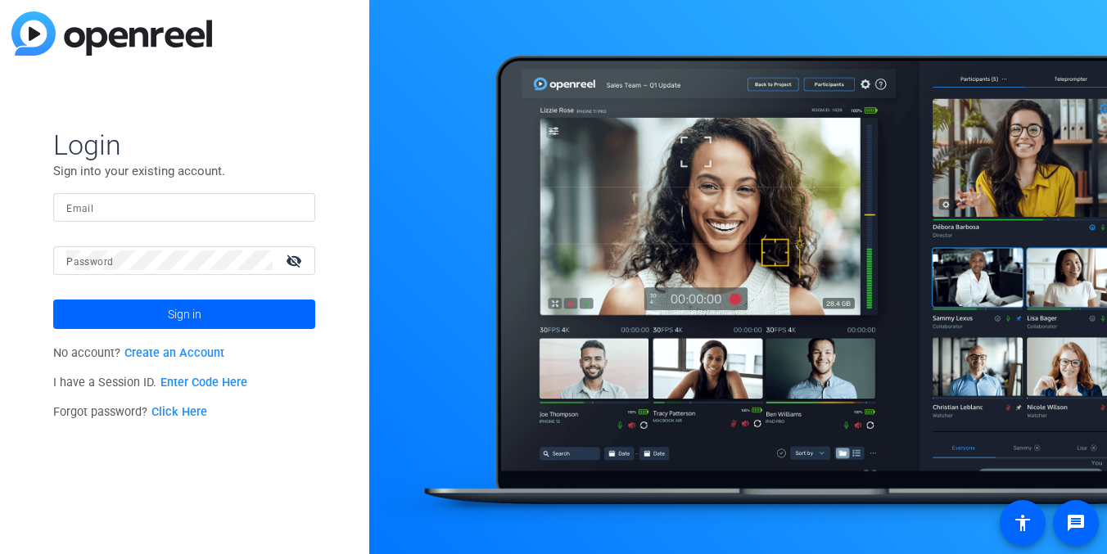
click at [222, 208] on input "Email" at bounding box center [184, 207] width 236 height 20
click at [301, 202] on div at bounding box center [293, 207] width 20 height 20
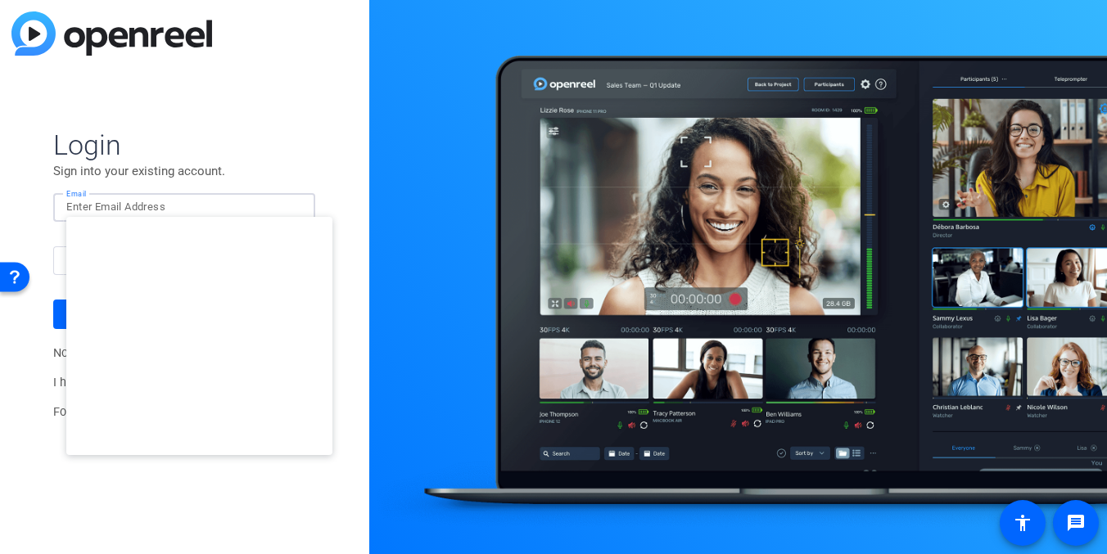
type input "[EMAIL_ADDRESS][DOMAIN_NAME]"
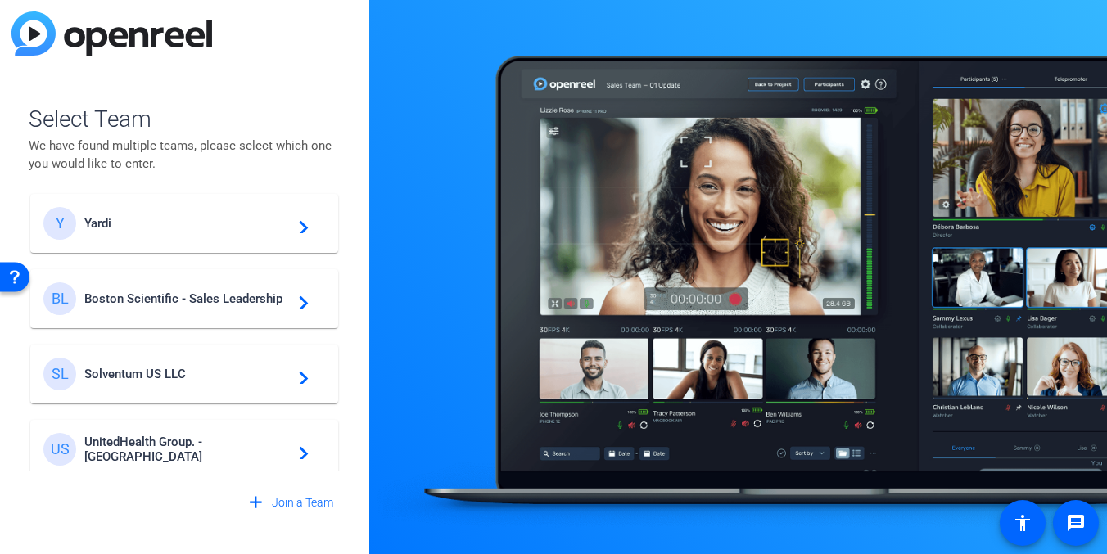
scroll to position [241, 0]
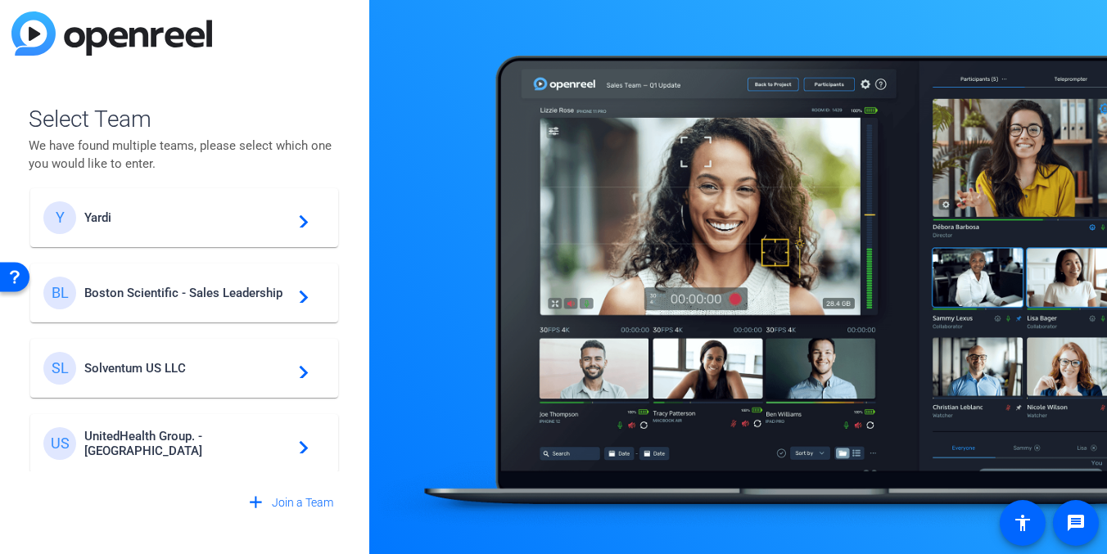
click at [247, 301] on div "BL Boston Scientific - Sales Leadership navigate_next" at bounding box center [184, 293] width 282 height 33
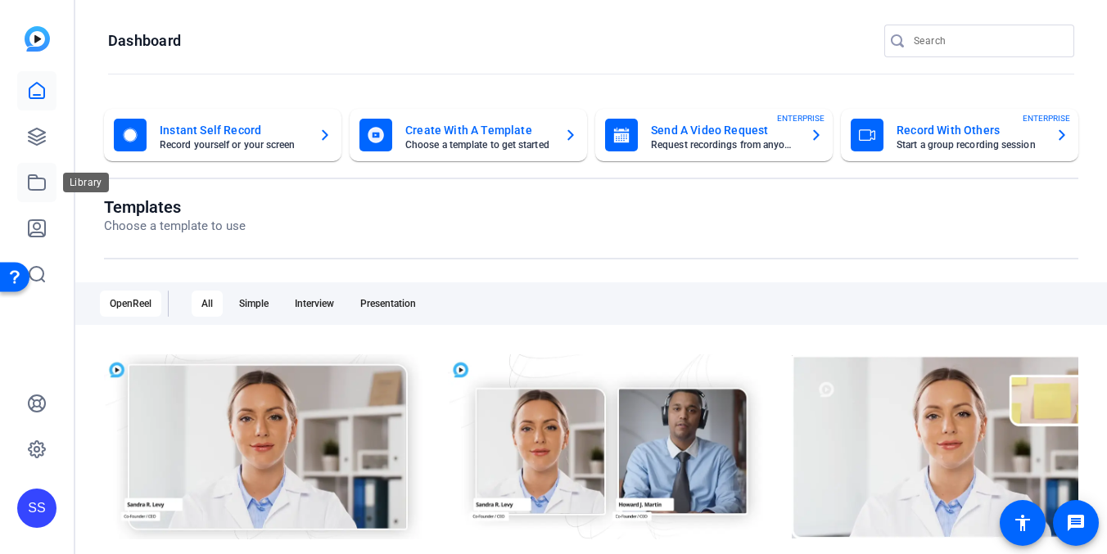
click at [39, 181] on icon at bounding box center [37, 183] width 20 height 20
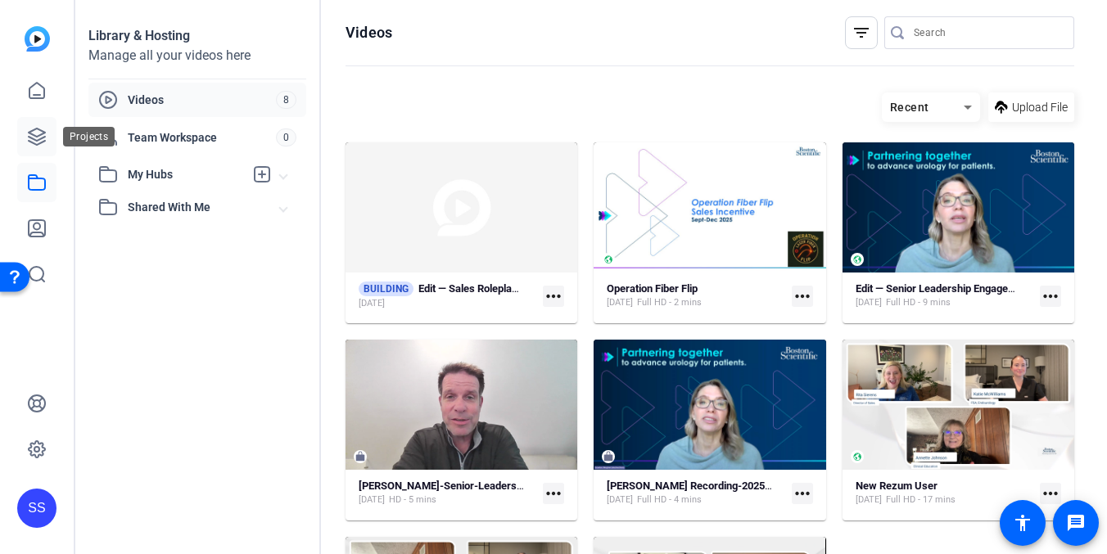
click at [36, 143] on icon at bounding box center [37, 137] width 20 height 20
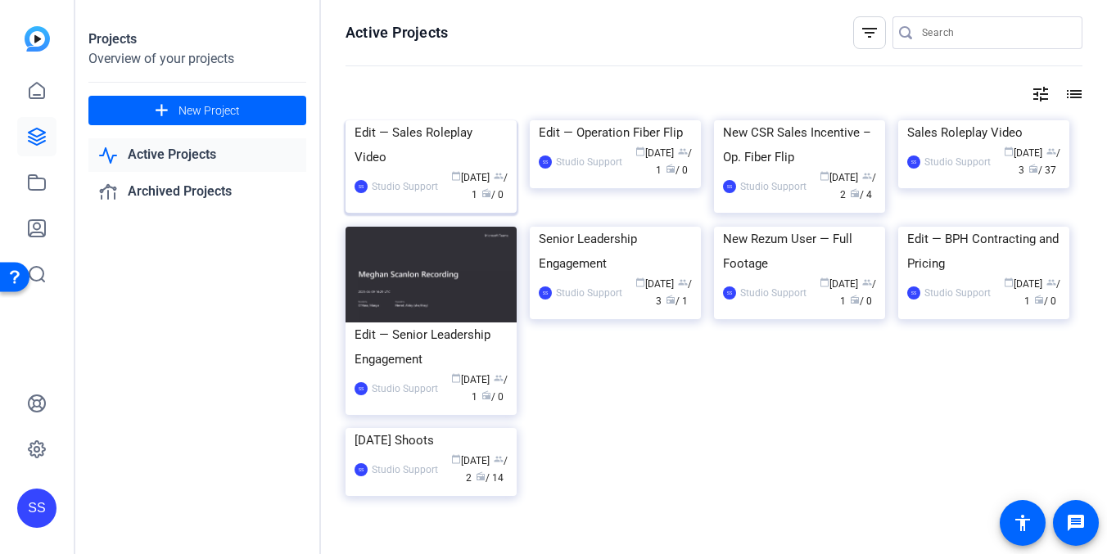
click at [431, 170] on div "Edit — Sales Roleplay Video" at bounding box center [431, 144] width 153 height 49
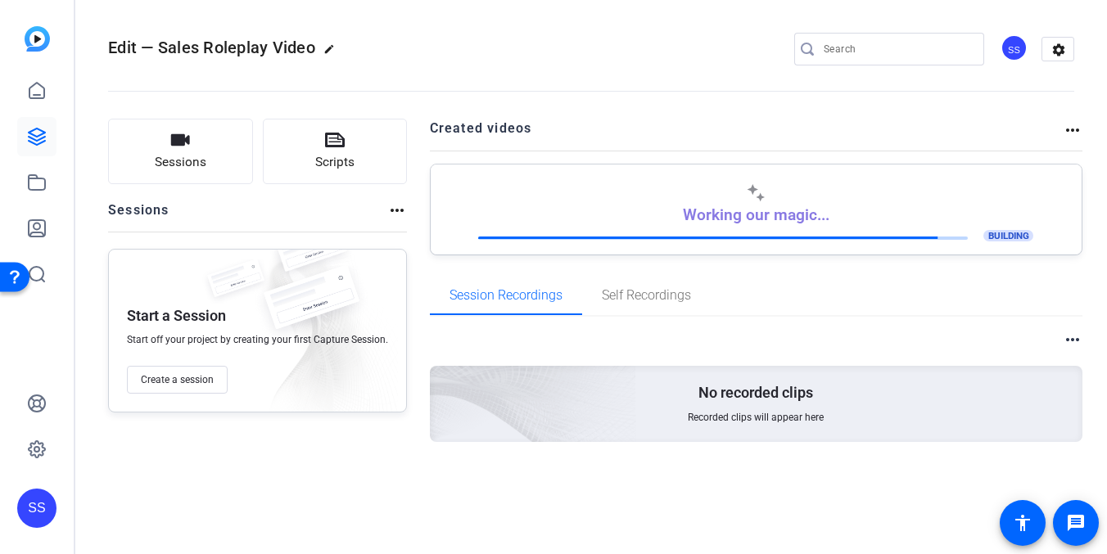
click at [34, 519] on div "SS" at bounding box center [36, 508] width 39 height 39
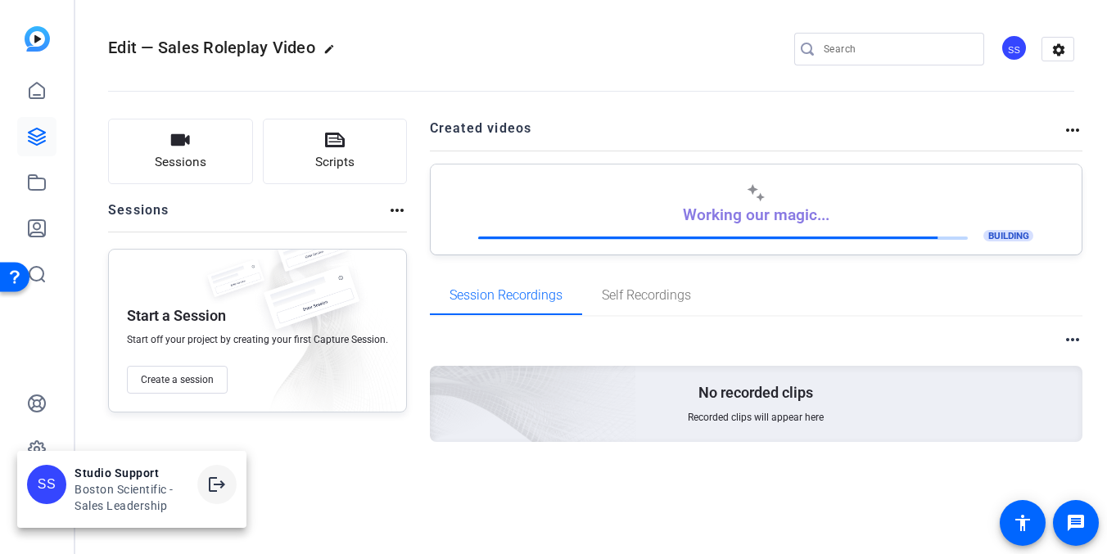
click at [206, 487] on span at bounding box center [216, 484] width 39 height 39
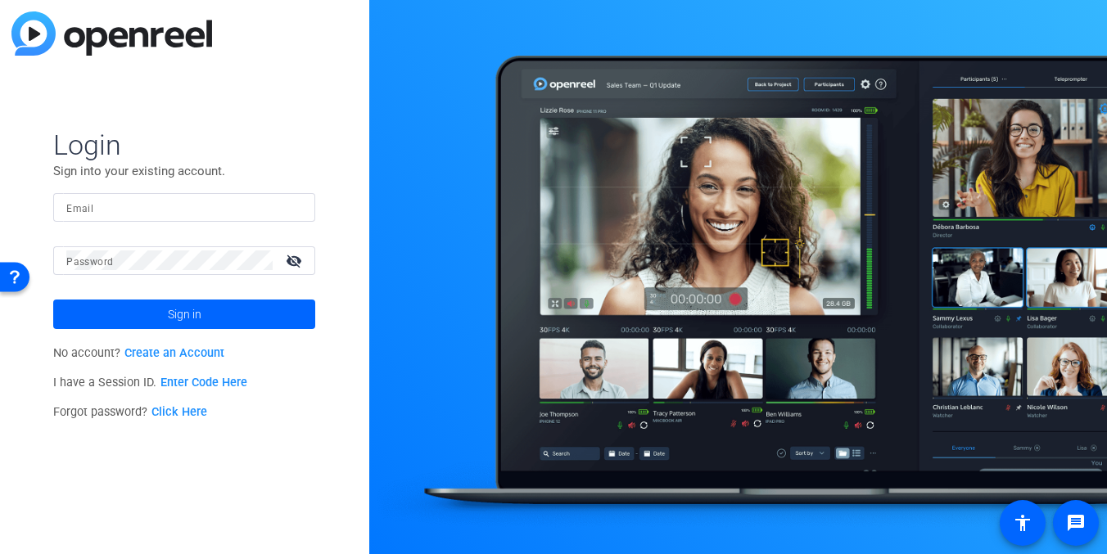
click at [213, 200] on input "Email" at bounding box center [184, 207] width 236 height 20
click at [226, 211] on input "Email" at bounding box center [184, 207] width 236 height 20
type input "e"
click at [283, 213] on img at bounding box center [288, 207] width 11 height 20
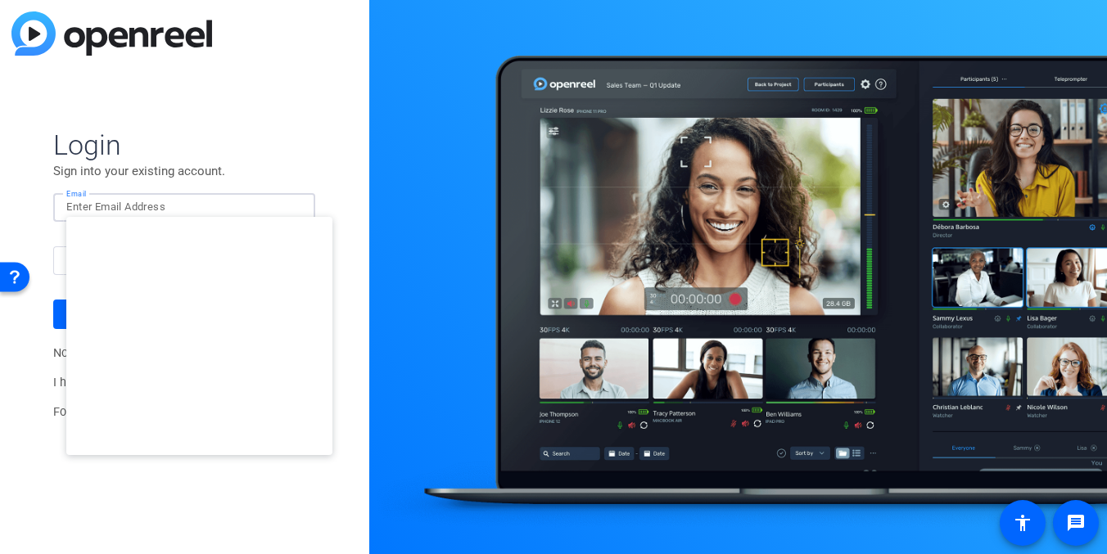
type input "studiosupport+3@openreel.com"
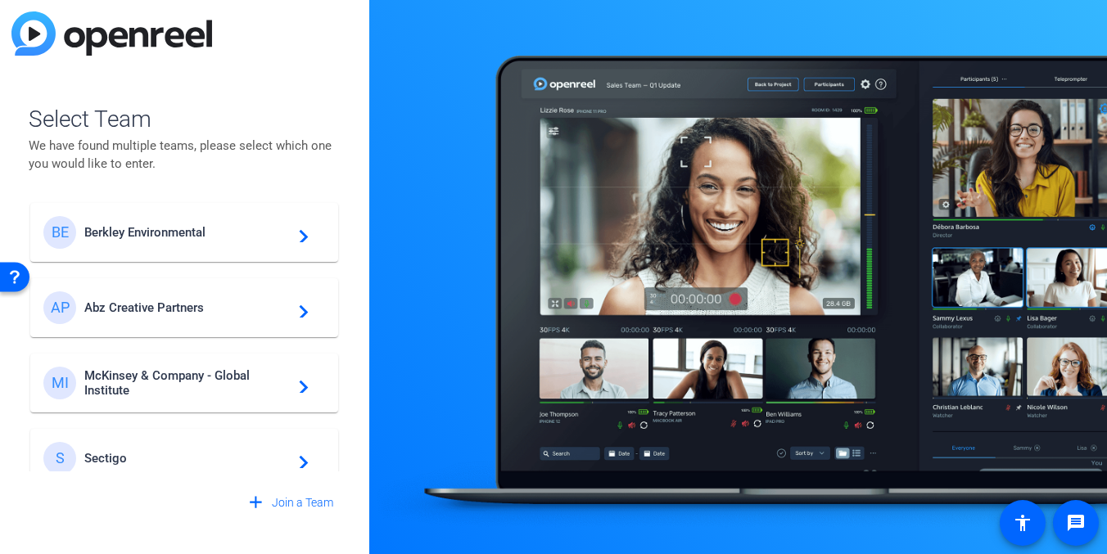
scroll to position [470, 0]
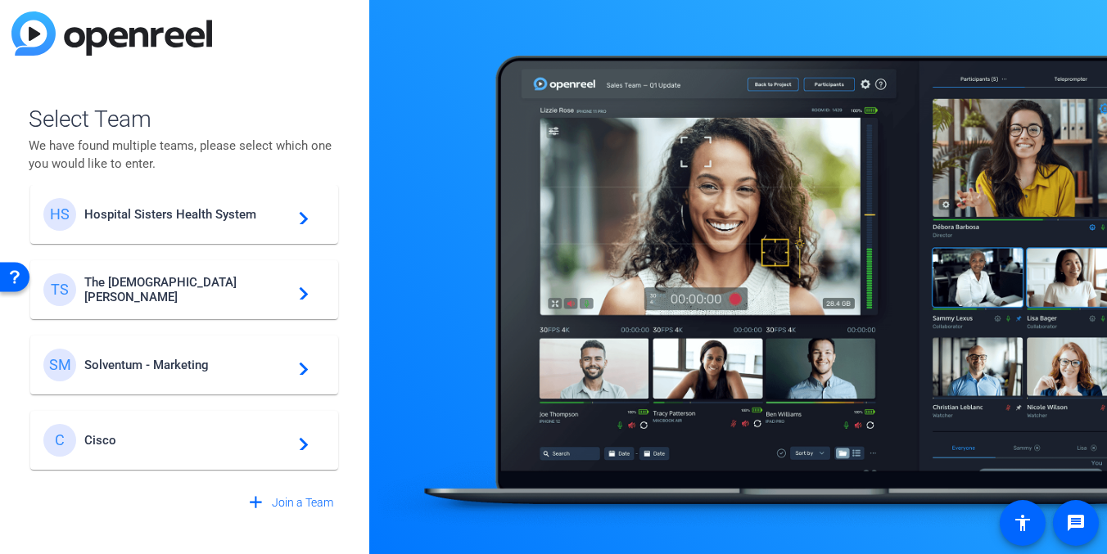
click at [150, 427] on div "C Cisco navigate_next" at bounding box center [184, 440] width 282 height 33
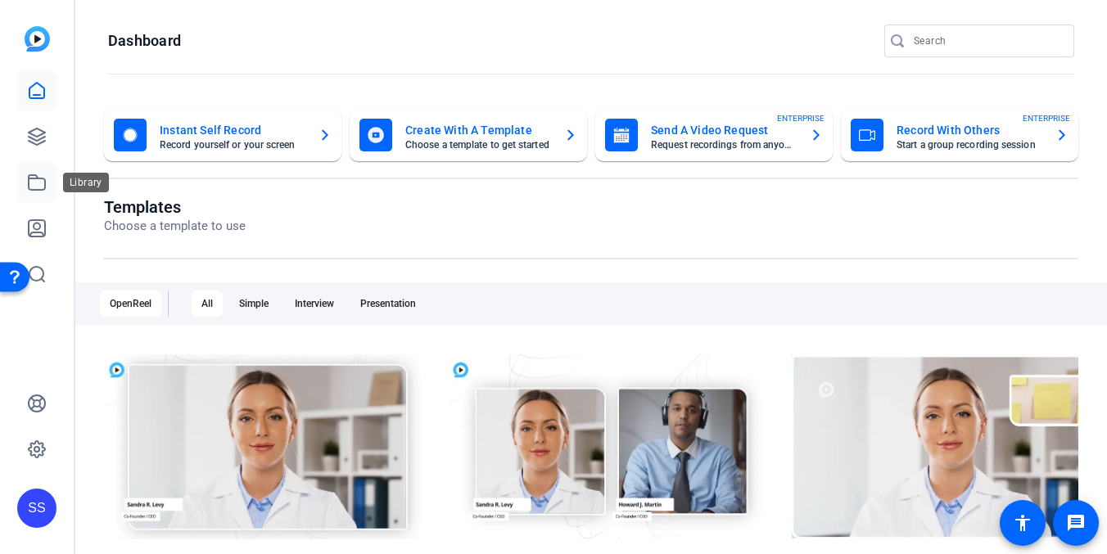
click at [39, 167] on link at bounding box center [36, 182] width 39 height 39
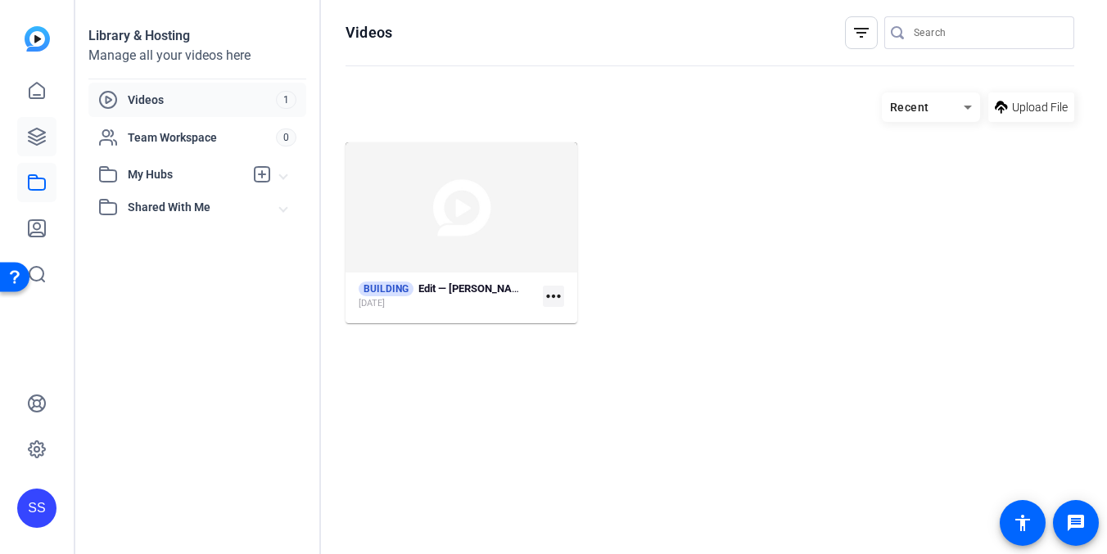
click at [33, 125] on link at bounding box center [36, 136] width 39 height 39
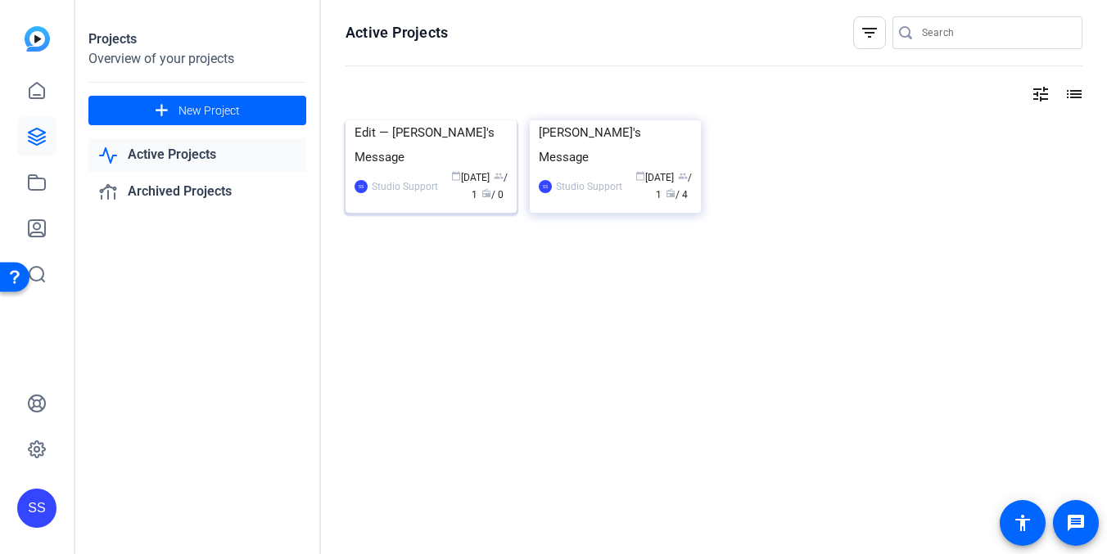
click at [458, 120] on img at bounding box center [431, 120] width 171 height 0
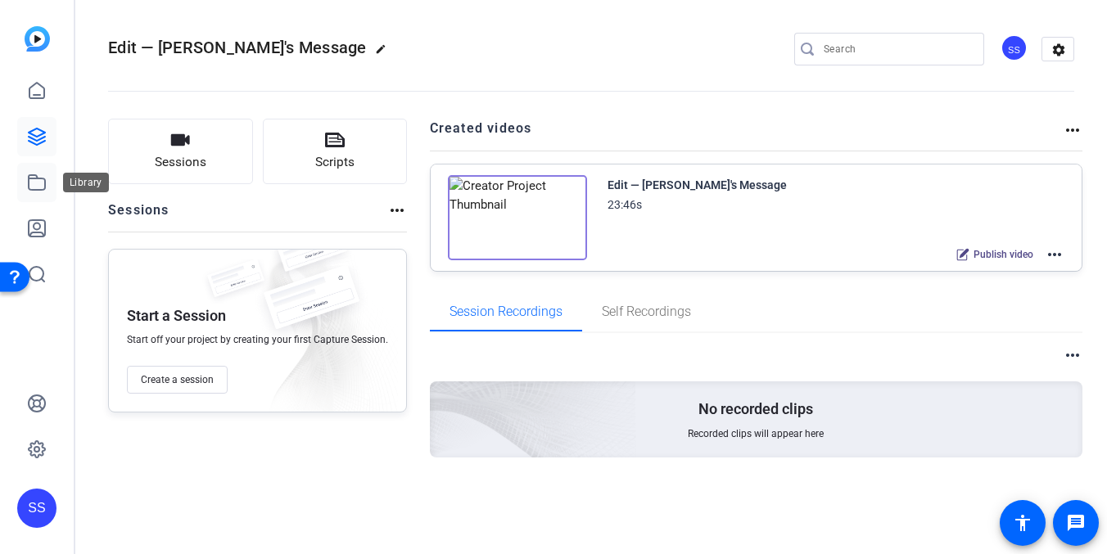
click at [29, 182] on icon at bounding box center [37, 183] width 20 height 20
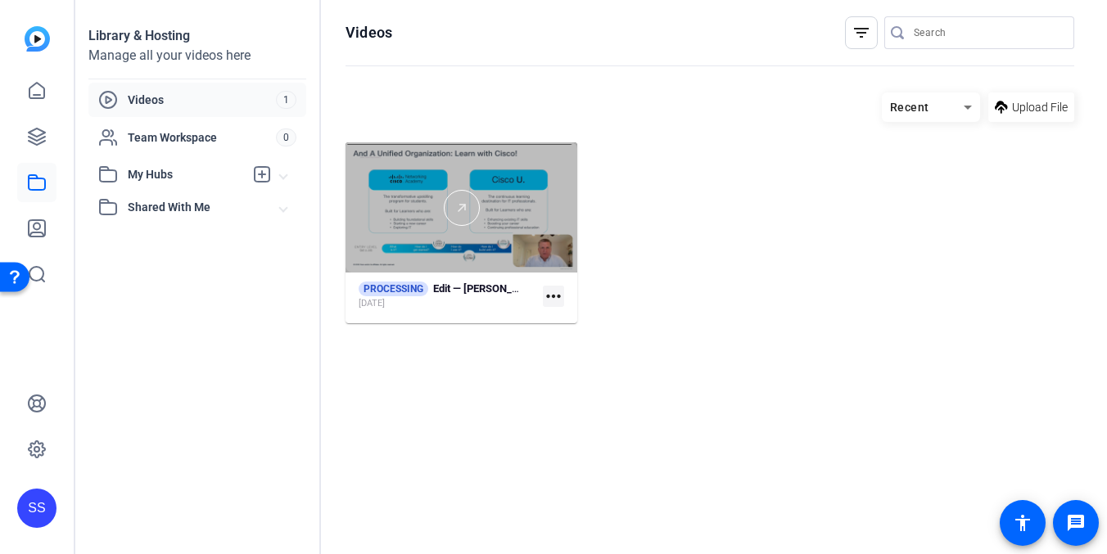
click at [416, 217] on div at bounding box center [462, 208] width 232 height 36
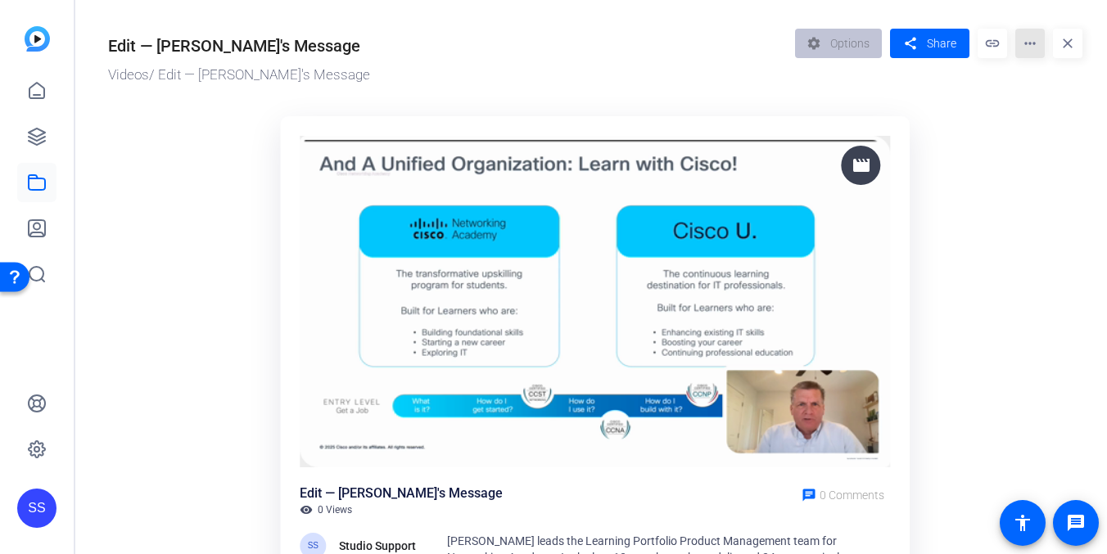
click at [1028, 46] on mat-icon "more_horiz" at bounding box center [1030, 43] width 29 height 29
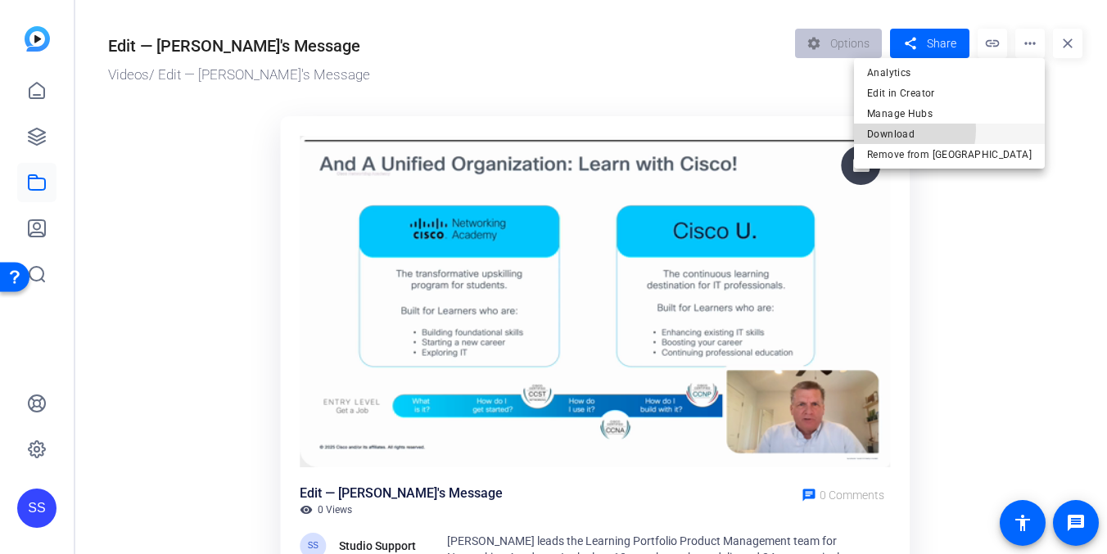
click at [965, 129] on span "Download" at bounding box center [949, 134] width 165 height 20
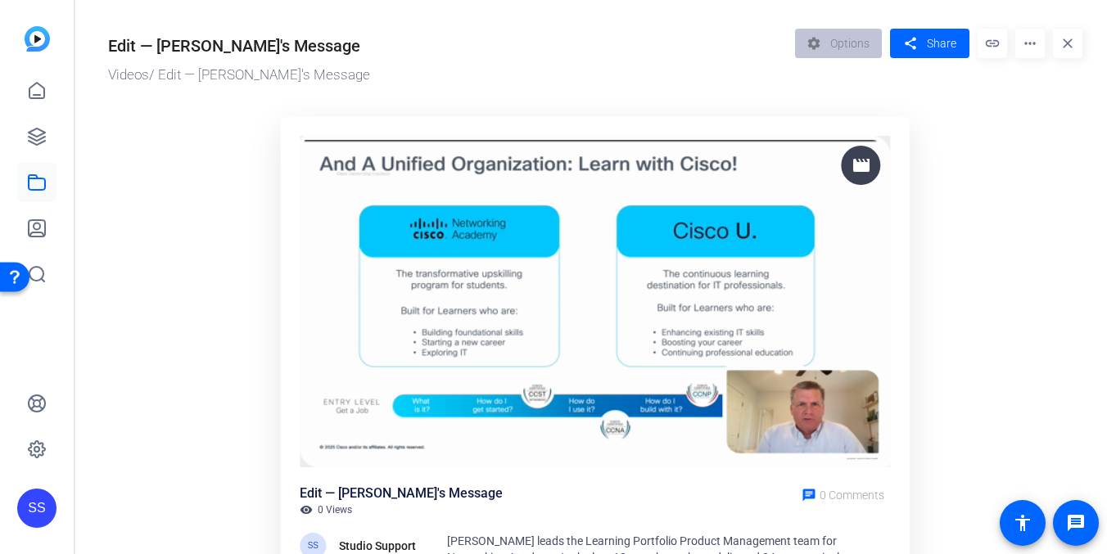
click at [1025, 43] on mat-icon "more_horiz" at bounding box center [1030, 43] width 29 height 29
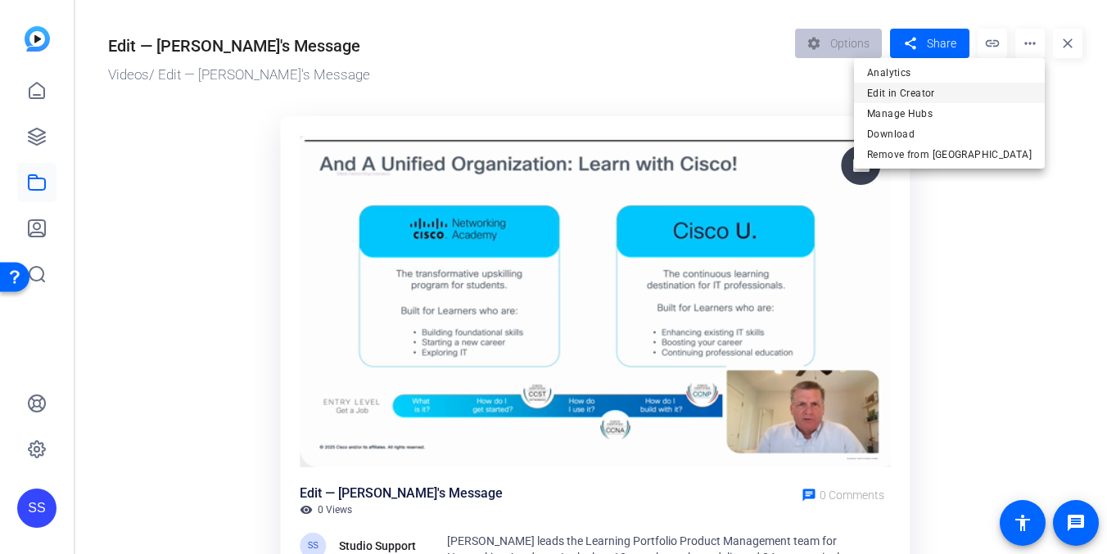
click at [1005, 83] on button "Edit in Creator" at bounding box center [949, 93] width 191 height 20
